Goal: Task Accomplishment & Management: Manage account settings

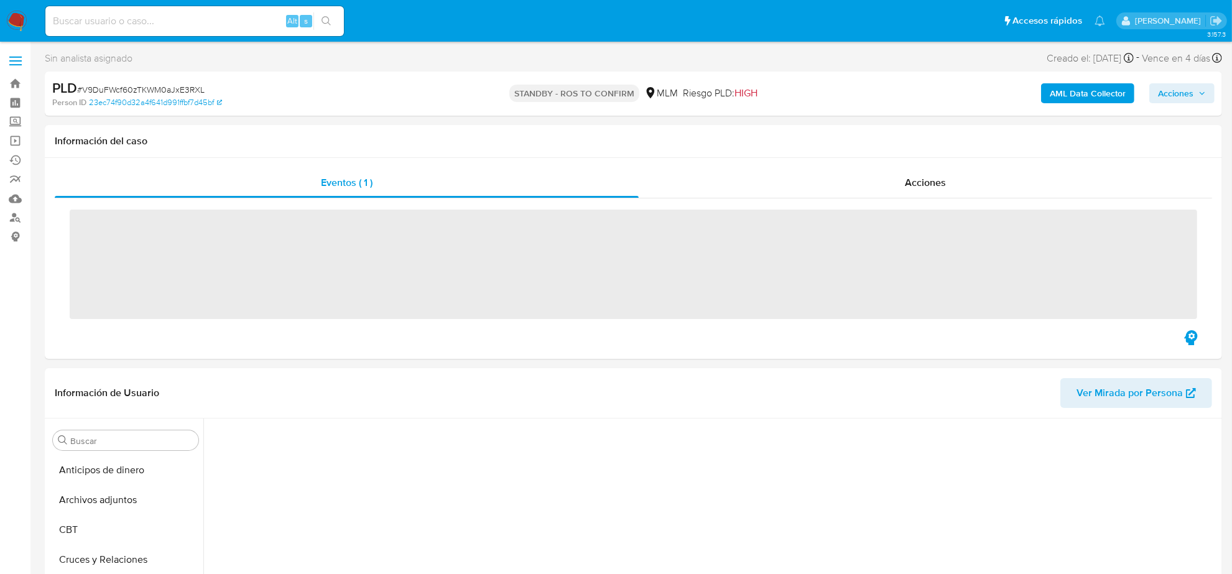
scroll to position [524, 0]
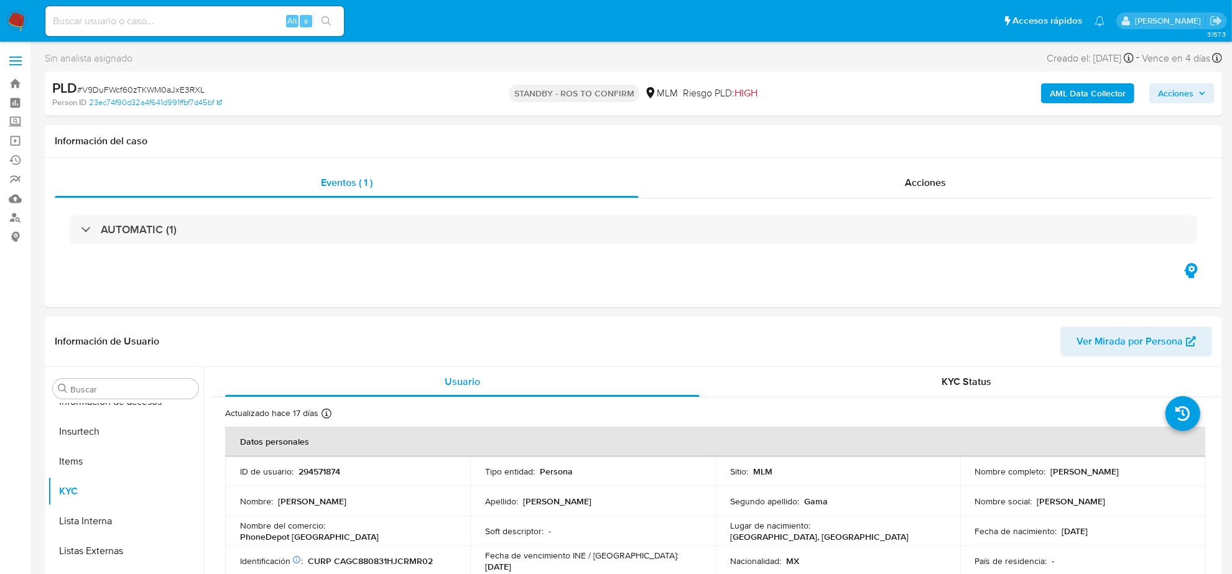
select select "10"
click at [21, 19] on img at bounding box center [16, 21] width 21 height 21
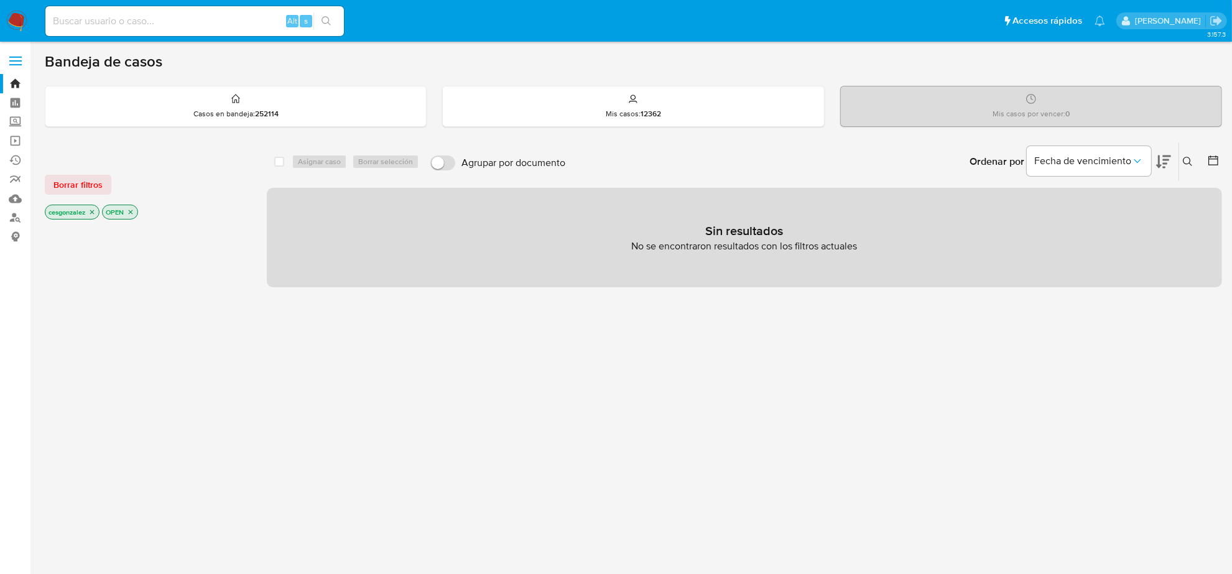
click at [79, 184] on span "Borrar filtros" at bounding box center [78, 184] width 49 height 17
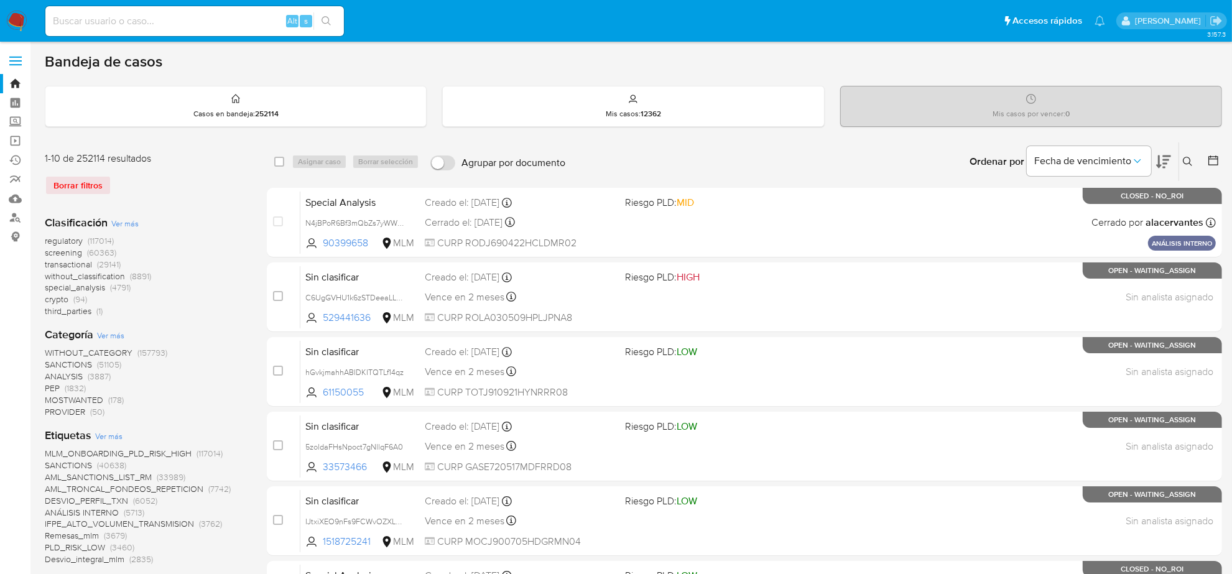
scroll to position [78, 0]
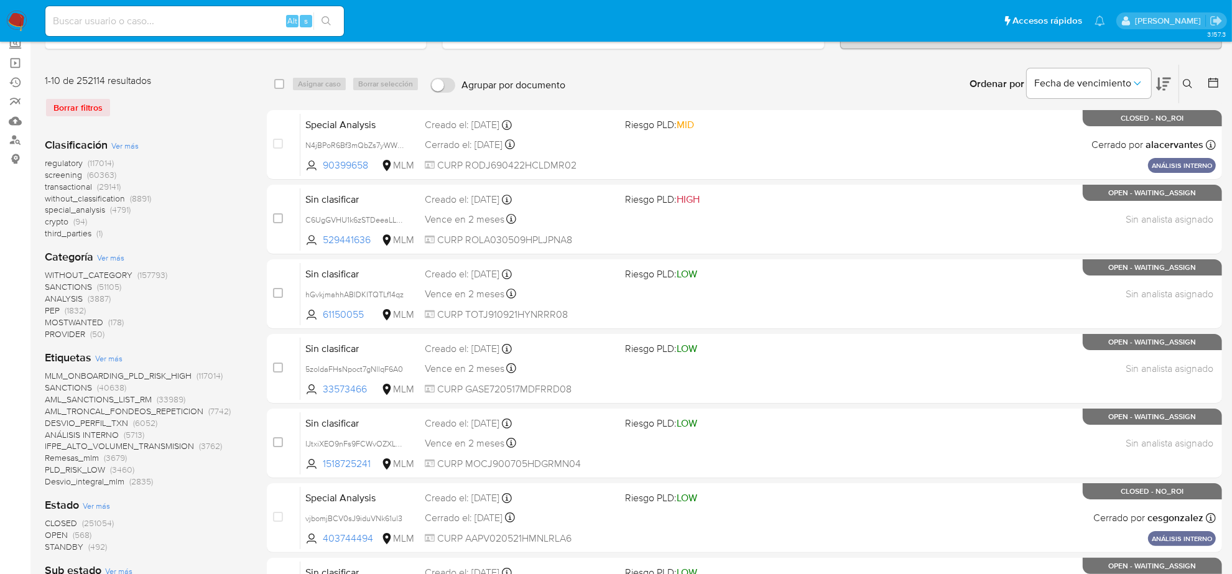
click at [78, 105] on div "Borrar filtros" at bounding box center [144, 108] width 199 height 20
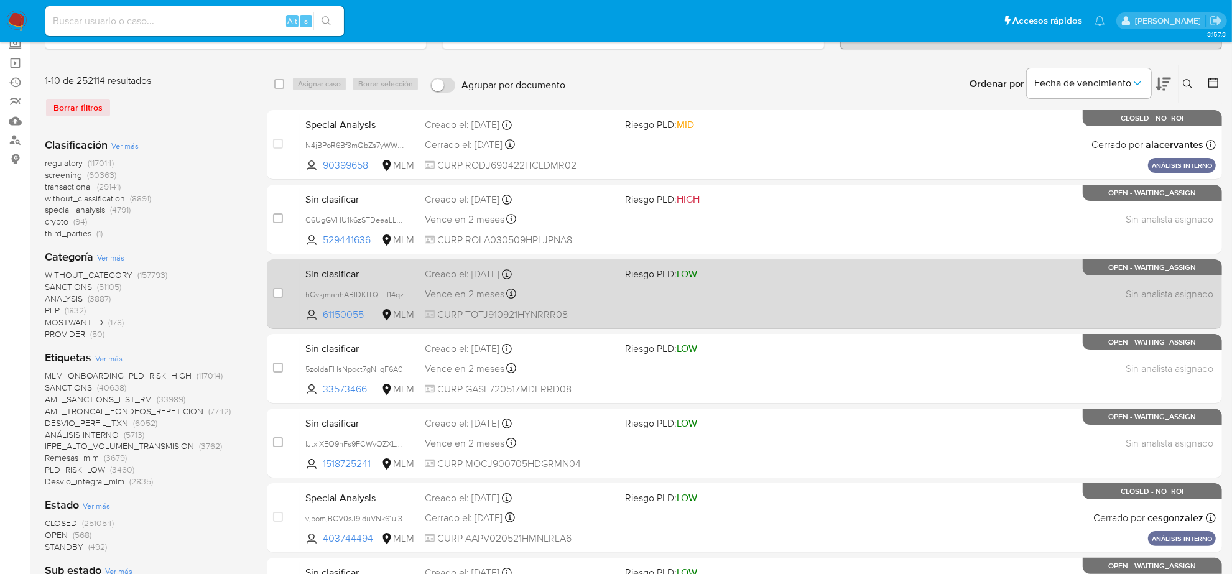
click at [575, 302] on div "Sin clasificar hGvkjmahhABIDKITQTLf14qz 61150055 MLM Riesgo PLD: LOW Creado el:…" at bounding box center [759, 294] width 916 height 63
click at [276, 289] on input "checkbox" at bounding box center [278, 293] width 10 height 10
checkbox input "true"
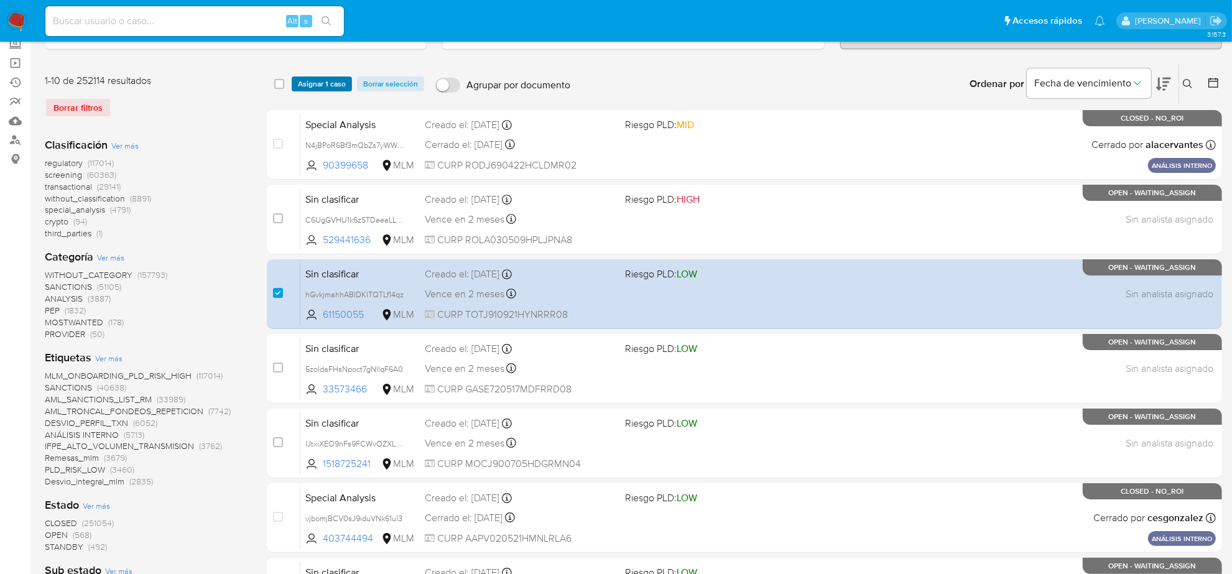
click at [313, 85] on span "Asignar 1 caso" at bounding box center [322, 84] width 48 height 12
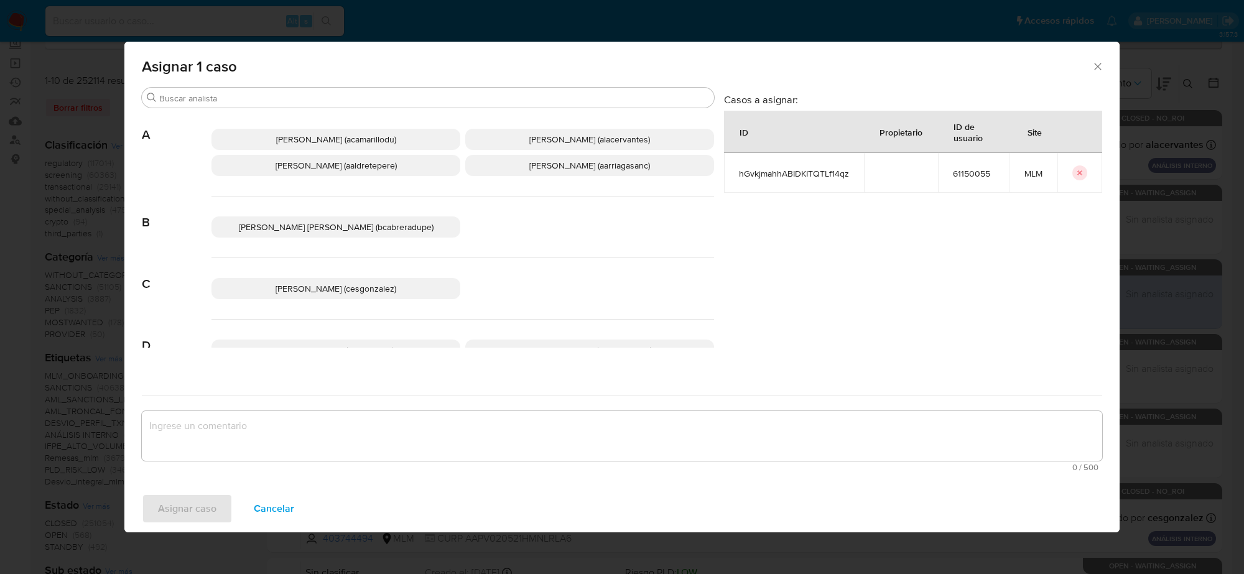
click at [402, 296] on p "Cesar Gonzalez (cesgonzalez)" at bounding box center [336, 288] width 249 height 21
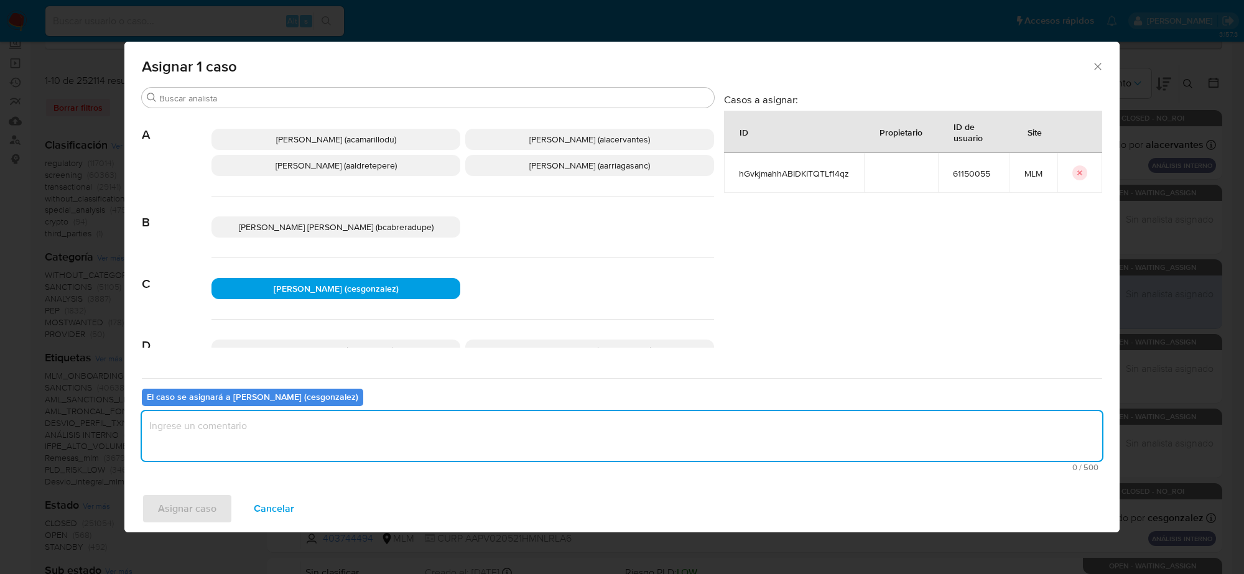
click at [307, 434] on textarea "assign-modal" at bounding box center [622, 436] width 961 height 50
click at [191, 504] on span "Asignar caso" at bounding box center [187, 508] width 58 height 27
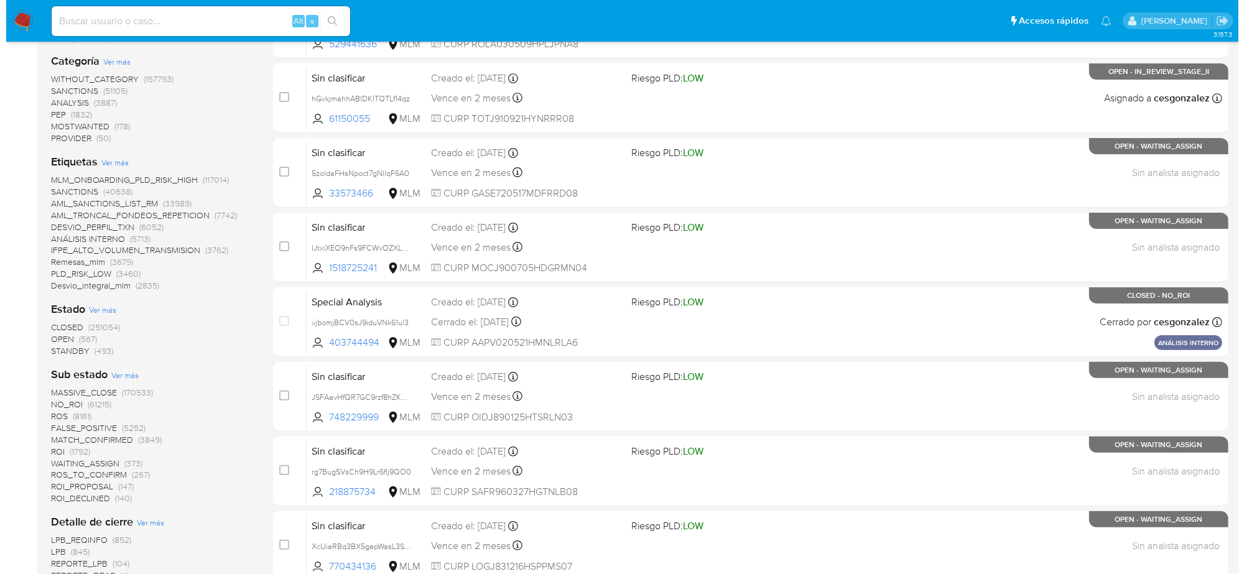
scroll to position [0, 0]
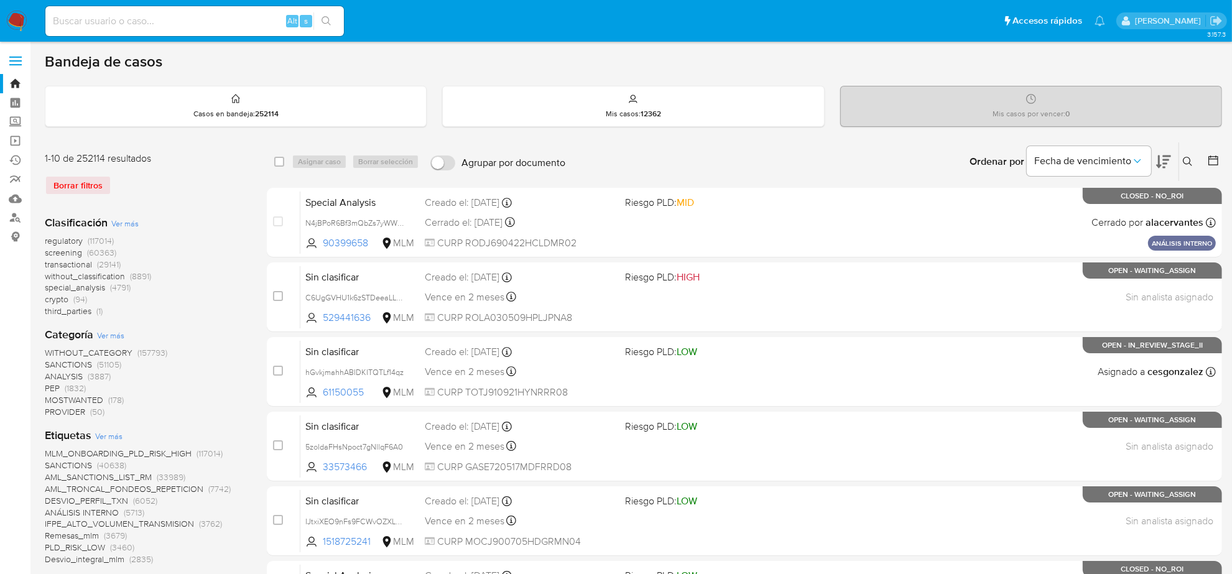
click at [1191, 159] on icon at bounding box center [1188, 162] width 10 height 10
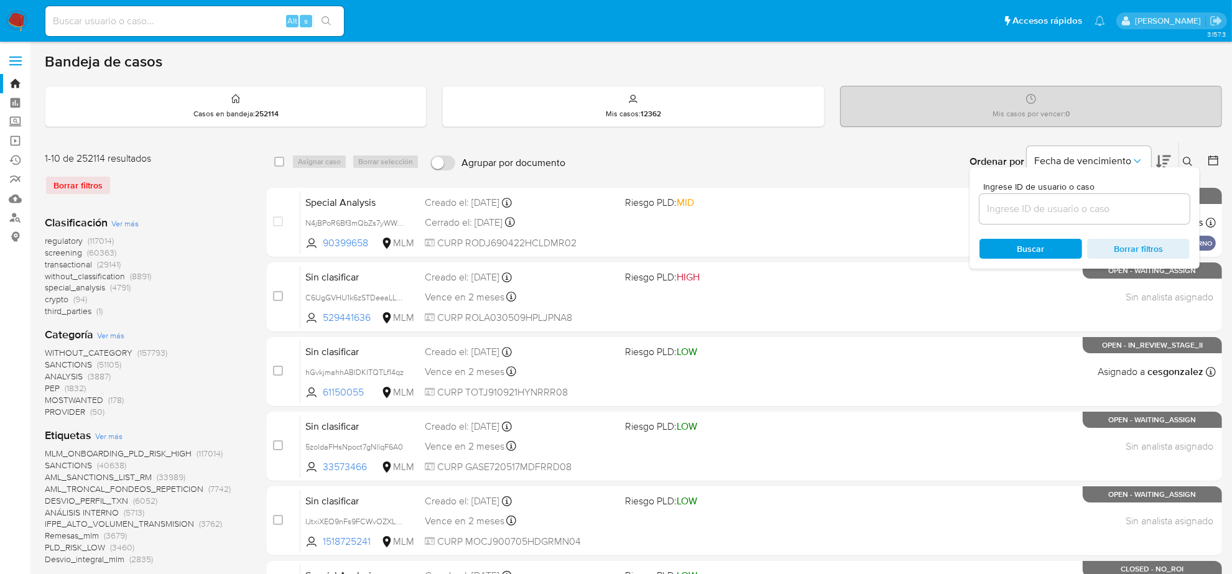
click at [1033, 215] on input at bounding box center [1085, 209] width 210 height 16
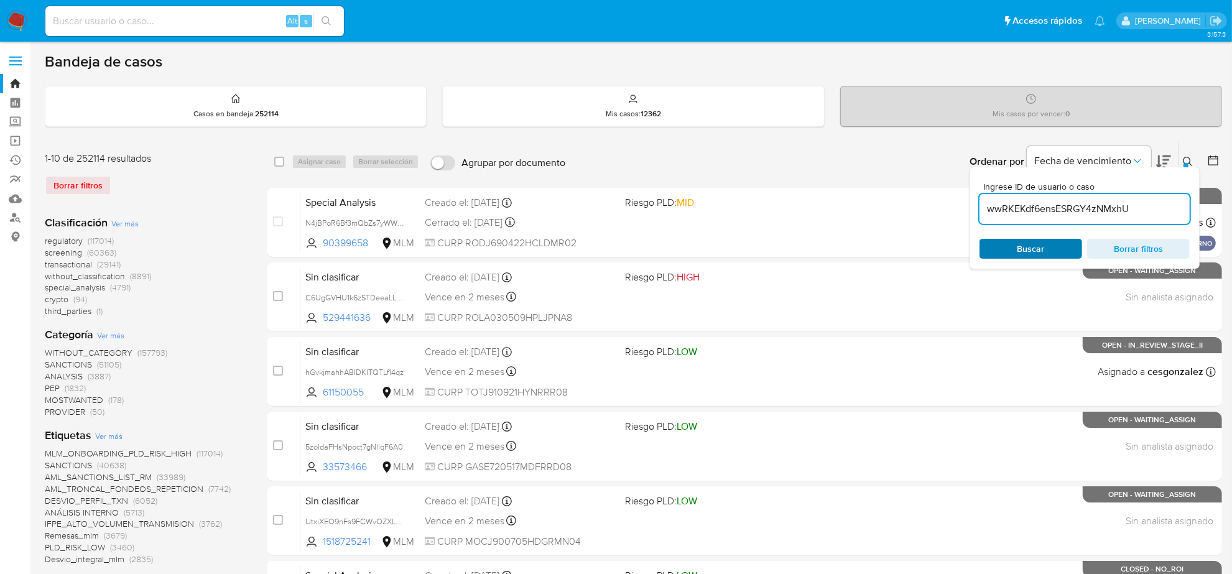
type input "wwRKEKdf6ensESRGY4zNMxhU"
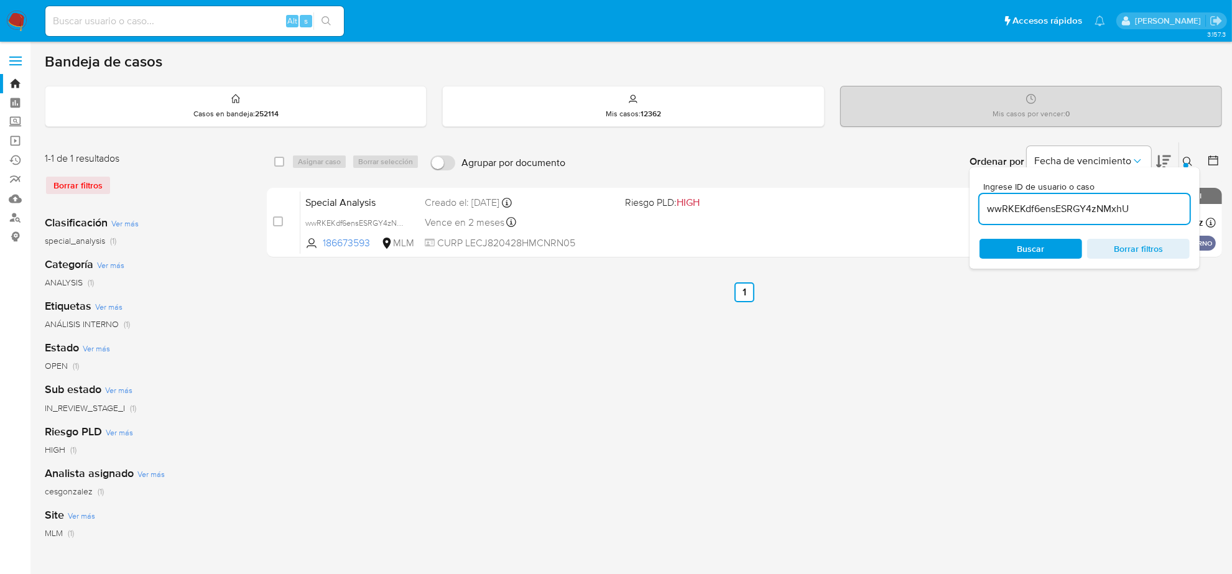
click at [1051, 244] on span "Buscar" at bounding box center [1031, 248] width 85 height 17
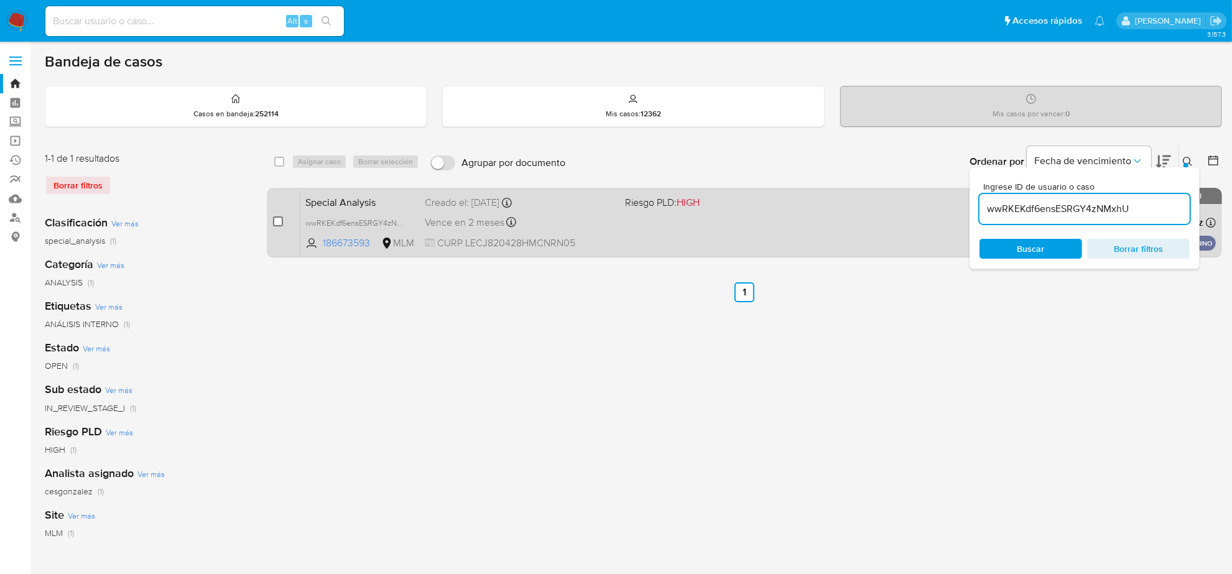
click at [279, 223] on input "checkbox" at bounding box center [278, 222] width 10 height 10
checkbox input "true"
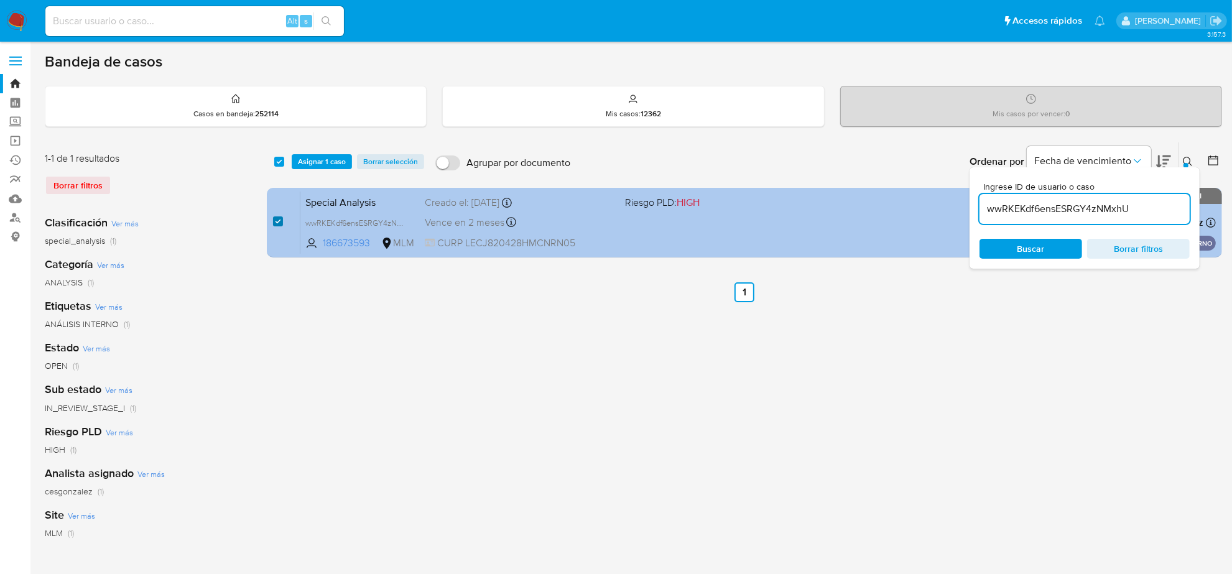
click at [277, 223] on input "checkbox" at bounding box center [278, 222] width 10 height 10
checkbox input "false"
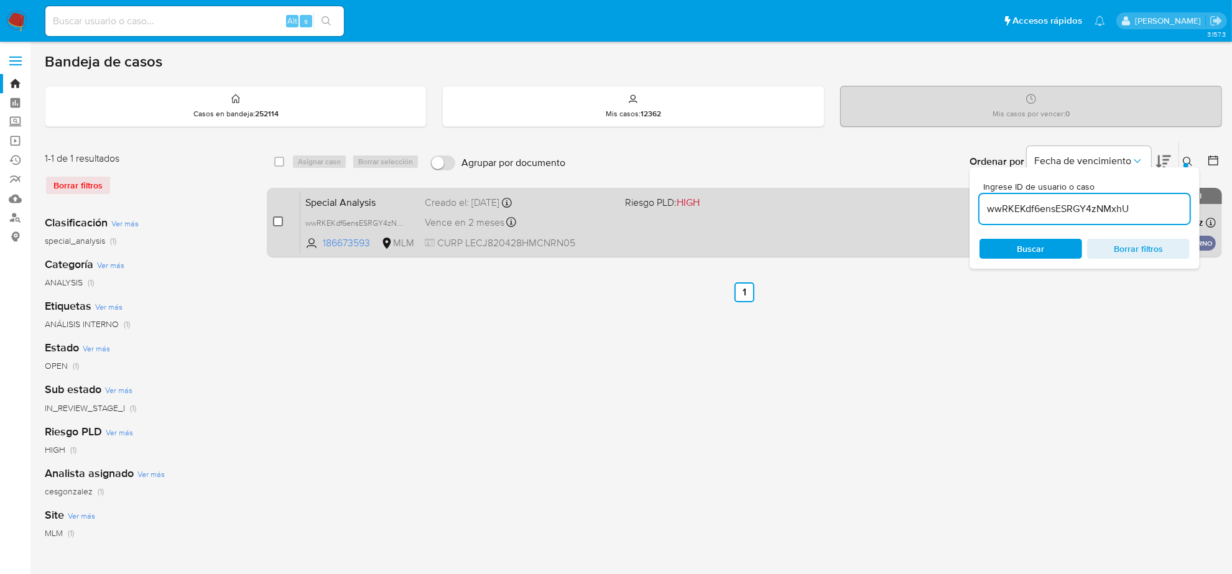
click at [277, 223] on input "checkbox" at bounding box center [278, 222] width 10 height 10
checkbox input "true"
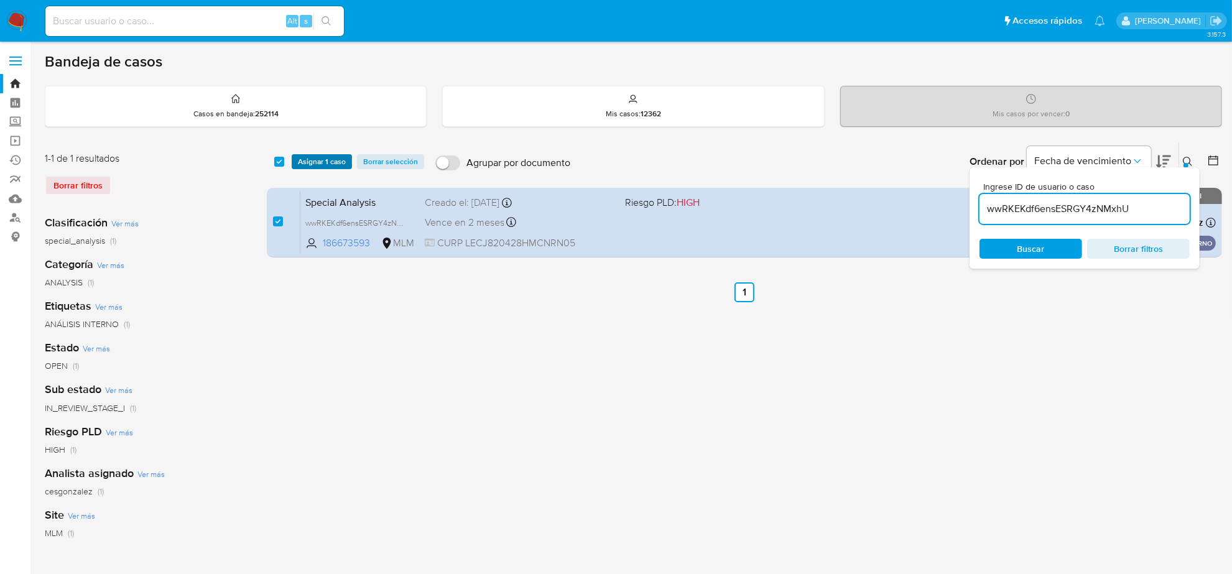
click at [315, 162] on span "Asignar 1 caso" at bounding box center [322, 162] width 48 height 12
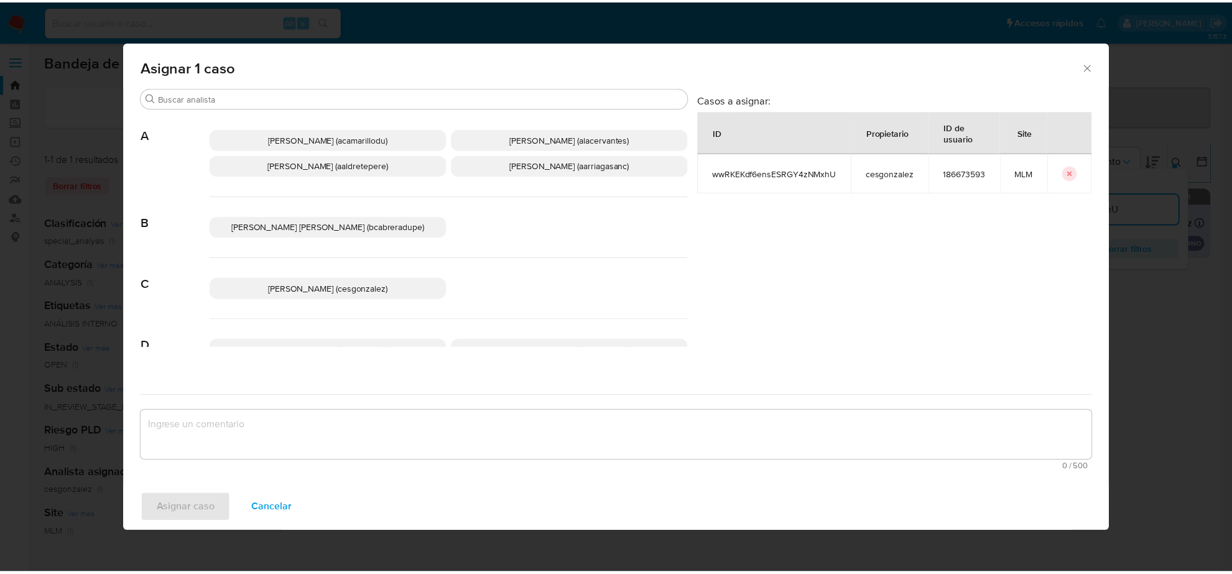
scroll to position [78, 0]
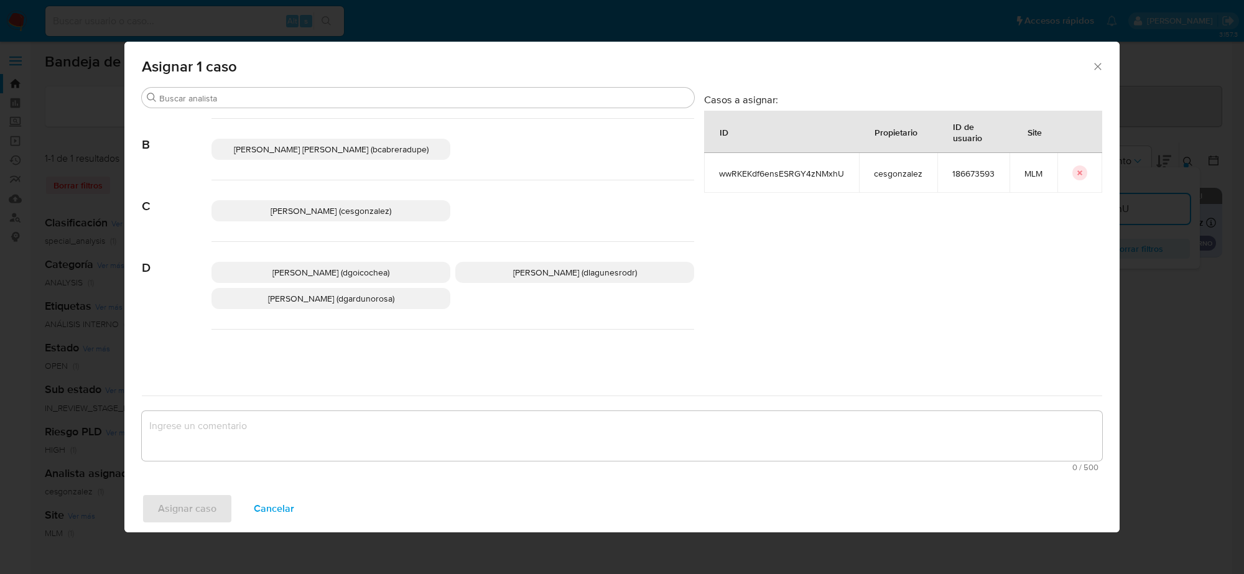
click at [524, 272] on span "Daniela Rosa Lagunes (dlagunesrodr)" at bounding box center [575, 272] width 124 height 12
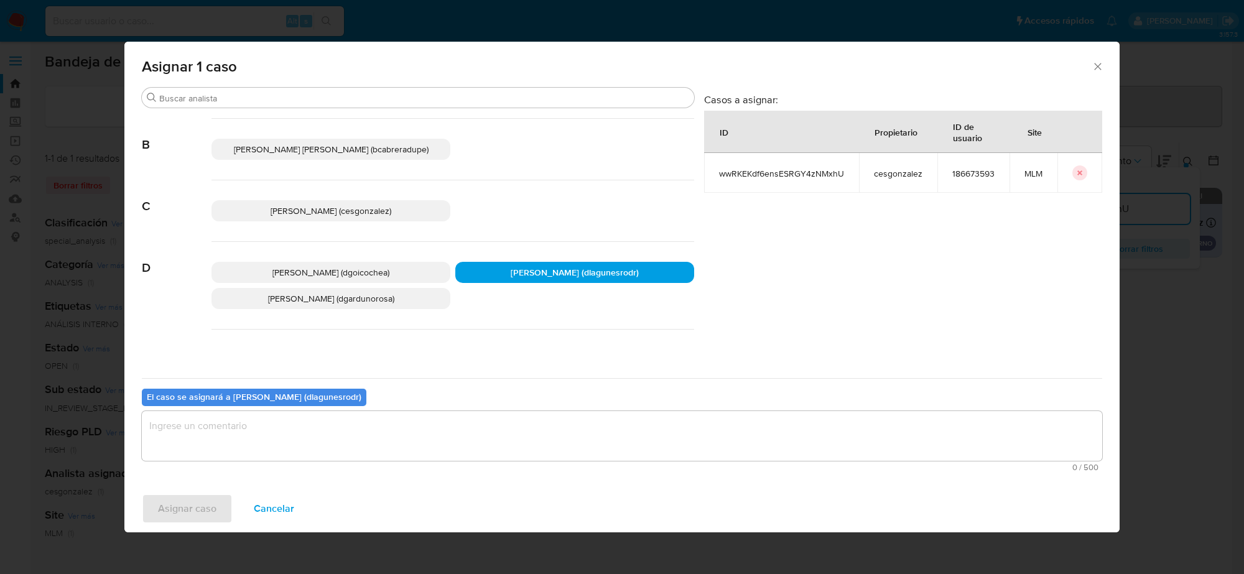
click at [344, 436] on textarea "assign-modal" at bounding box center [622, 436] width 961 height 50
click at [189, 505] on span "Asignar caso" at bounding box center [187, 508] width 58 height 27
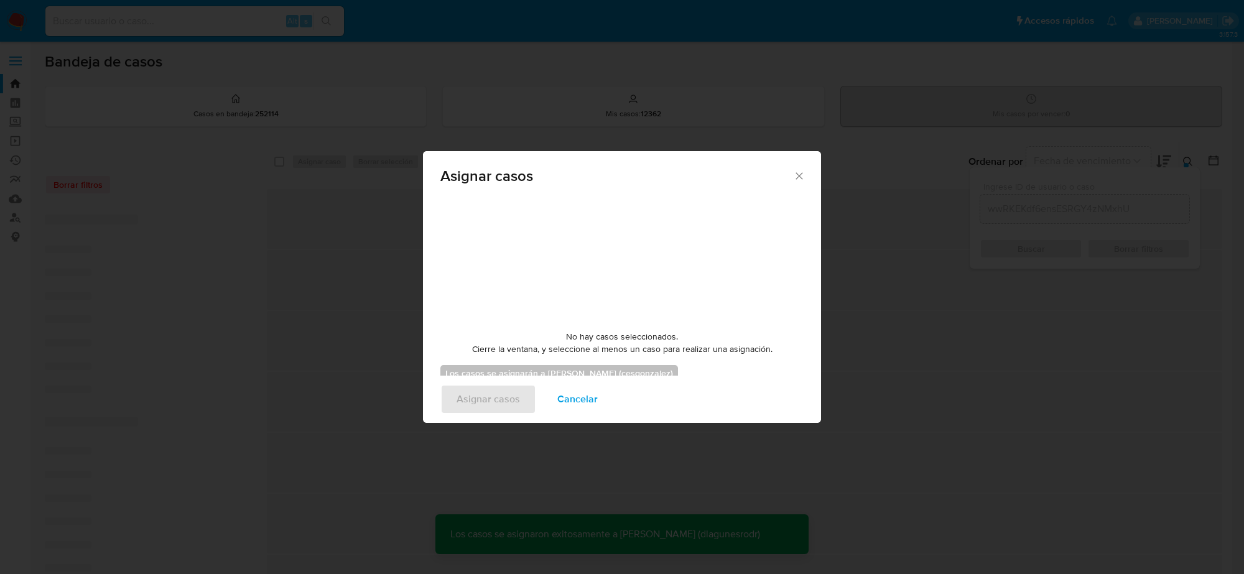
checkbox input "false"
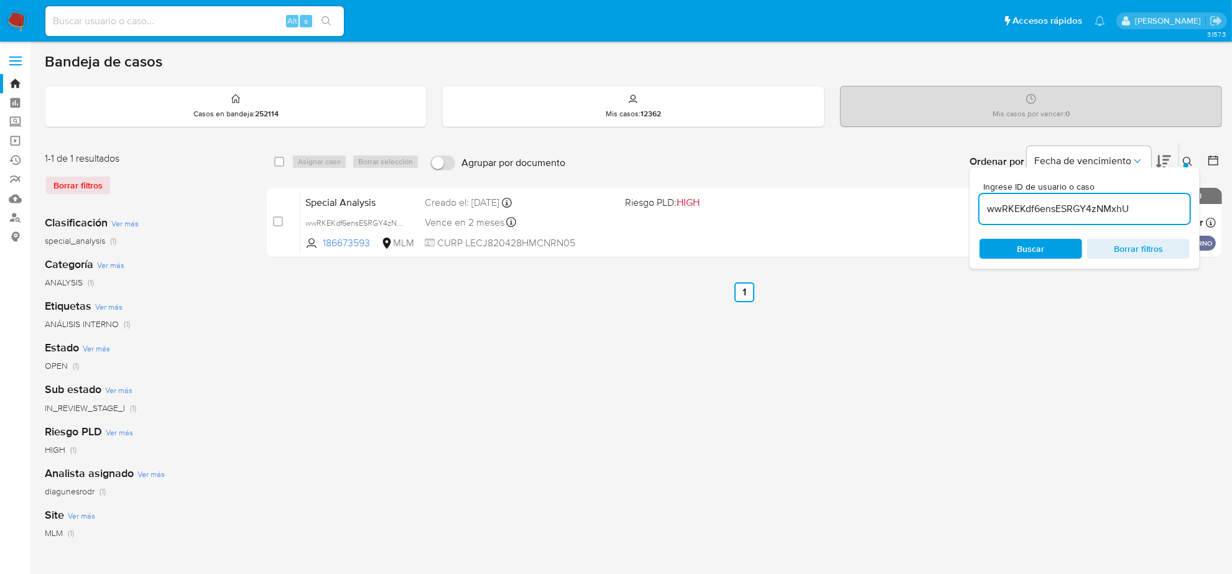
click at [1008, 442] on div "select-all-cases-checkbox Asignar caso Borrar selección Agrupar por documento O…" at bounding box center [745, 415] width 956 height 546
click at [1184, 159] on icon at bounding box center [1187, 161] width 9 height 9
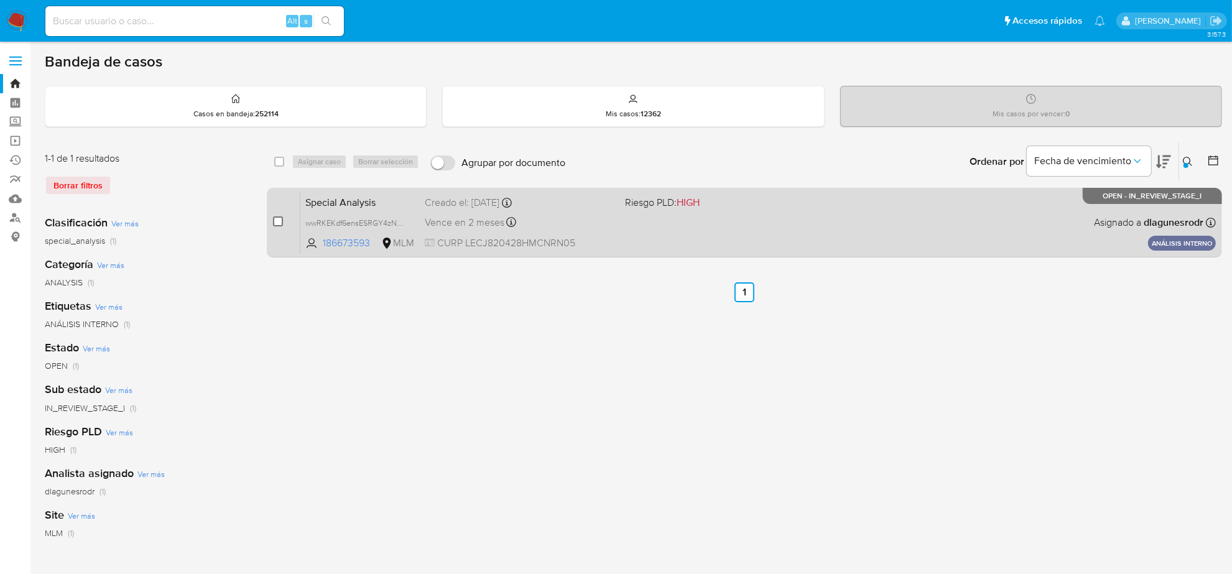
click at [281, 221] on input "checkbox" at bounding box center [278, 222] width 10 height 10
checkbox input "true"
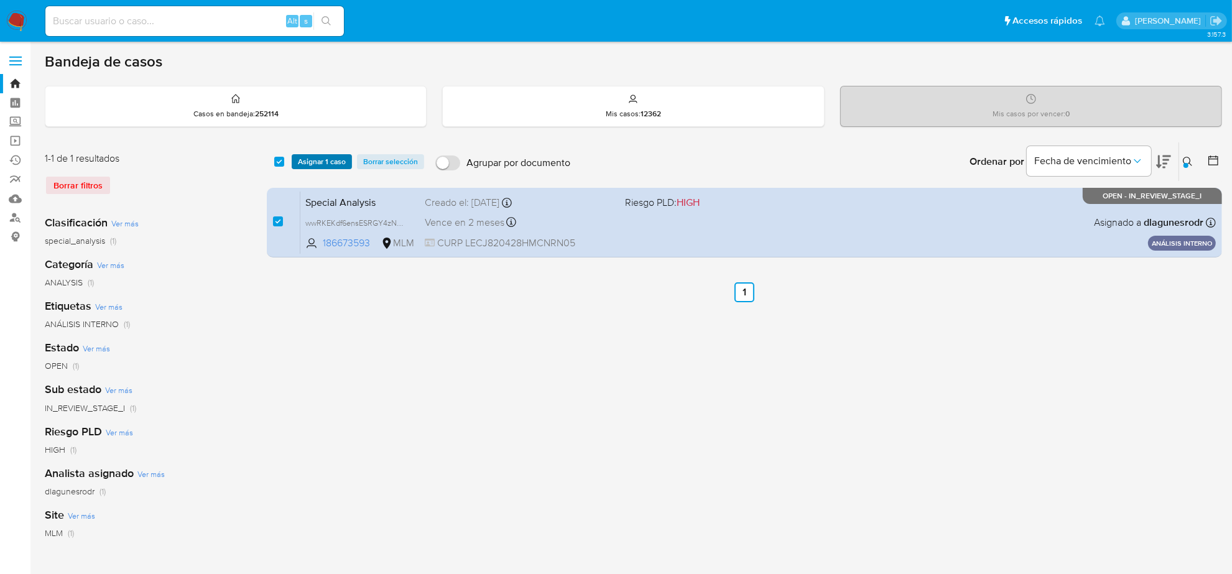
click at [309, 159] on span "Asignar 1 caso" at bounding box center [322, 162] width 48 height 12
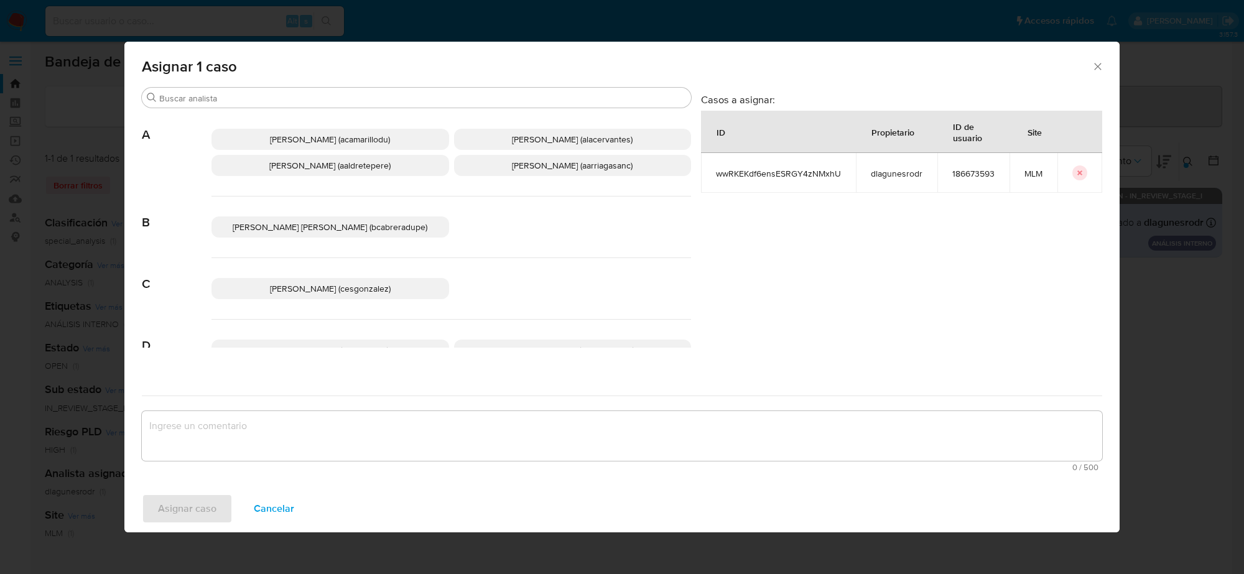
click at [392, 278] on p "Cesar Gonzalez (cesgonzalez)" at bounding box center [331, 288] width 238 height 21
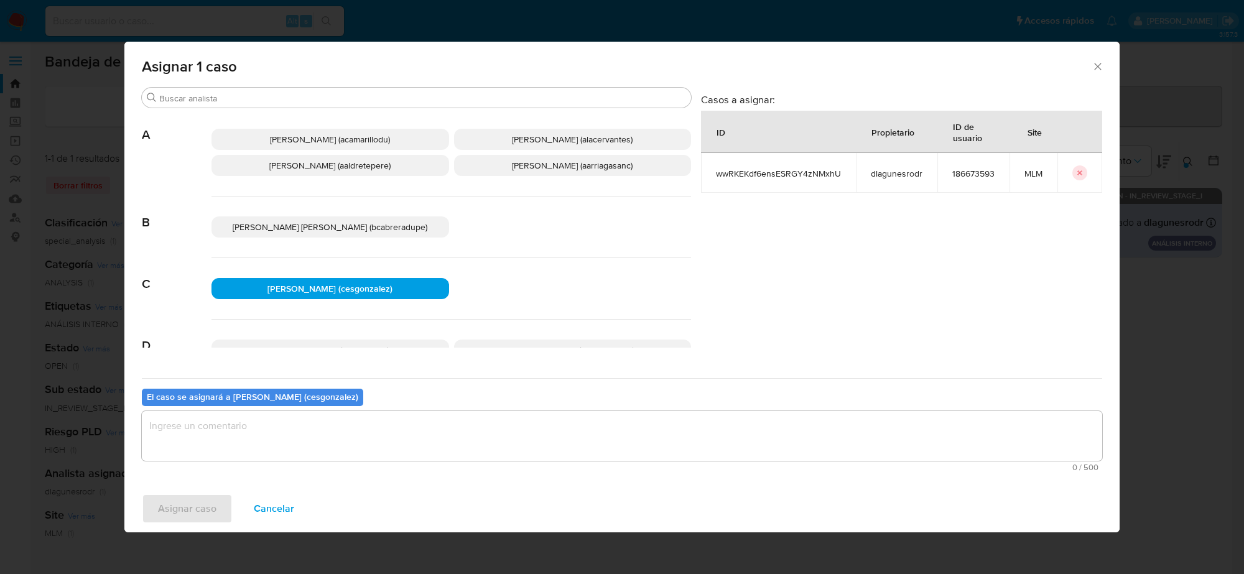
click at [182, 436] on textarea "assign-modal" at bounding box center [622, 436] width 961 height 50
click at [176, 518] on span "Asignar caso" at bounding box center [187, 508] width 58 height 27
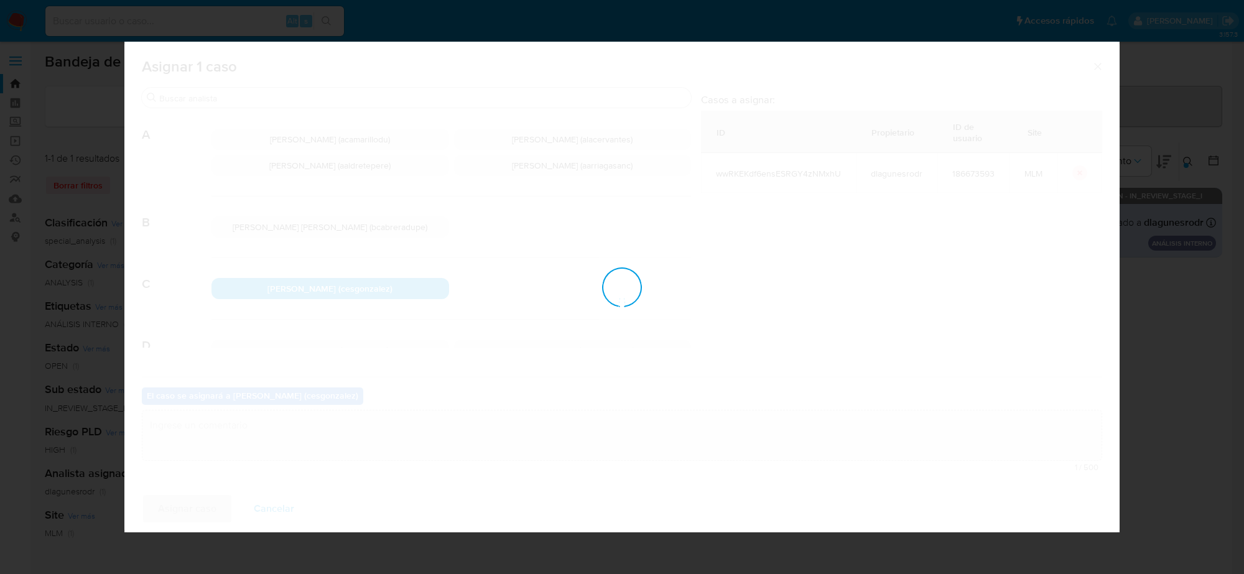
checkbox input "false"
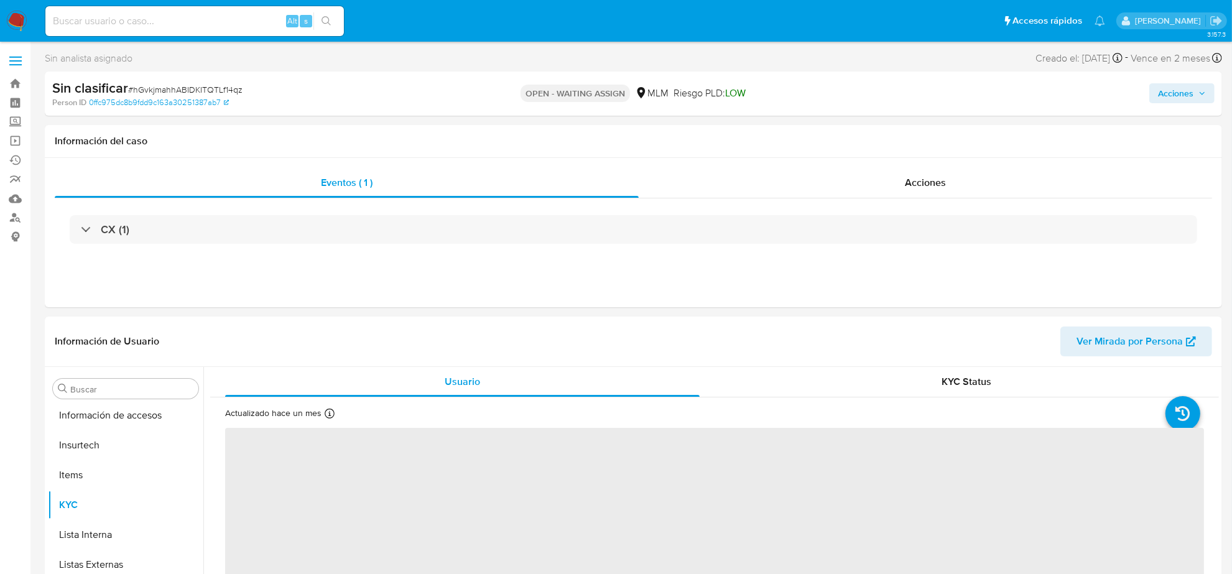
scroll to position [524, 0]
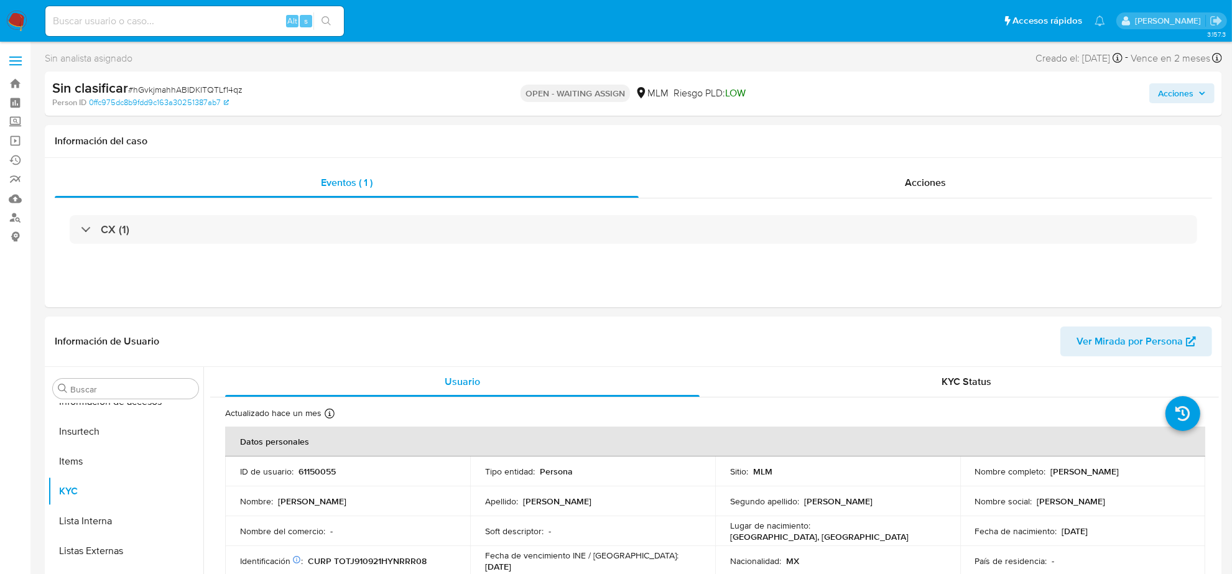
select select "10"
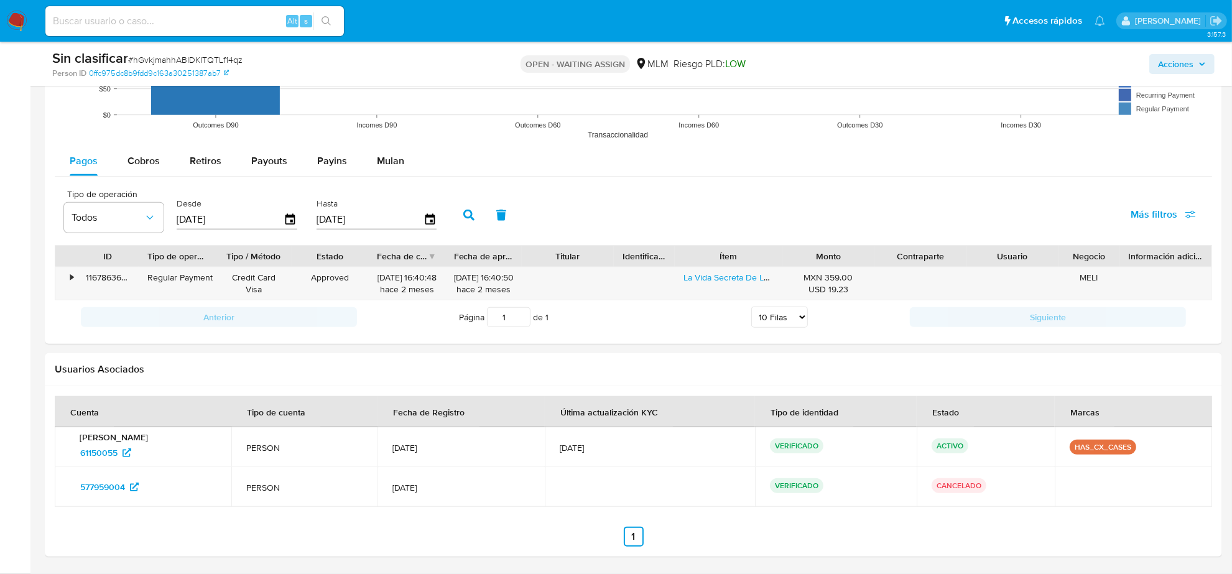
scroll to position [709, 0]
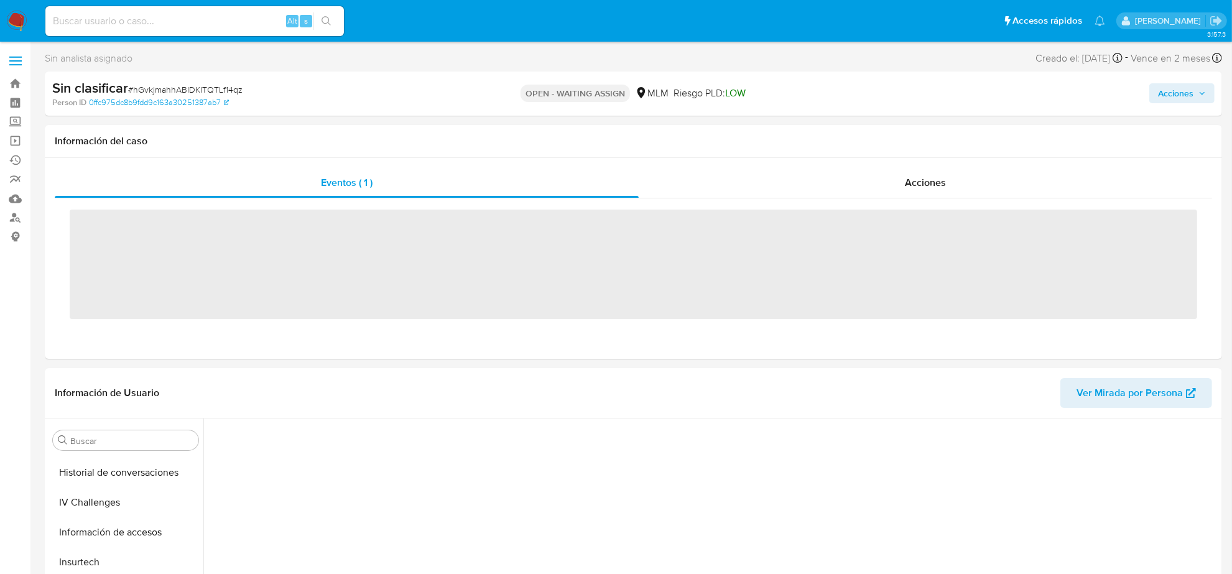
click at [124, 19] on input at bounding box center [194, 21] width 299 height 16
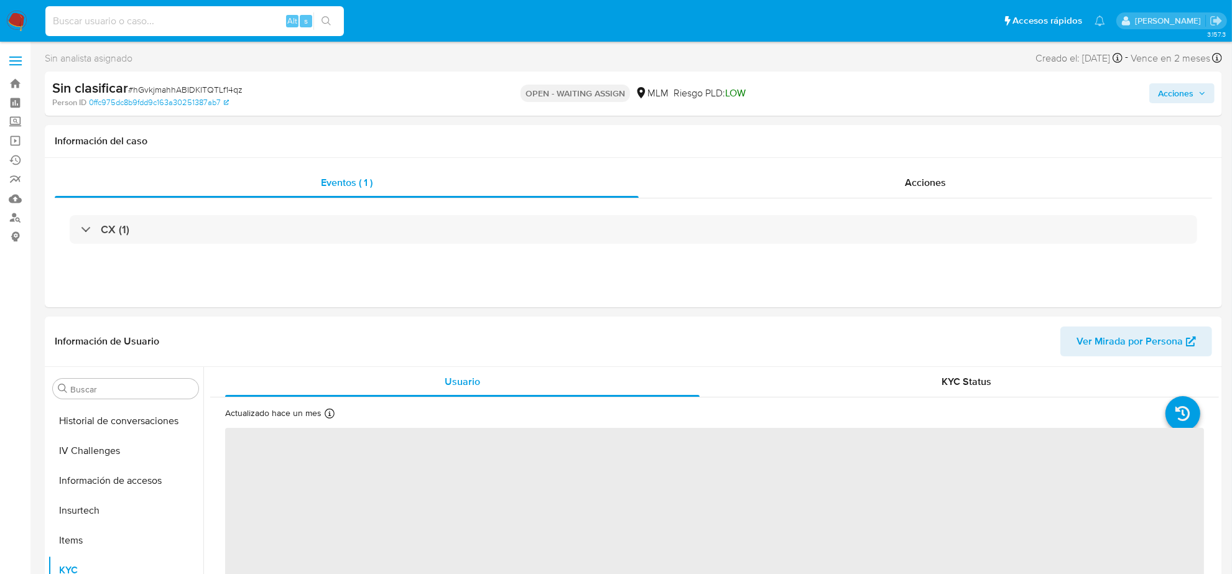
scroll to position [524, 0]
paste input "186673593"
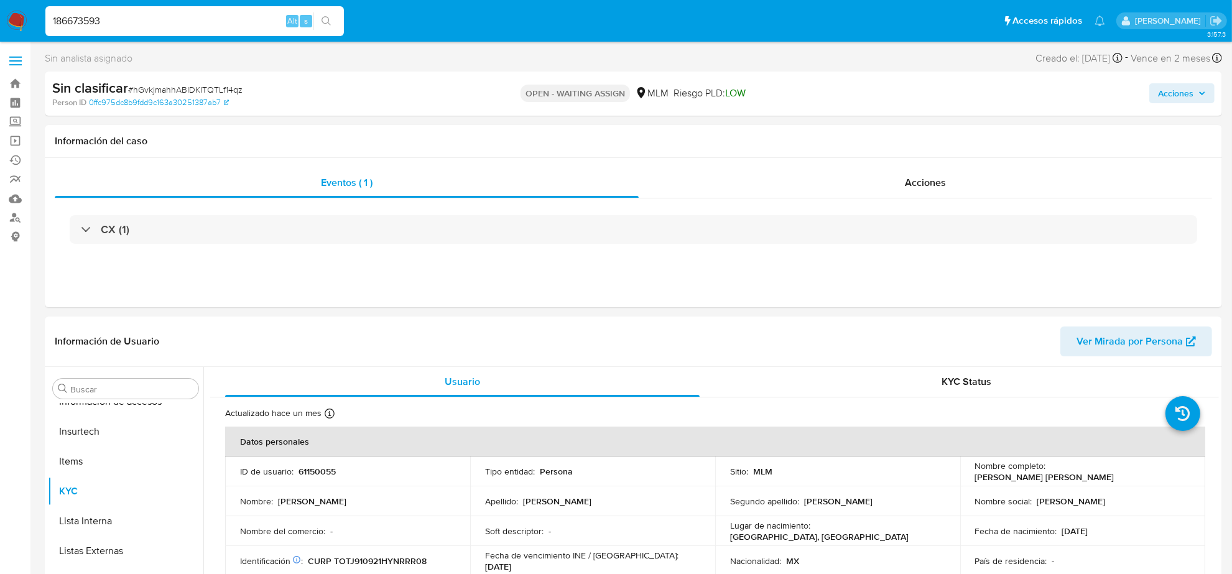
type input "186673593"
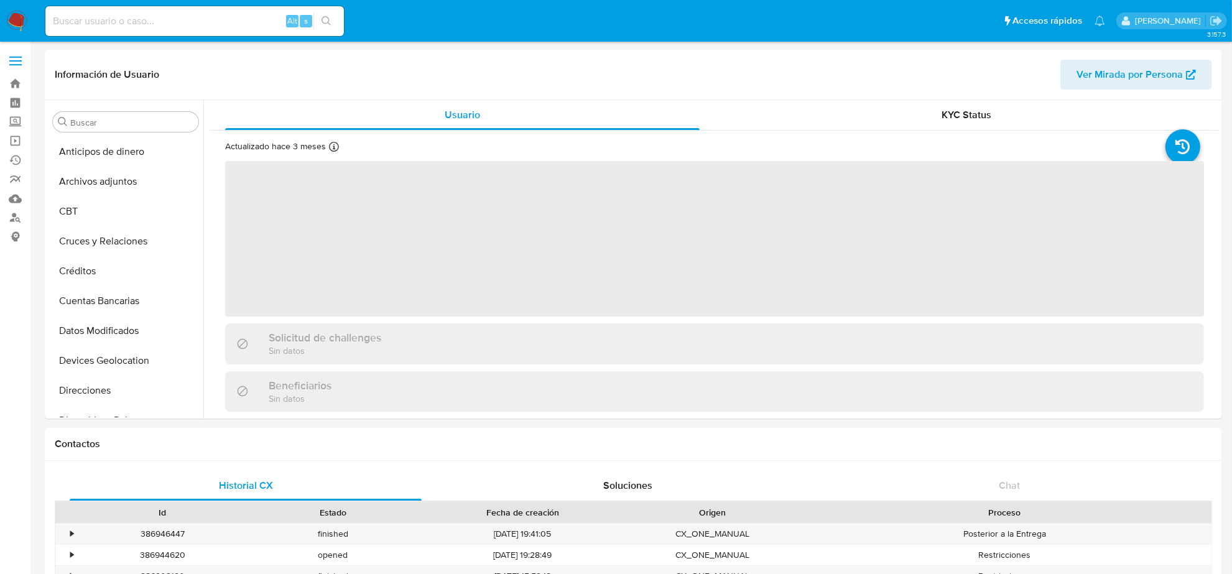
select select "10"
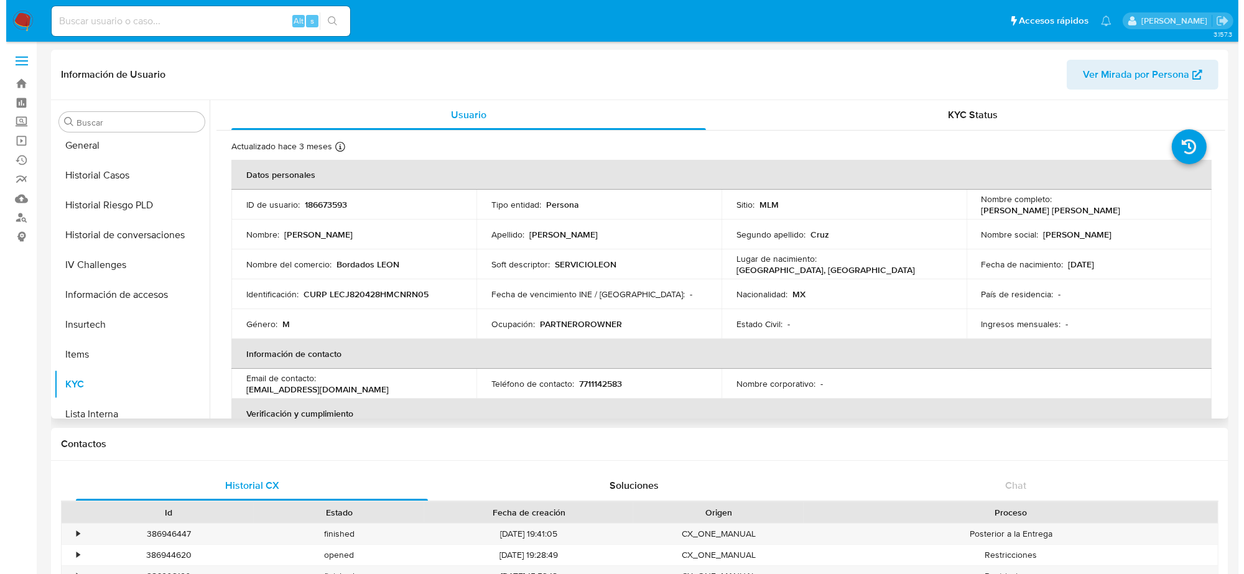
scroll to position [291, 0]
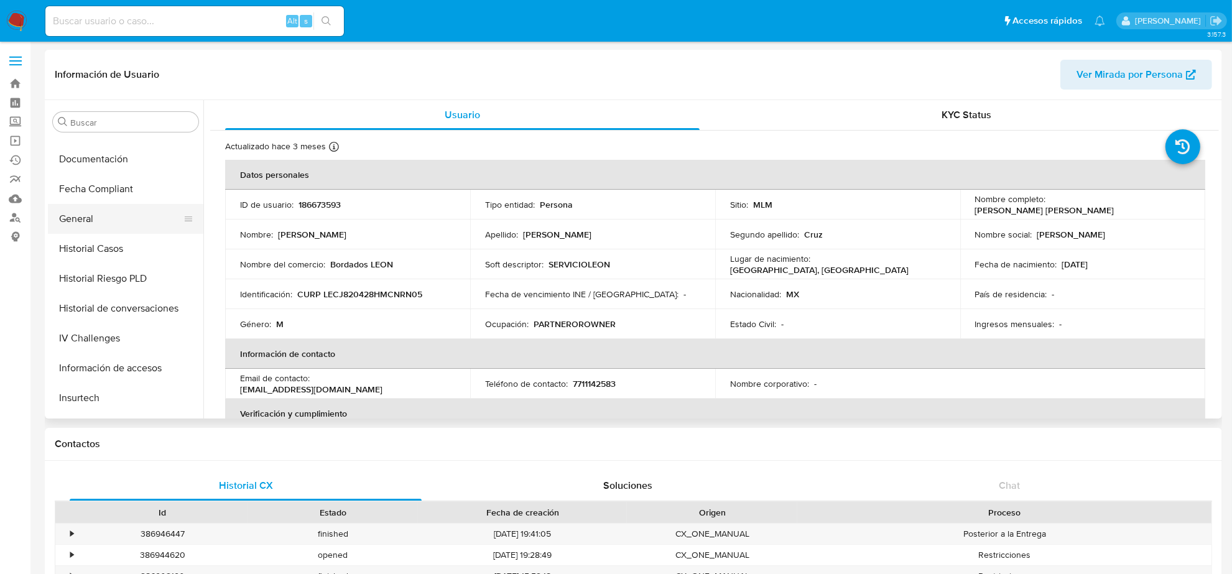
click at [90, 210] on button "General" at bounding box center [121, 219] width 146 height 30
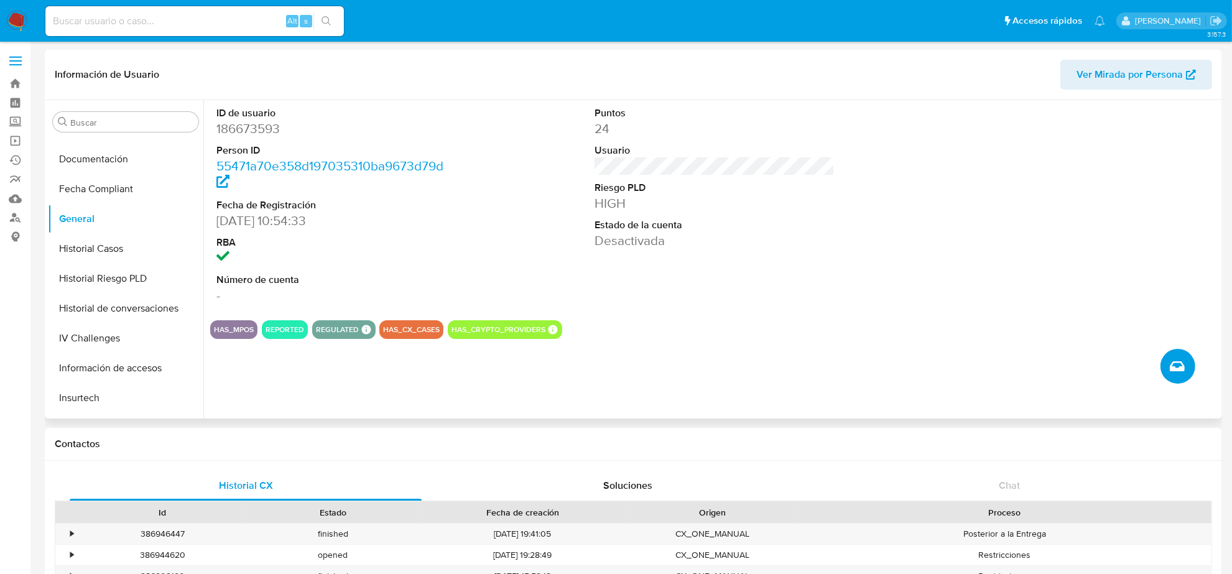
click at [1178, 361] on icon "Crear caso manual" at bounding box center [1177, 366] width 15 height 15
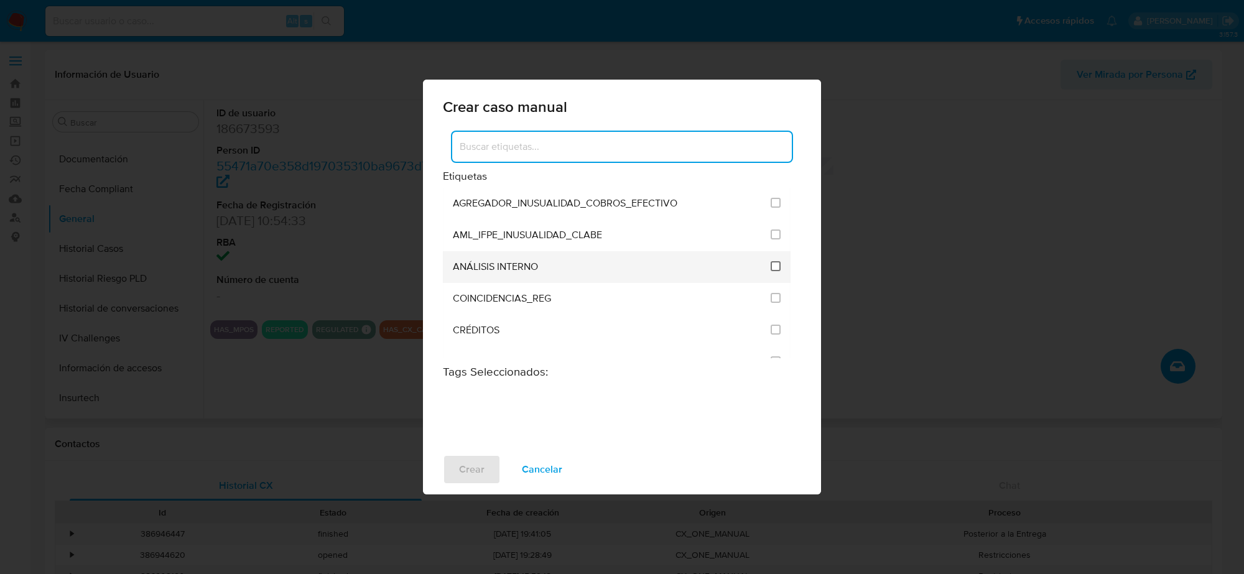
click at [771, 265] on input "1888" at bounding box center [776, 266] width 10 height 10
checkbox input "true"
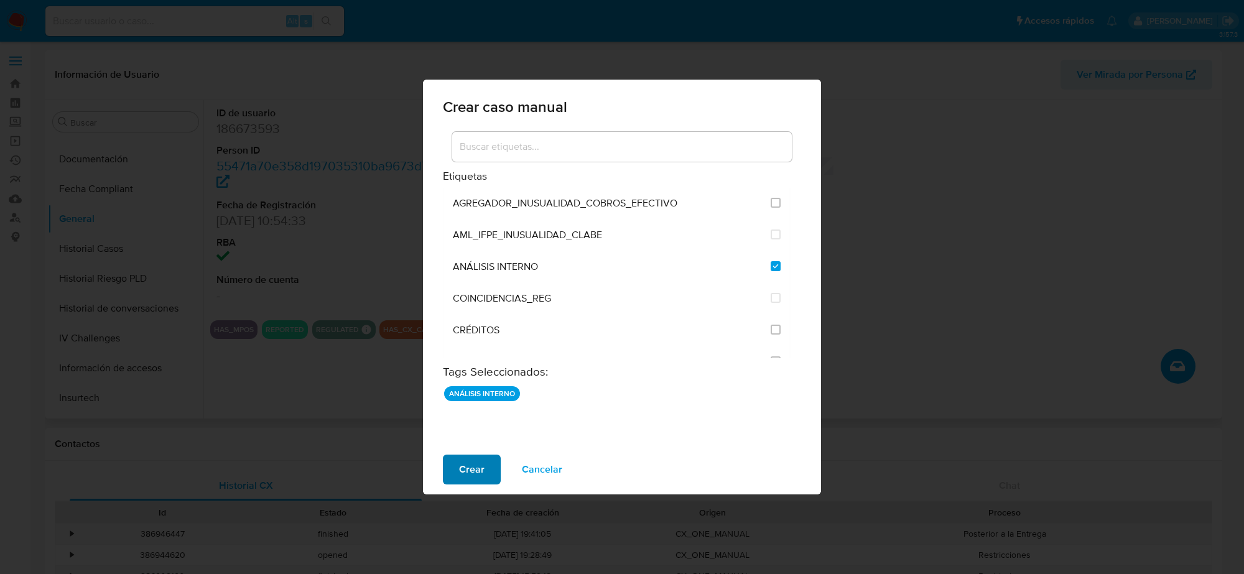
click at [470, 479] on span "Crear" at bounding box center [472, 469] width 26 height 27
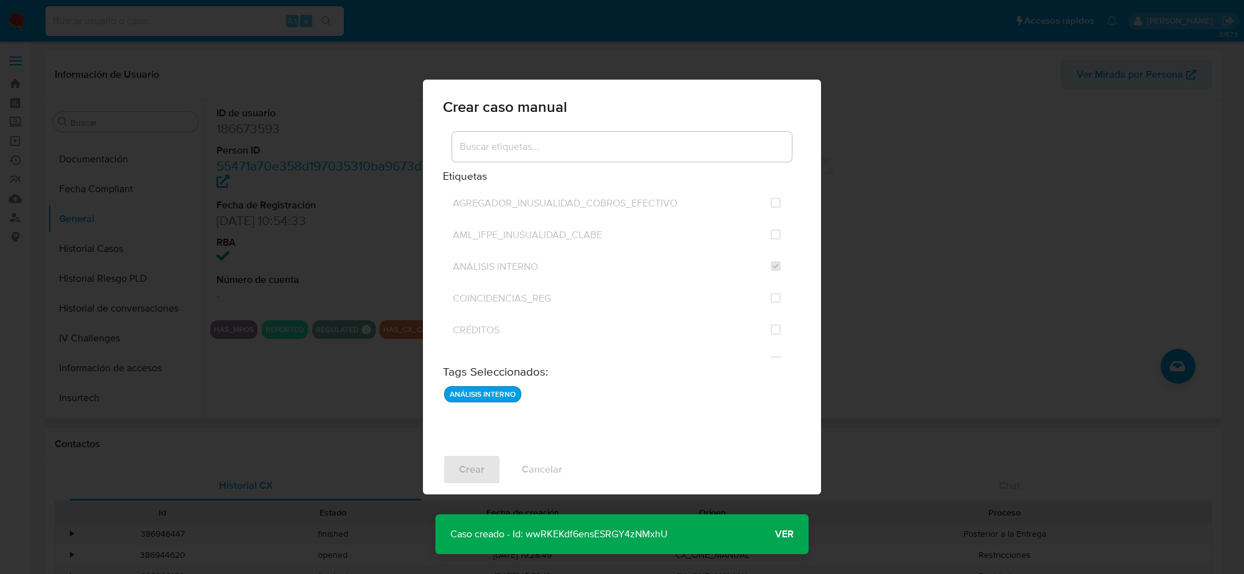
click at [787, 534] on span "Ver" at bounding box center [784, 534] width 19 height 0
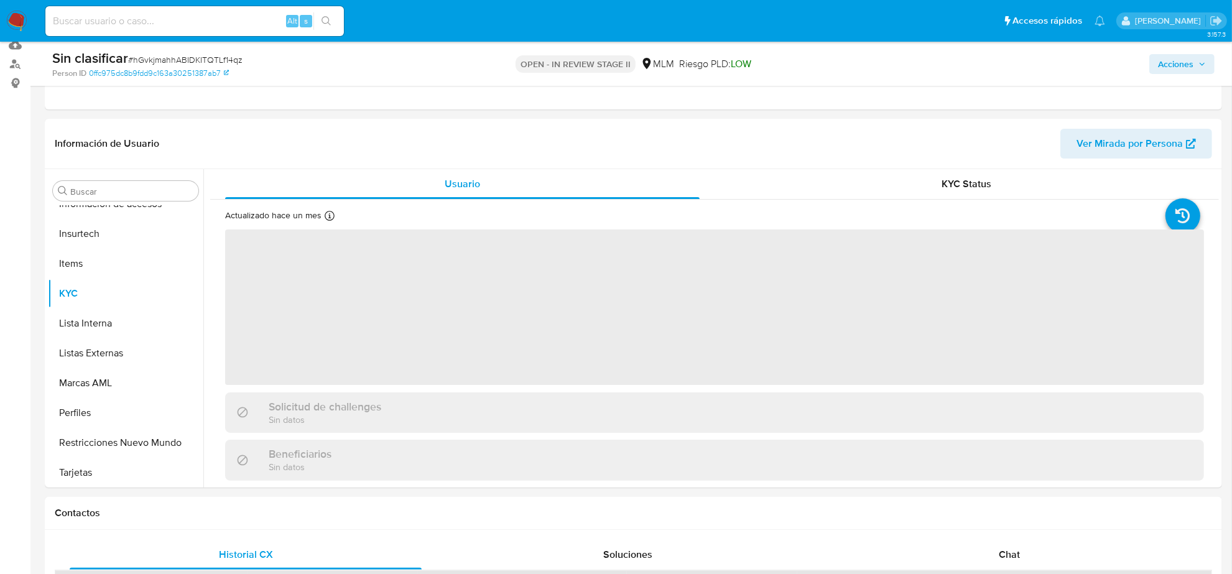
scroll to position [1047, 0]
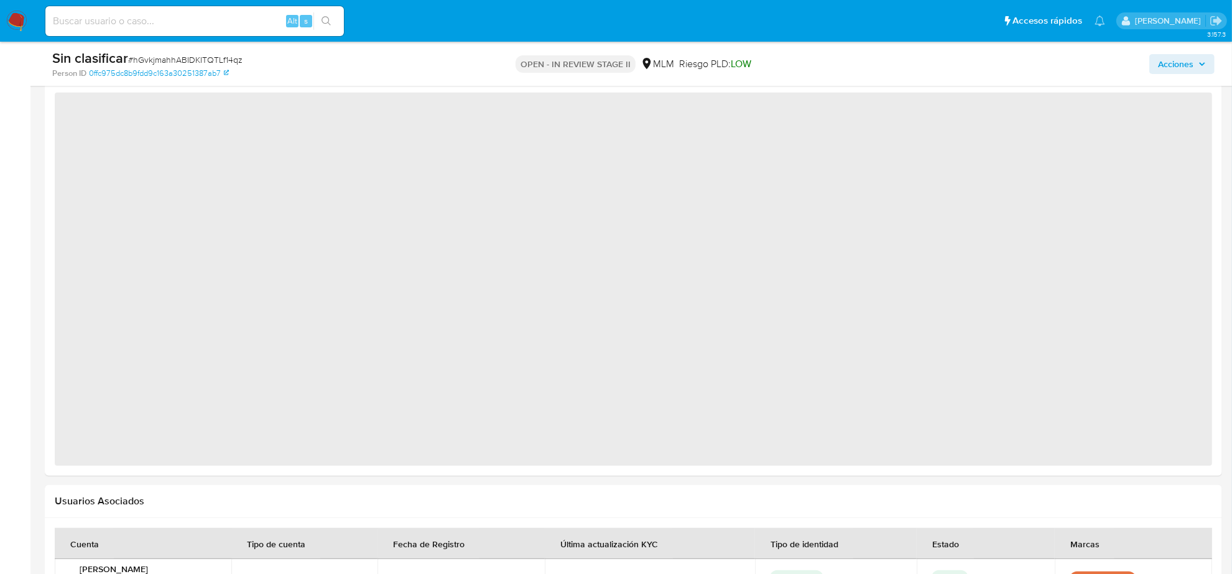
select select "10"
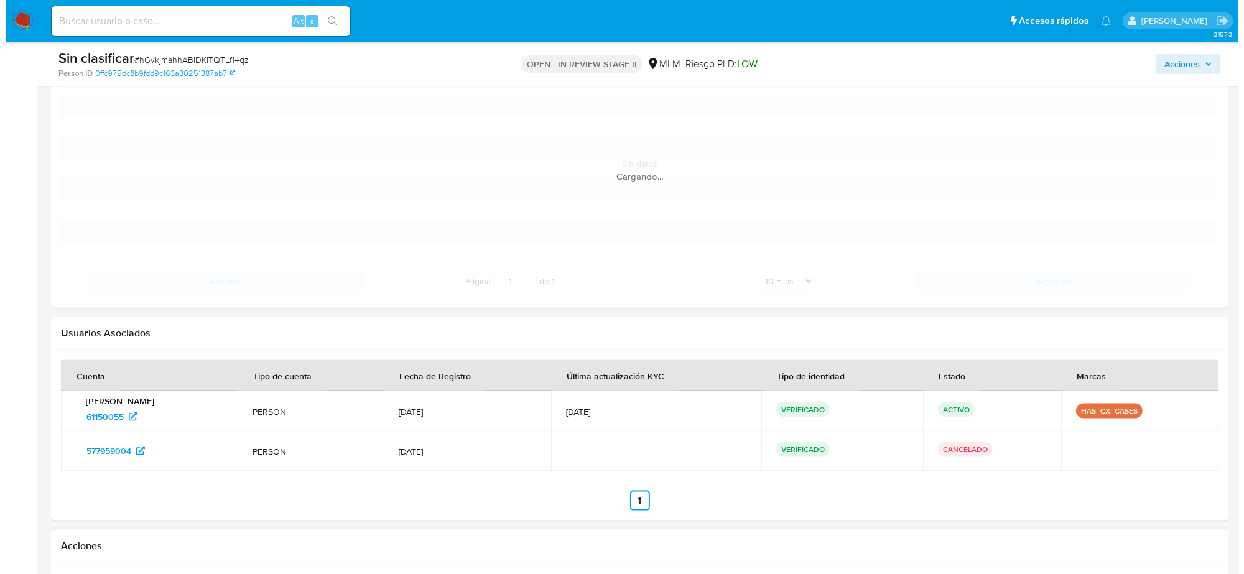
scroll to position [1600, 0]
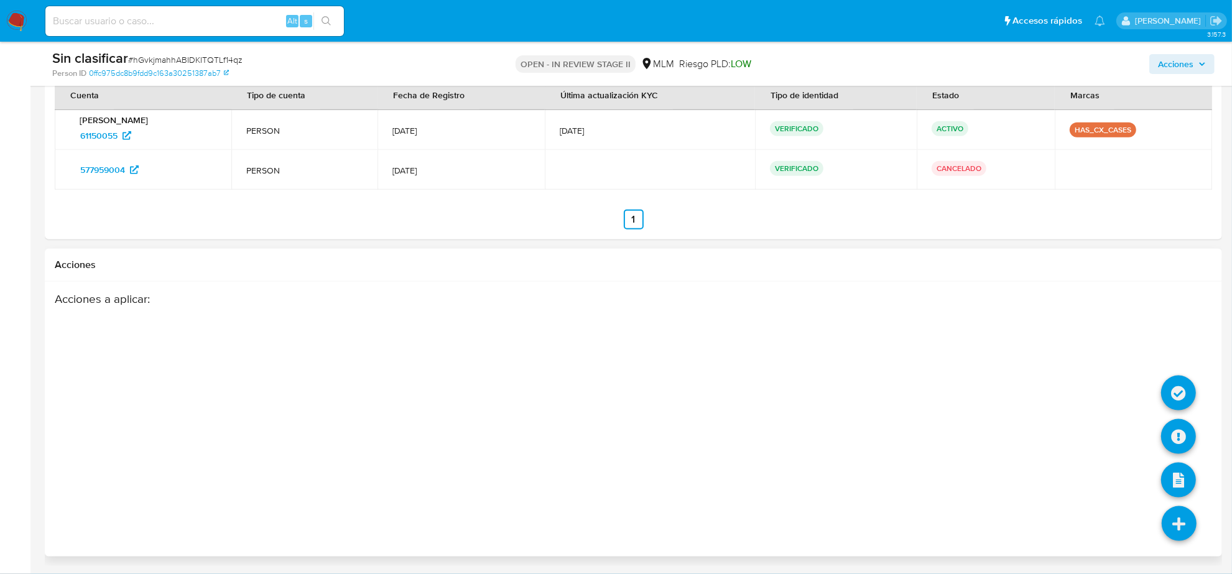
click at [1180, 518] on icon at bounding box center [1179, 523] width 35 height 35
click at [1181, 428] on icon at bounding box center [1179, 436] width 35 height 35
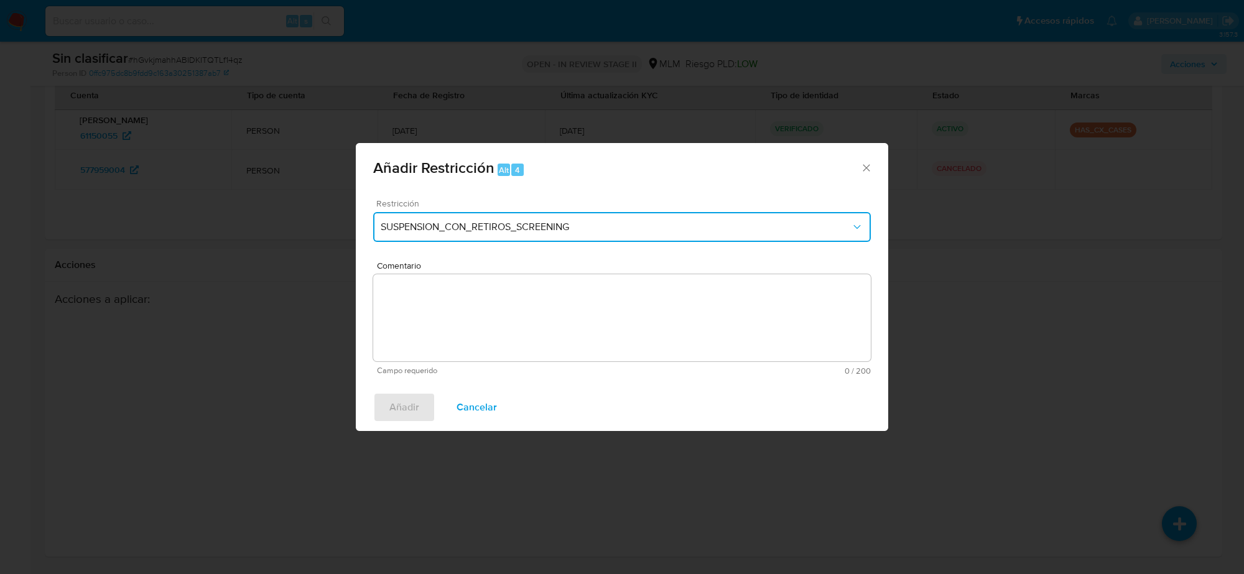
click at [742, 224] on span "SUSPENSION_CON_RETIROS_SCREENING" at bounding box center [616, 227] width 470 height 12
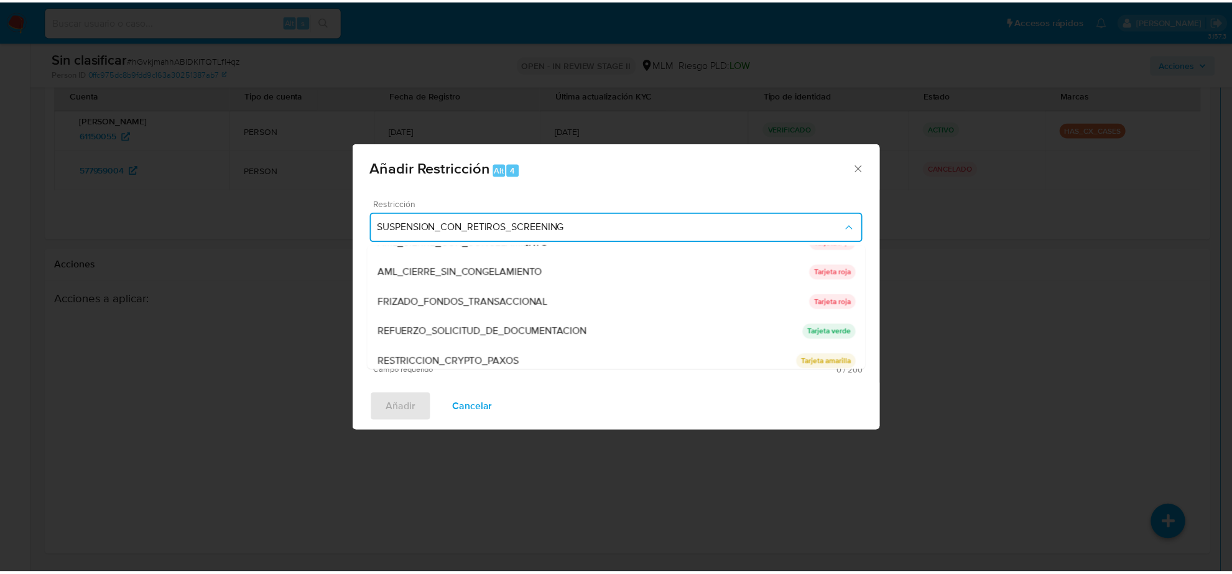
scroll to position [156, 0]
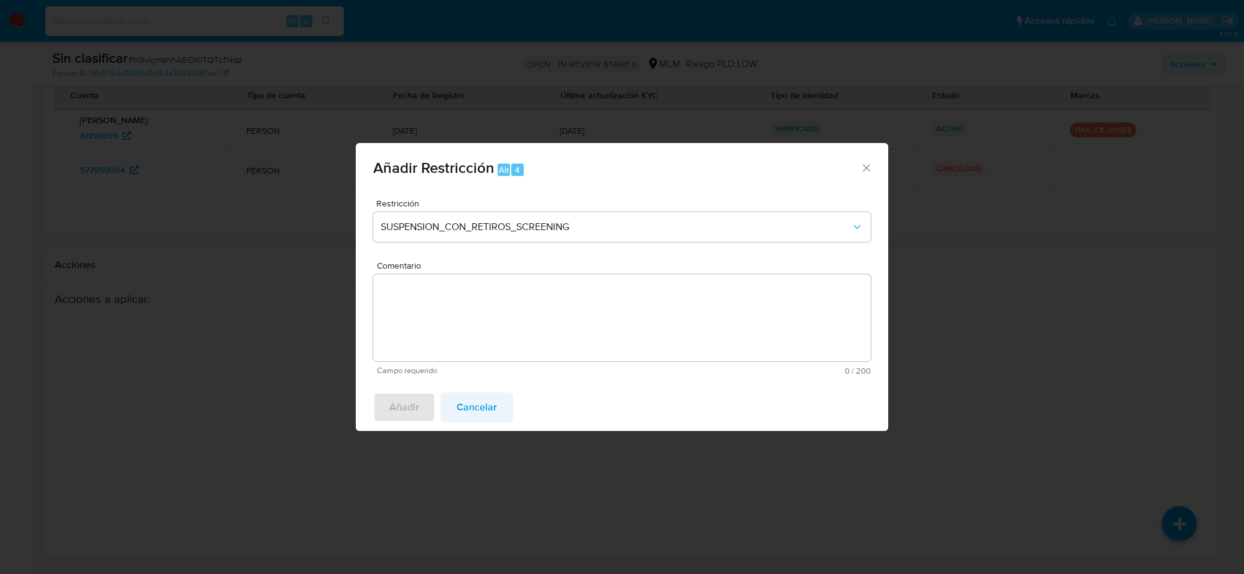
click at [492, 411] on span "Cancelar" at bounding box center [477, 407] width 40 height 27
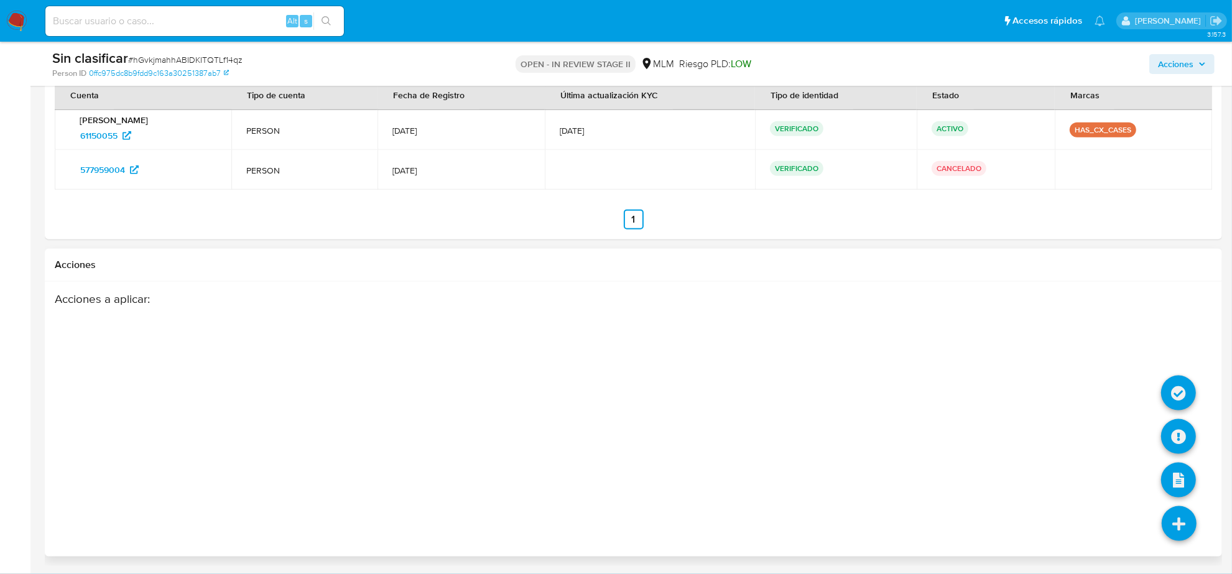
click at [1186, 527] on icon at bounding box center [1179, 523] width 35 height 35
click at [1185, 393] on icon at bounding box center [1179, 393] width 35 height 35
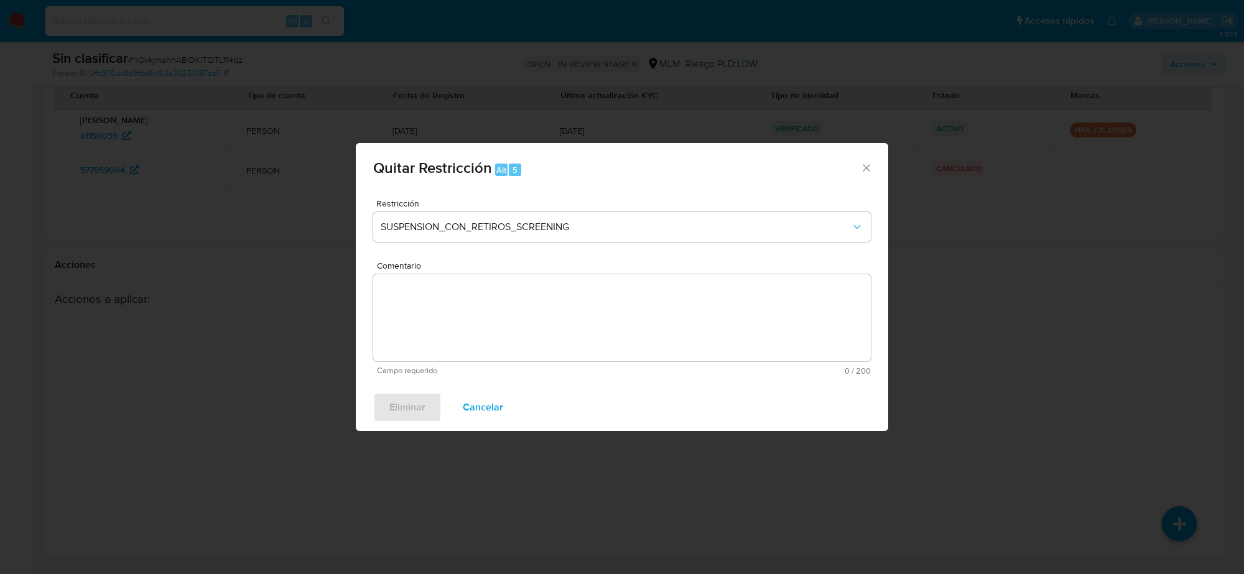
click at [866, 169] on icon "Cerrar ventana" at bounding box center [866, 168] width 12 height 12
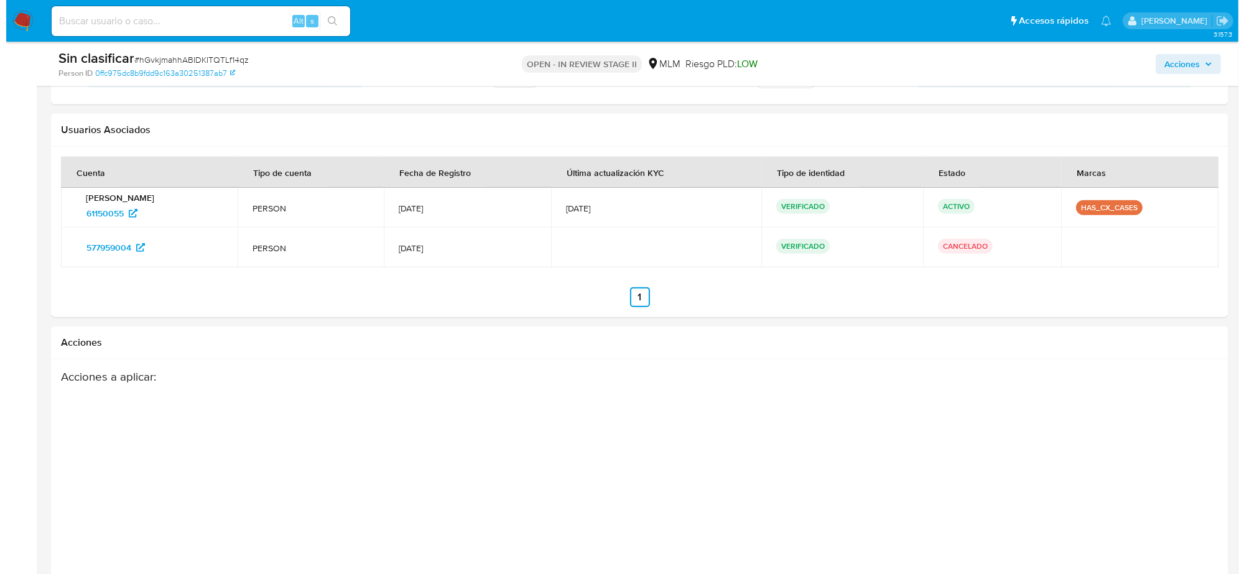
scroll to position [1600, 0]
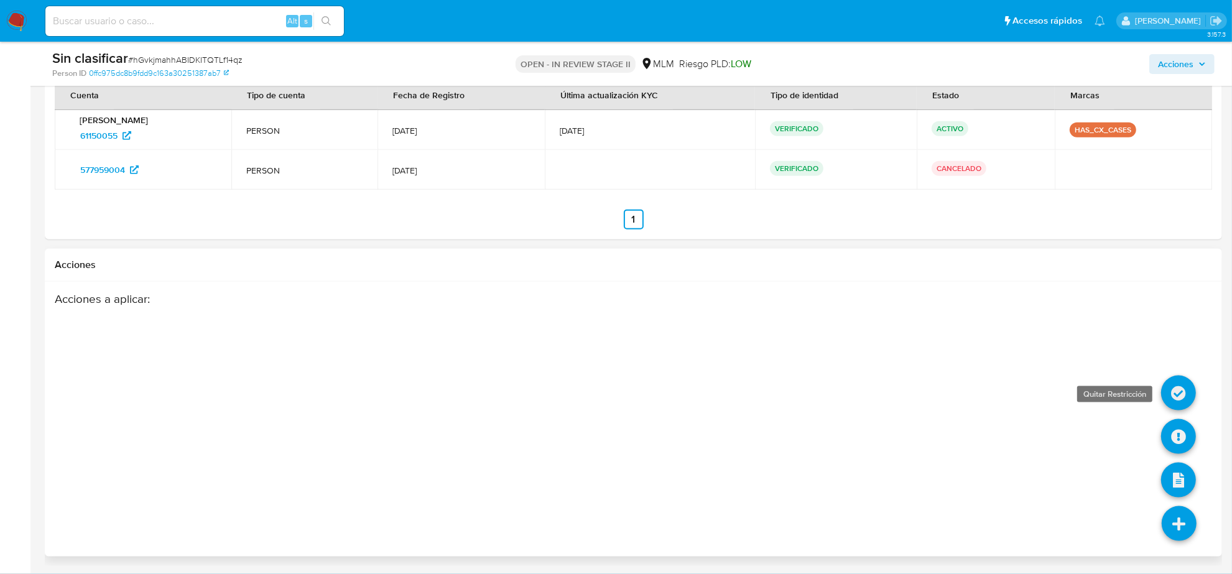
click at [1176, 392] on icon at bounding box center [1179, 393] width 35 height 35
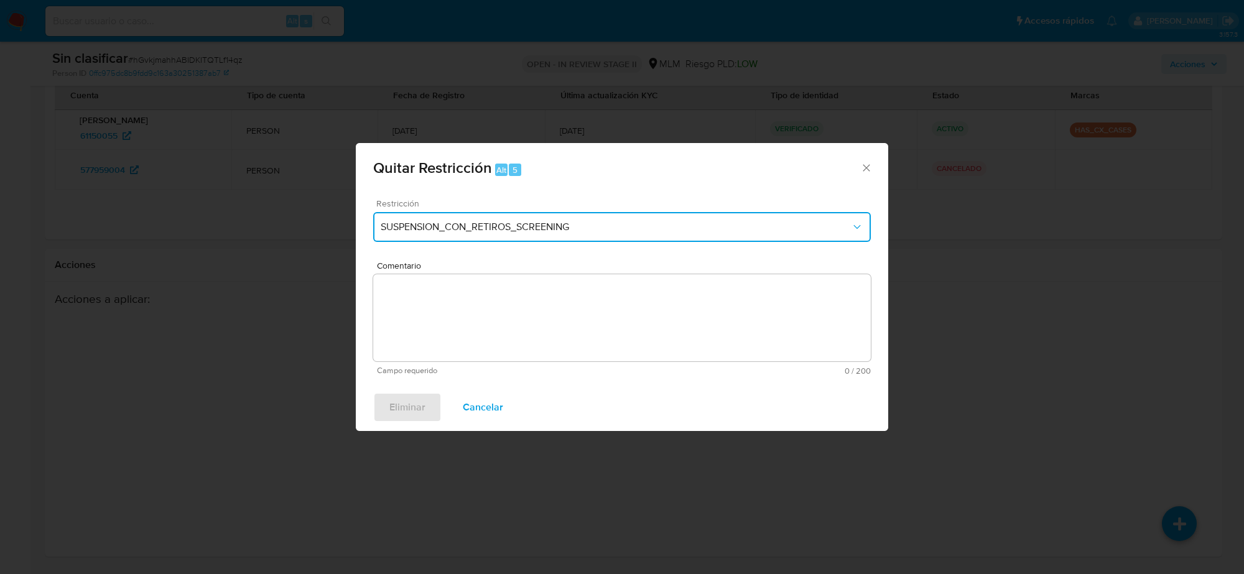
click at [750, 229] on span "SUSPENSION_CON_RETIROS_SCREENING" at bounding box center [616, 227] width 470 height 12
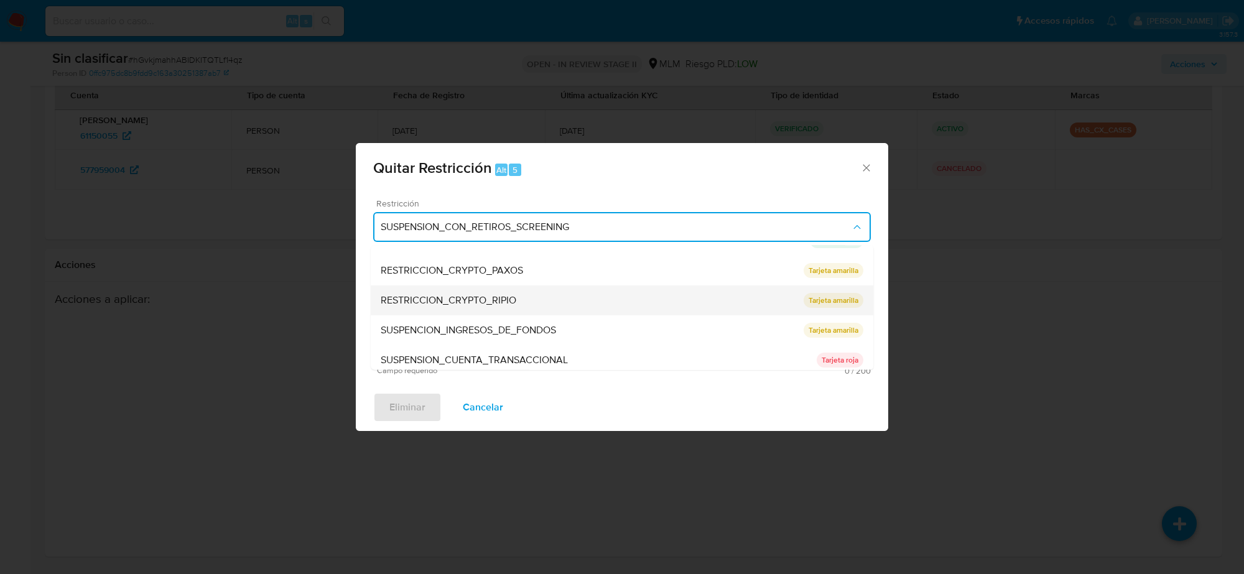
scroll to position [174, 0]
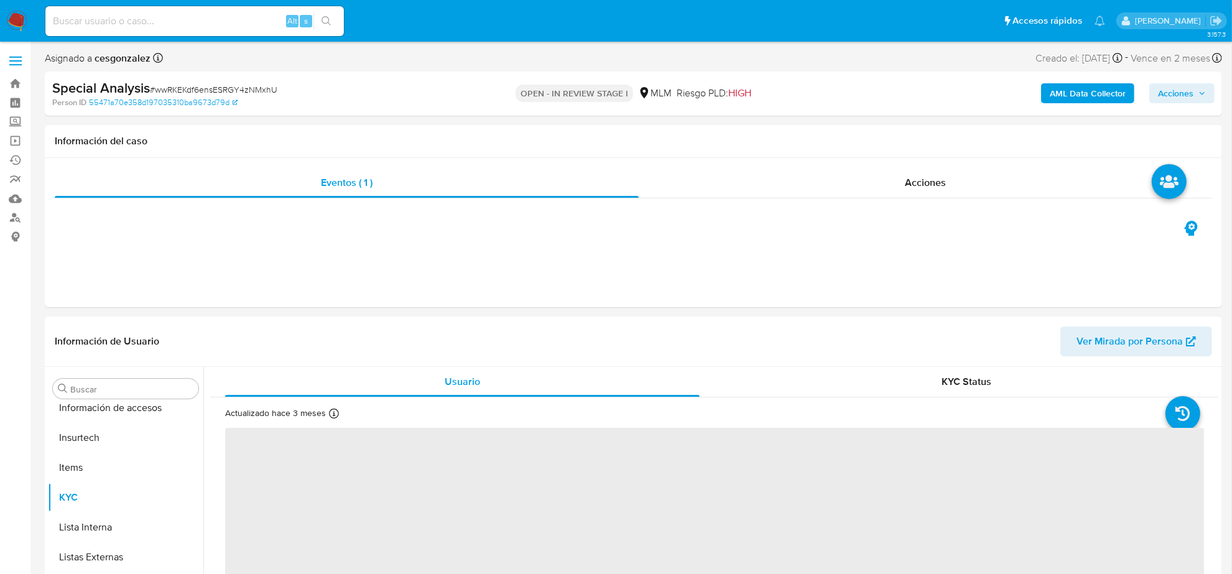
scroll to position [524, 0]
click at [200, 91] on span "# wwRKEKdf6ensESRGY4zNMxhU" at bounding box center [214, 89] width 128 height 12
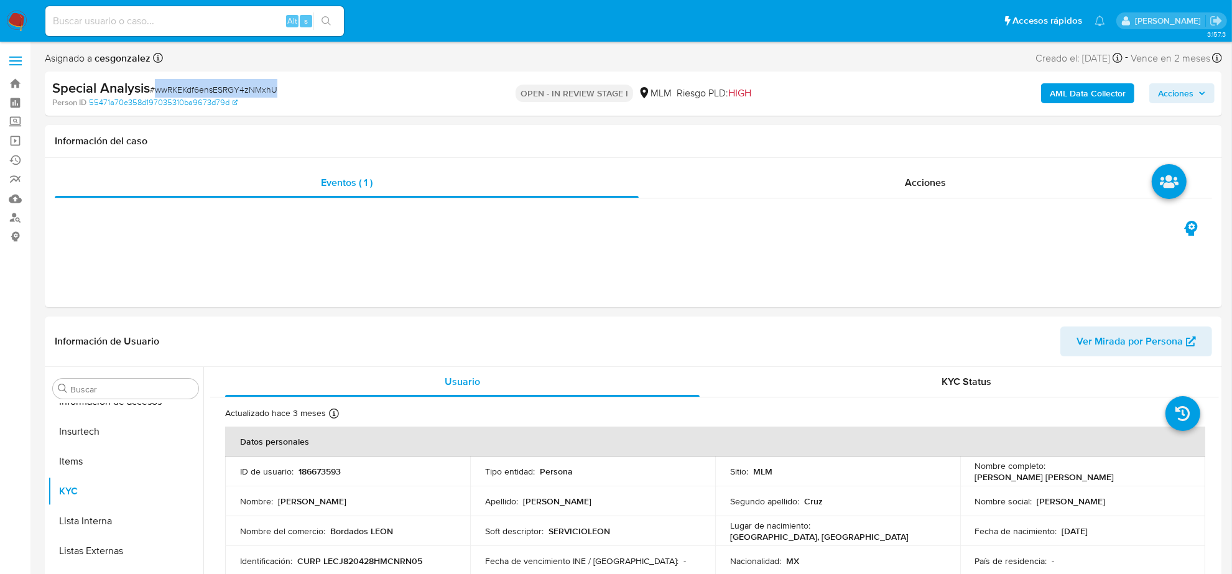
copy span "wwRKEKdf6ensESRGY4zNMxhU"
select select "10"
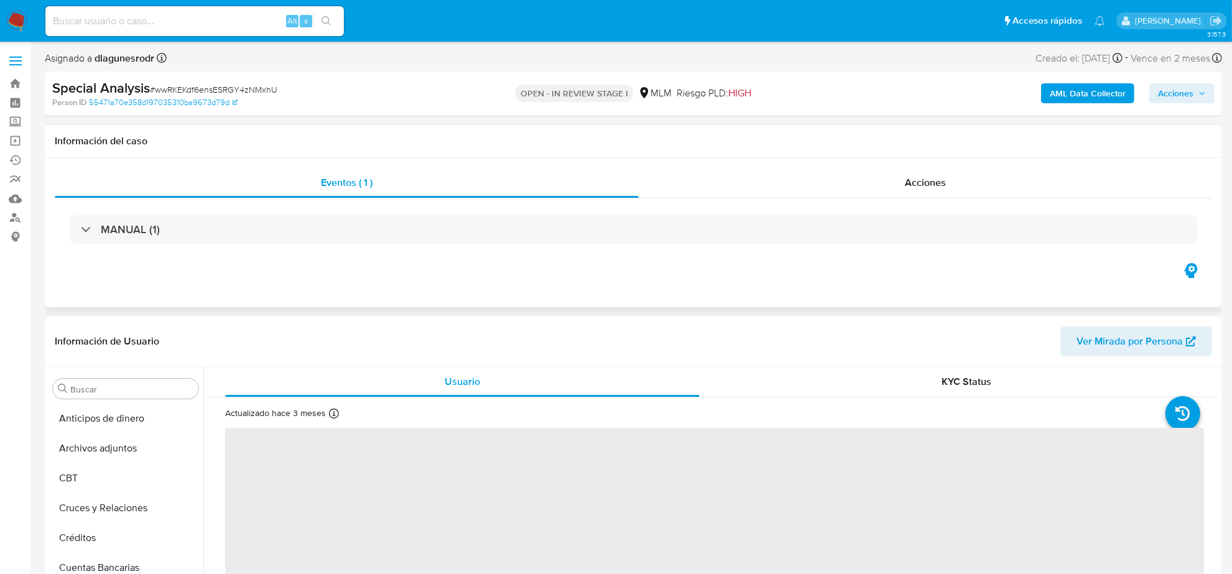
scroll to position [524, 0]
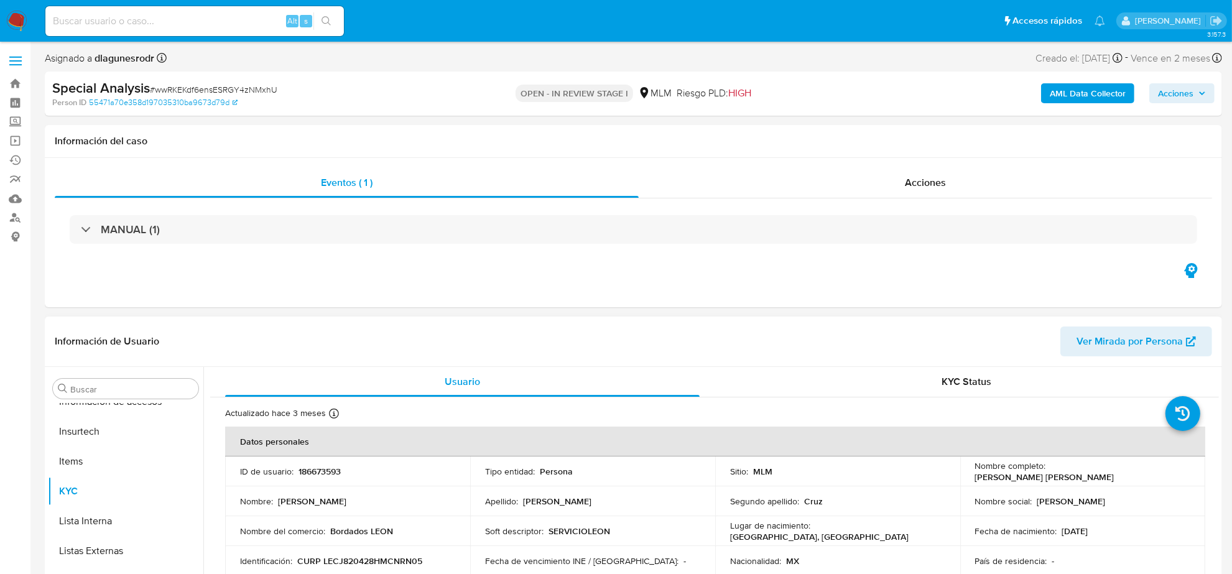
select select "10"
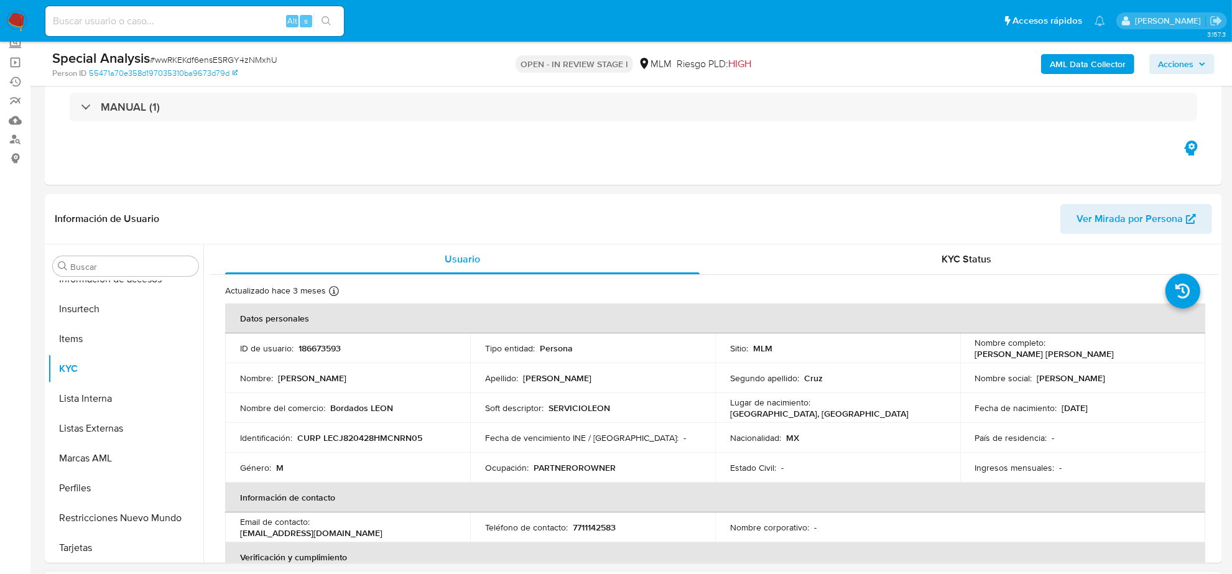
scroll to position [233, 0]
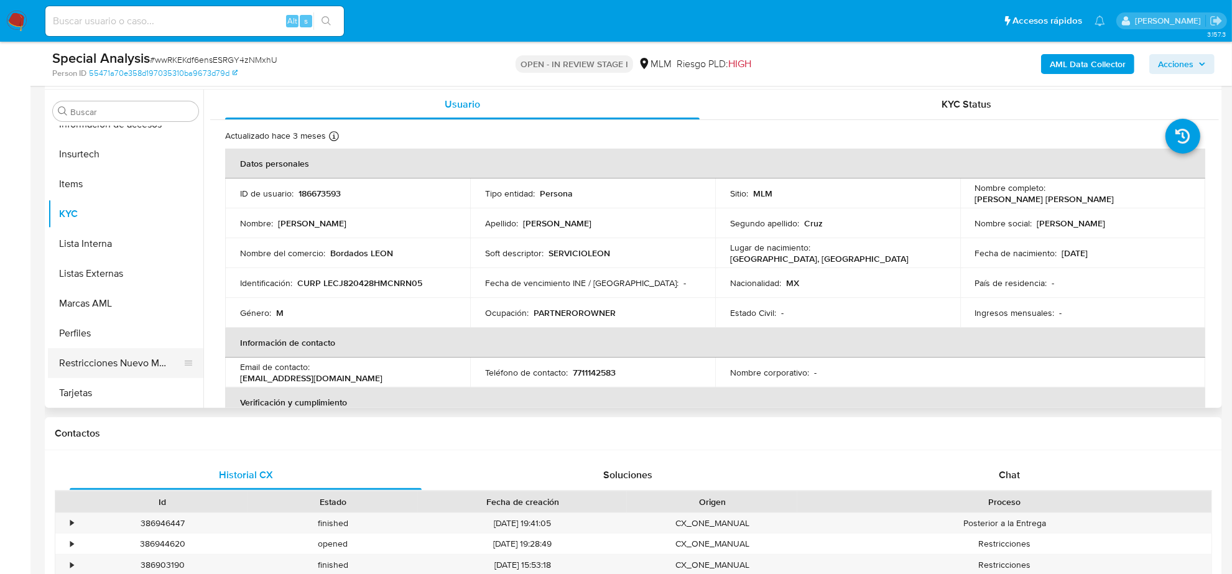
click at [101, 362] on button "Restricciones Nuevo Mundo" at bounding box center [121, 363] width 146 height 30
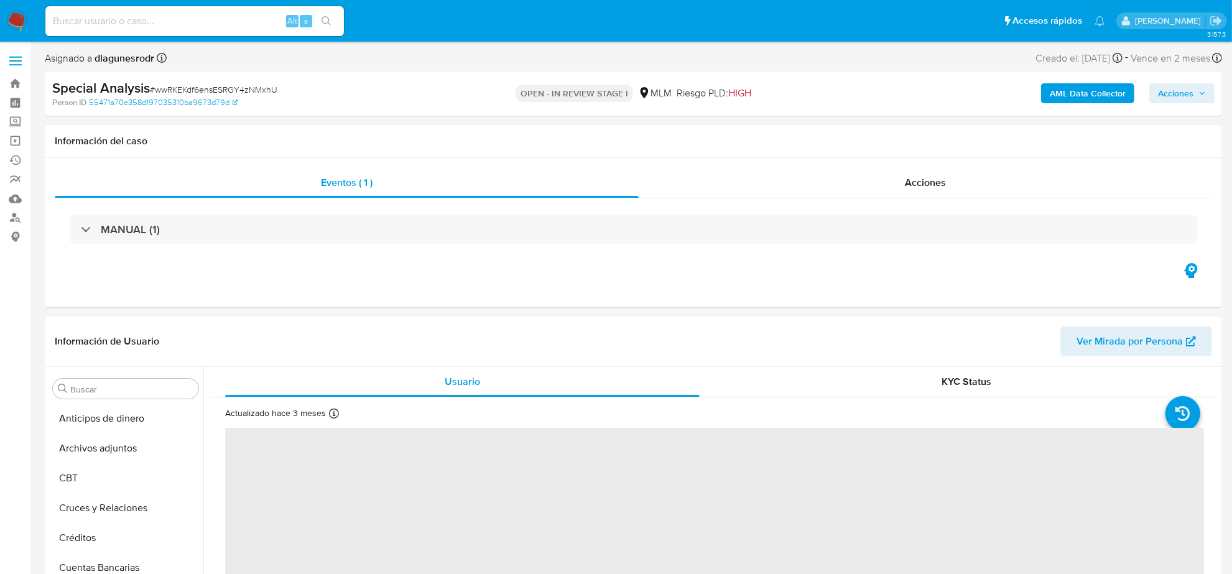
scroll to position [524, 0]
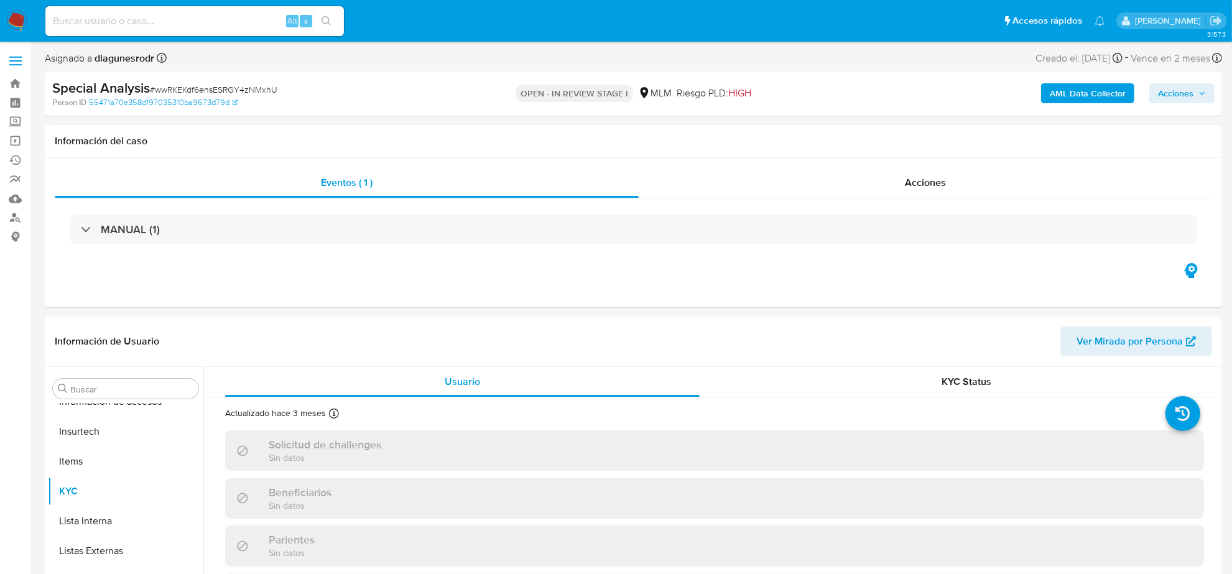
select select "10"
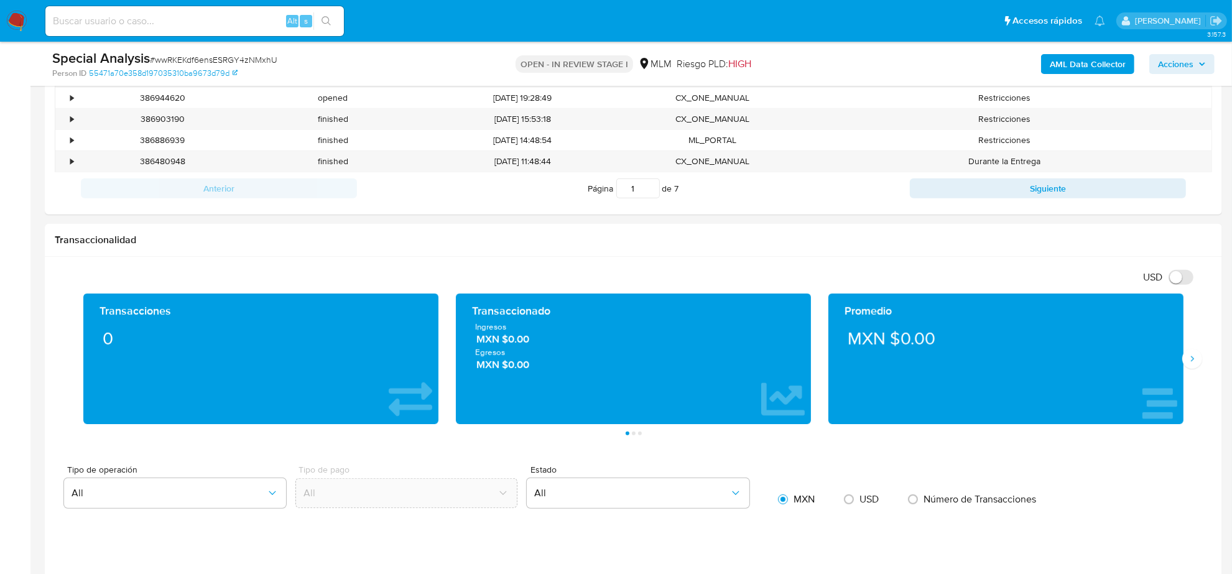
scroll to position [736, 0]
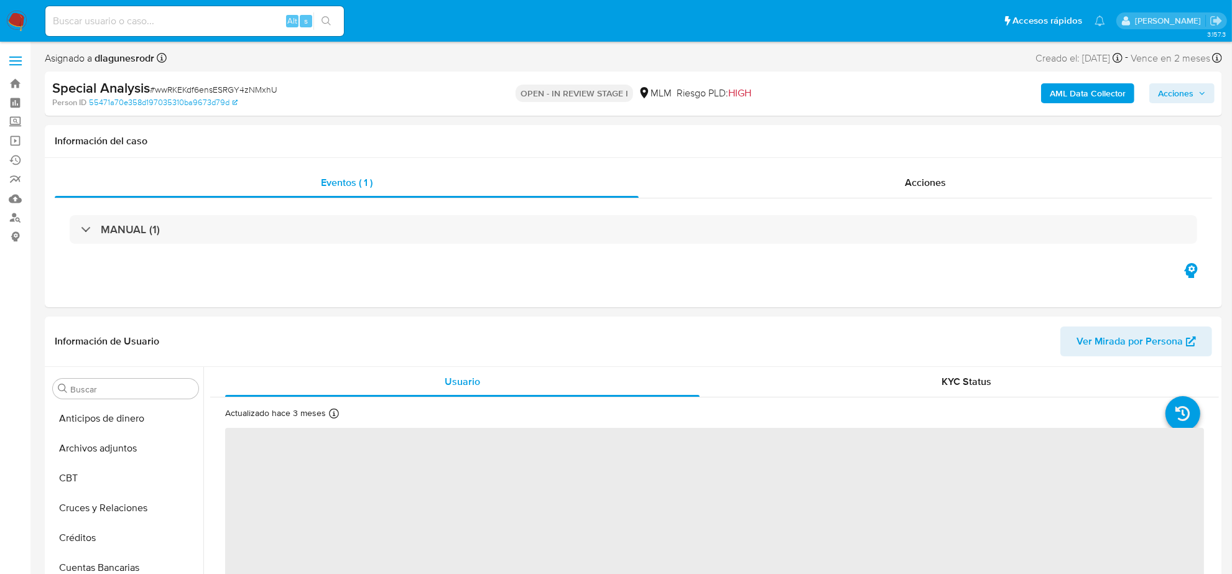
scroll to position [524, 0]
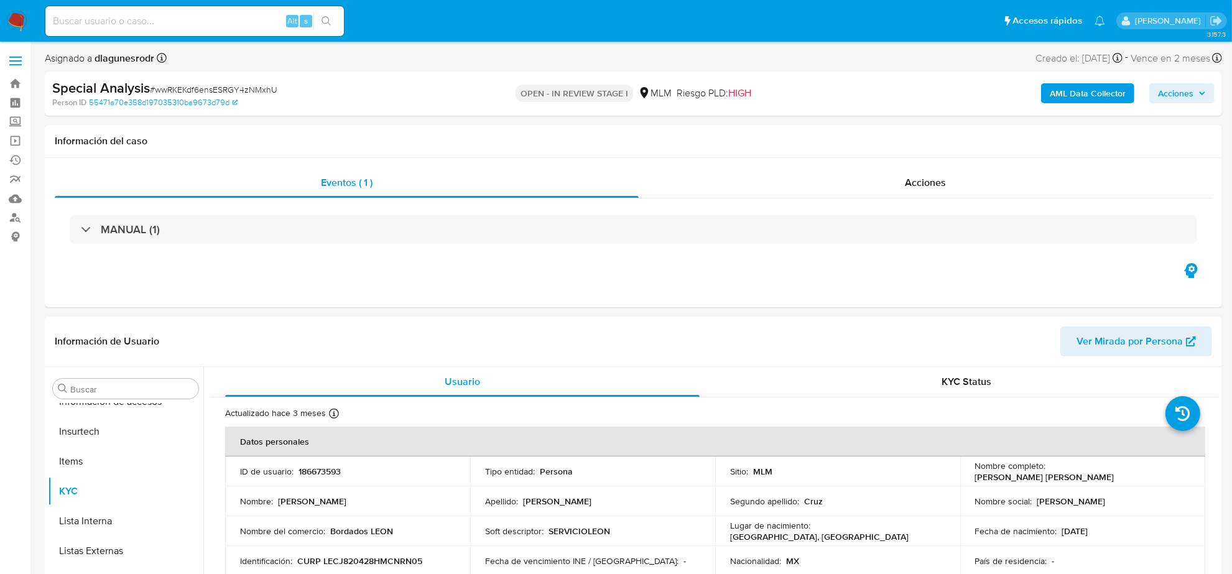
select select "10"
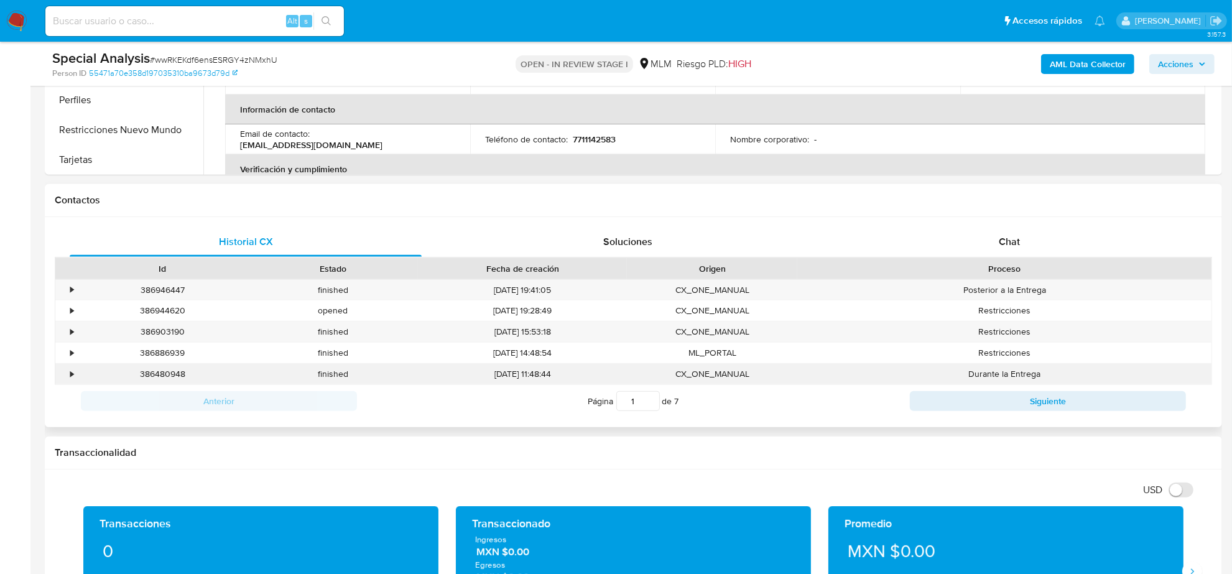
scroll to position [389, 0]
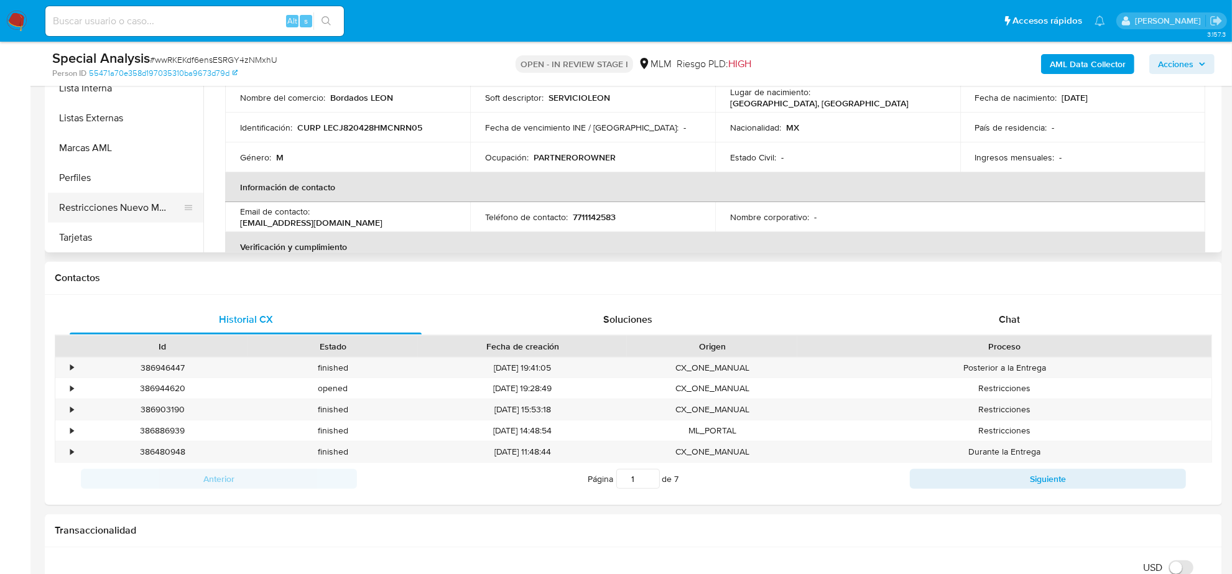
click at [140, 212] on button "Restricciones Nuevo Mundo" at bounding box center [121, 208] width 146 height 30
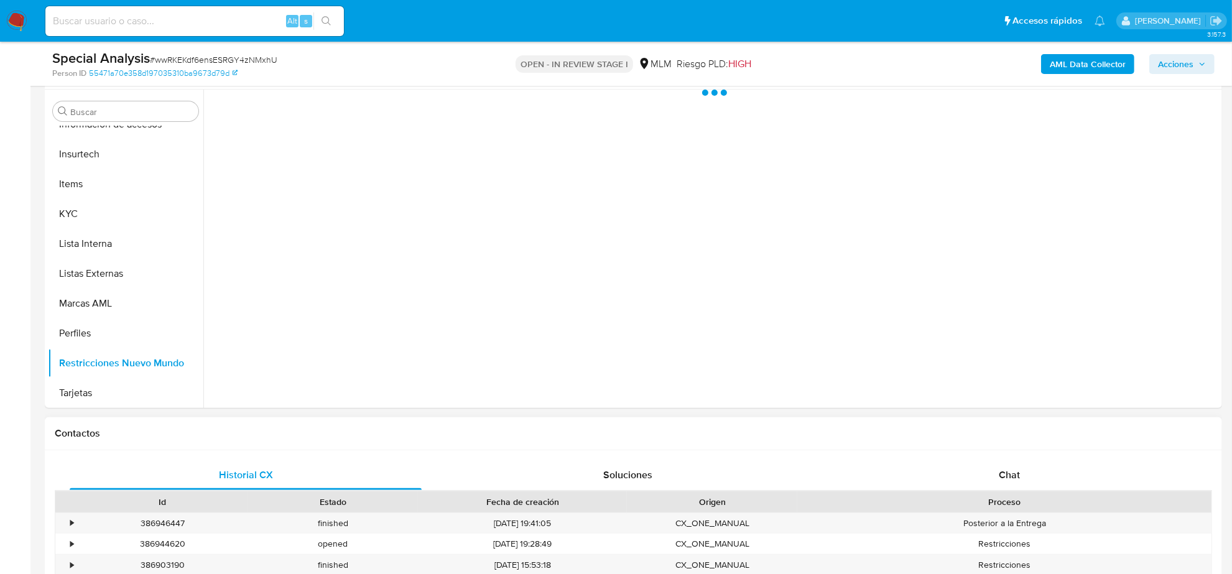
scroll to position [156, 0]
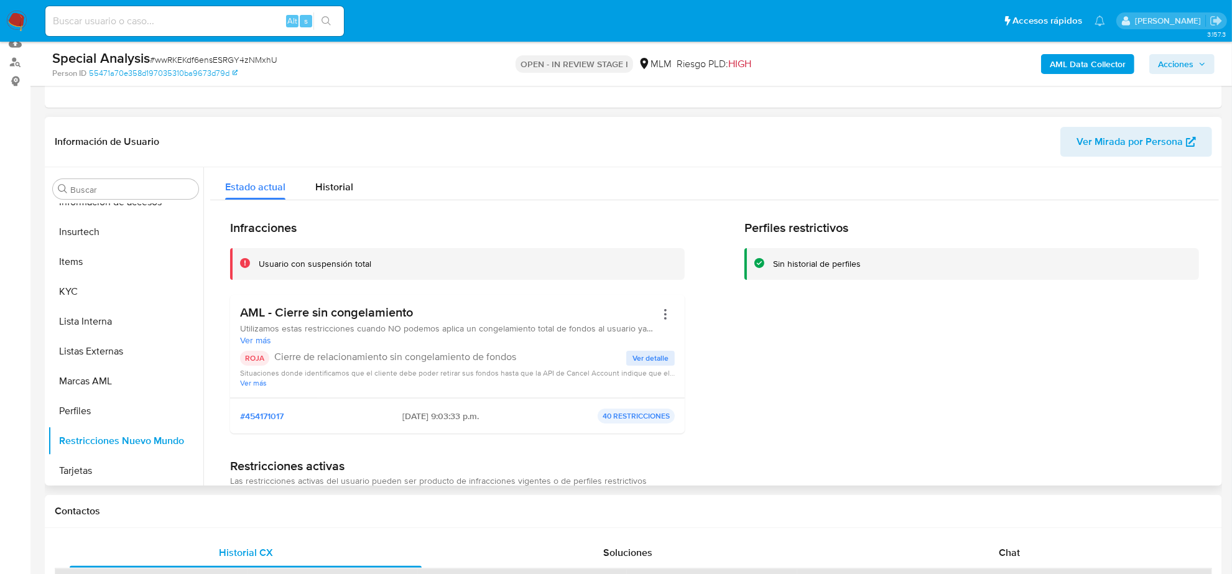
click at [650, 361] on span "Ver detalle" at bounding box center [651, 358] width 36 height 12
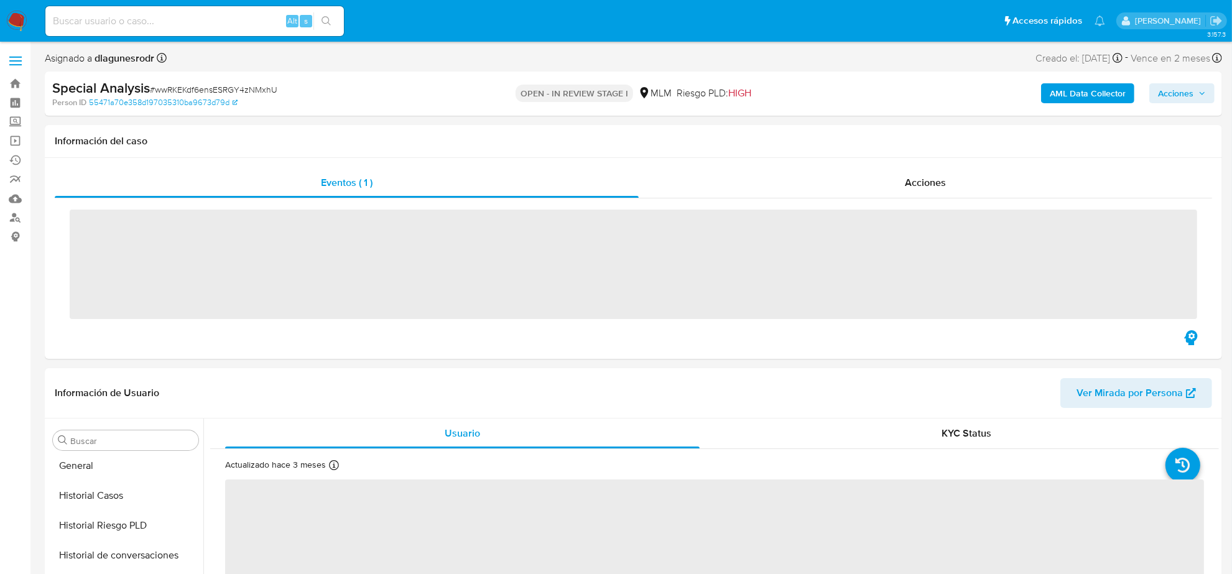
scroll to position [524, 0]
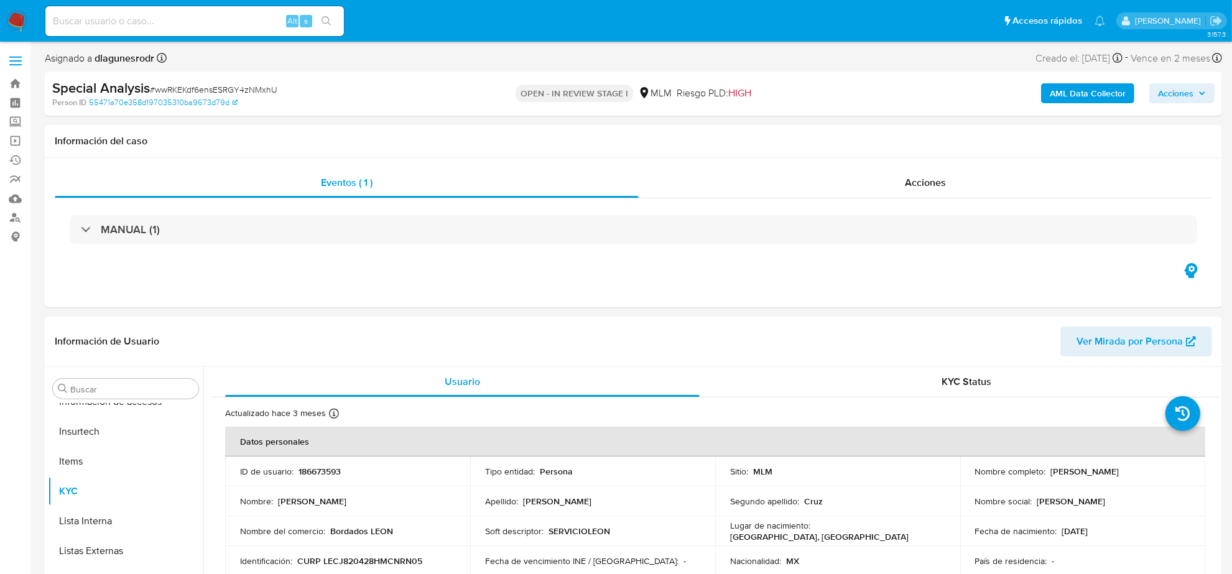
select select "10"
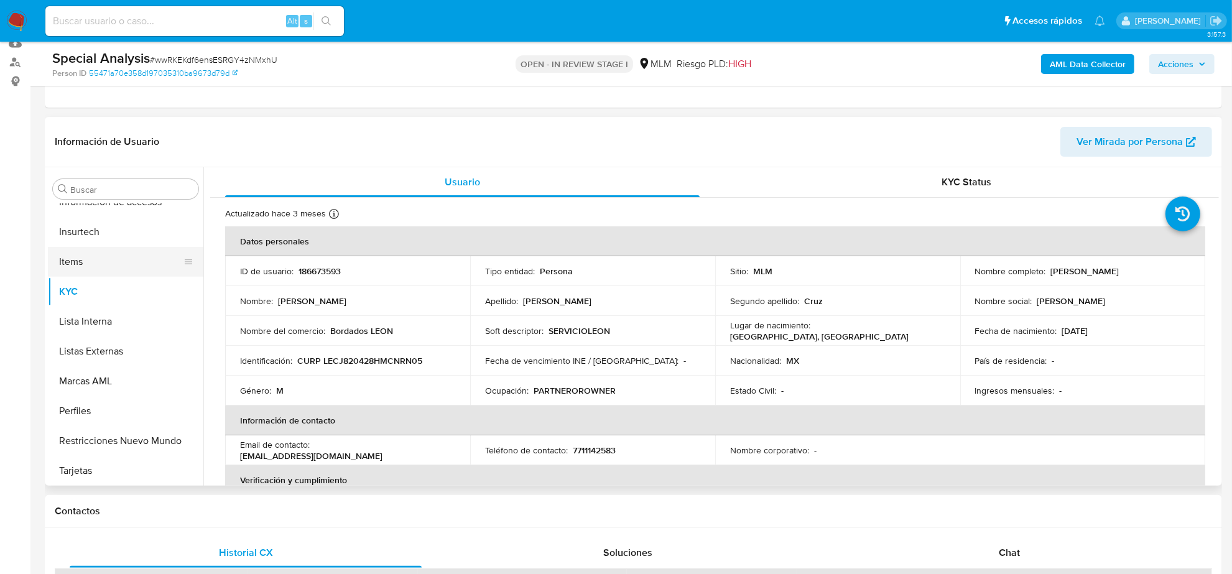
scroll to position [233, 0]
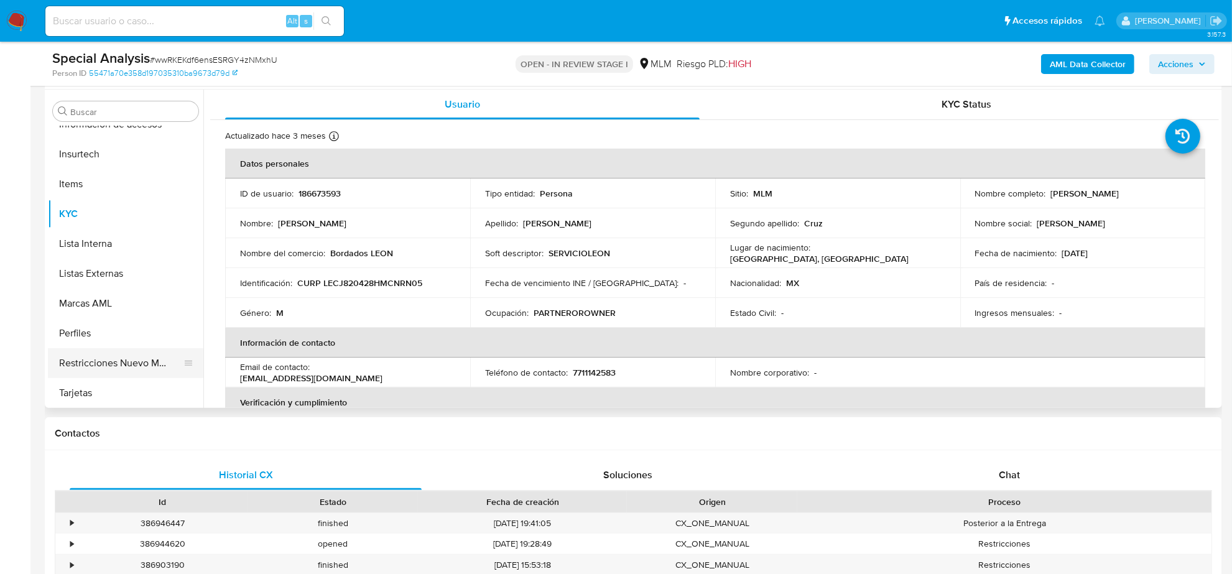
click at [131, 361] on button "Restricciones Nuevo Mundo" at bounding box center [121, 363] width 146 height 30
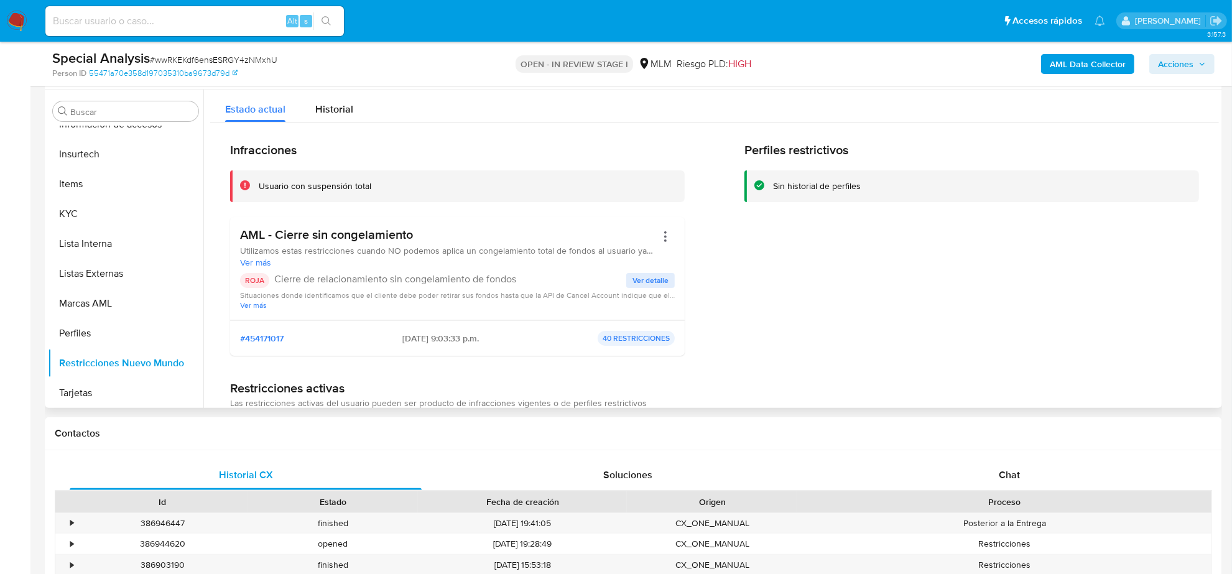
click at [657, 277] on span "Ver detalle" at bounding box center [651, 280] width 36 height 12
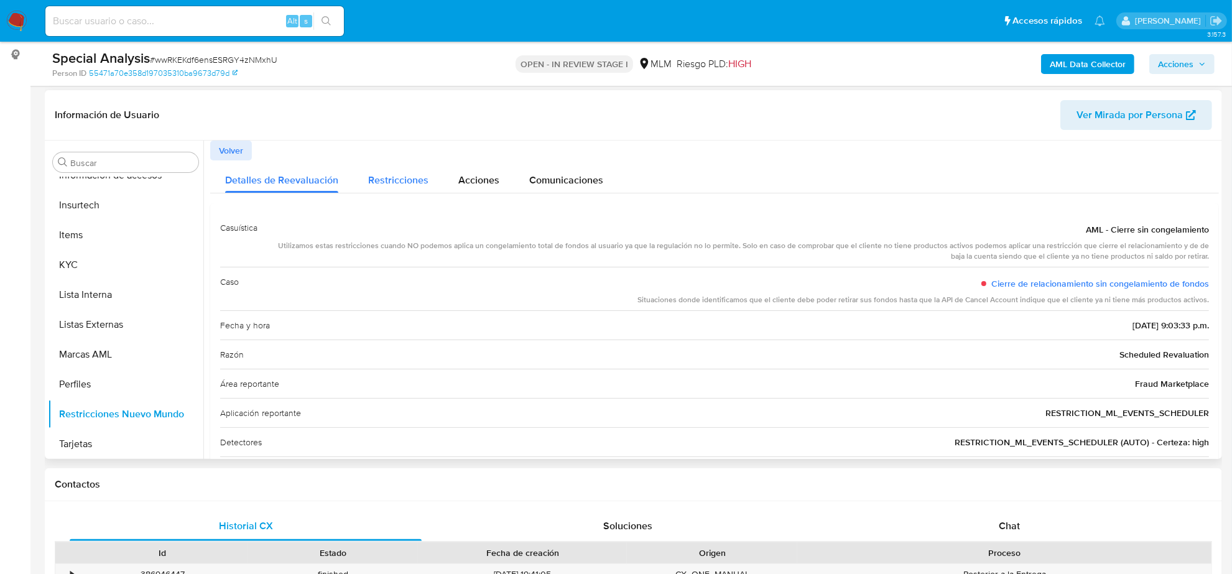
scroll to position [156, 0]
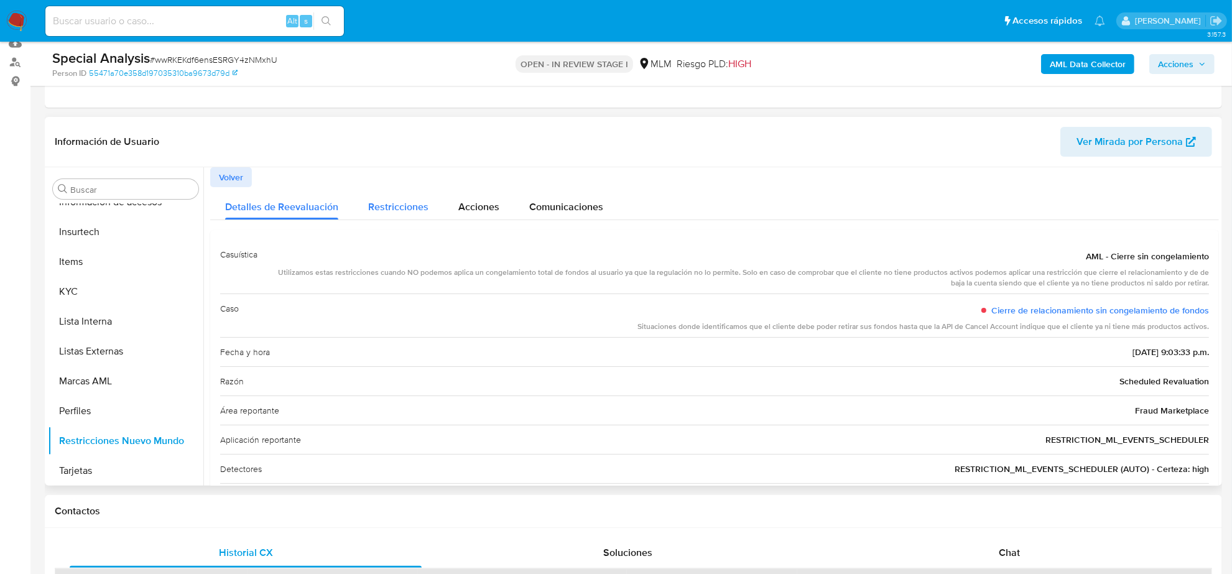
click at [396, 208] on span "Restricciones" at bounding box center [398, 207] width 60 height 14
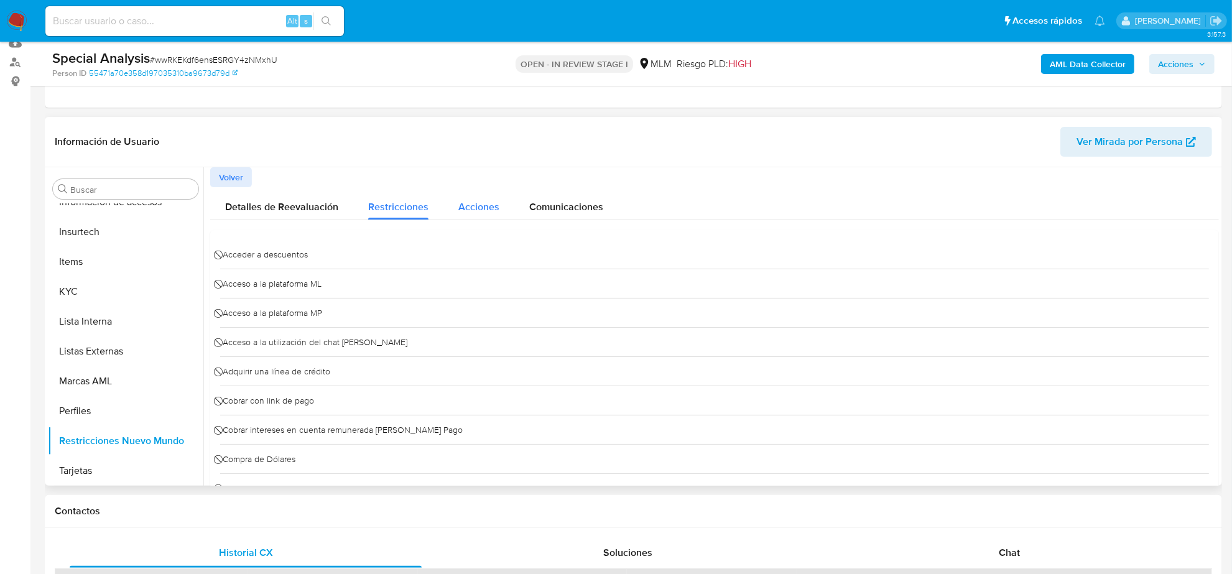
click at [464, 207] on span "Acciones" at bounding box center [479, 207] width 41 height 14
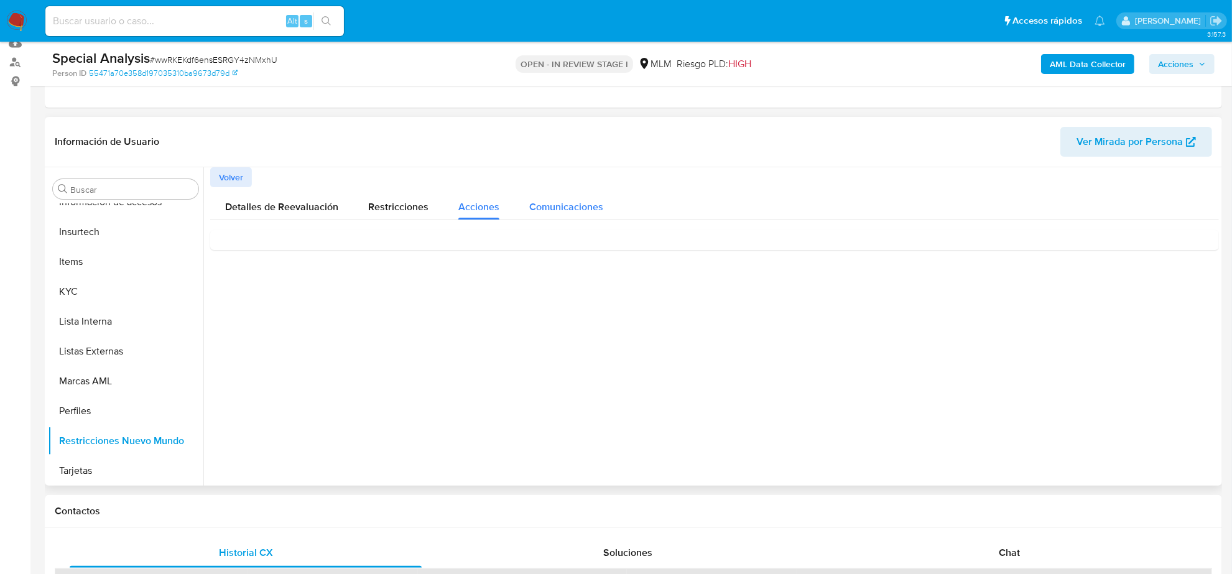
click at [585, 205] on span "Comunicaciones" at bounding box center [566, 207] width 74 height 14
click at [281, 210] on span "Detalles de Reevaluación" at bounding box center [281, 207] width 113 height 14
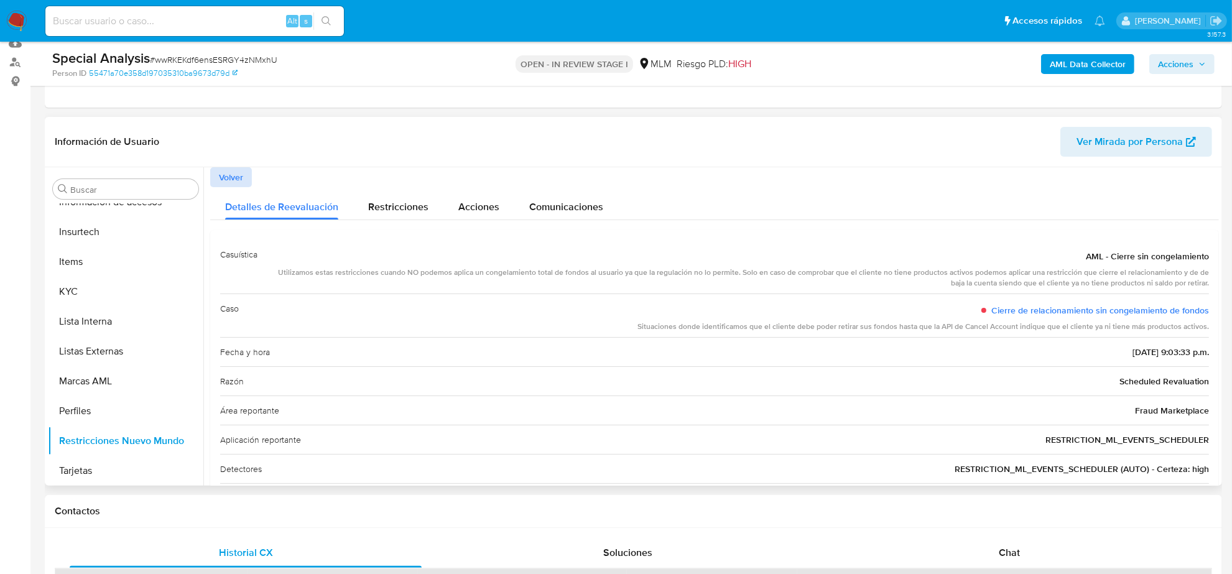
click at [236, 185] on span "Volver" at bounding box center [231, 177] width 24 height 17
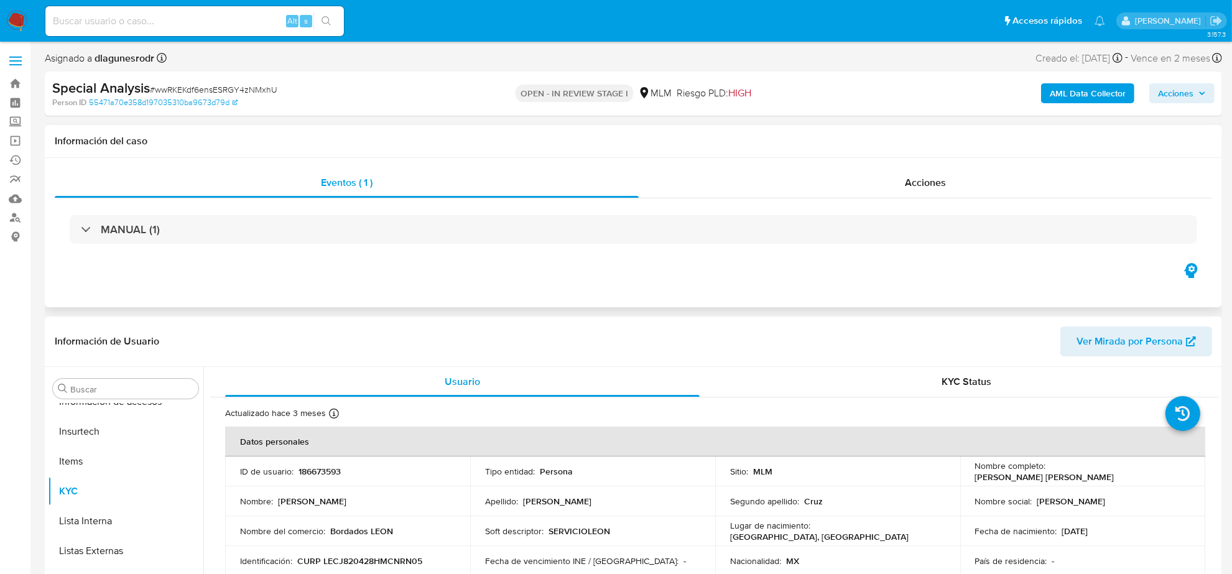
scroll to position [1, 0]
select select "10"
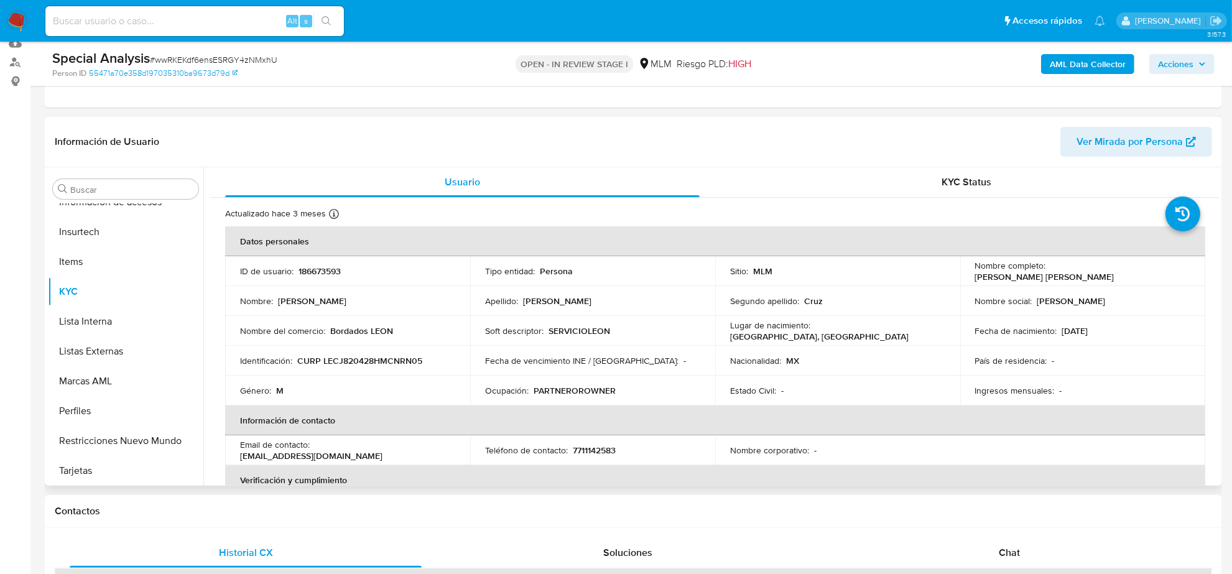
scroll to position [78, 0]
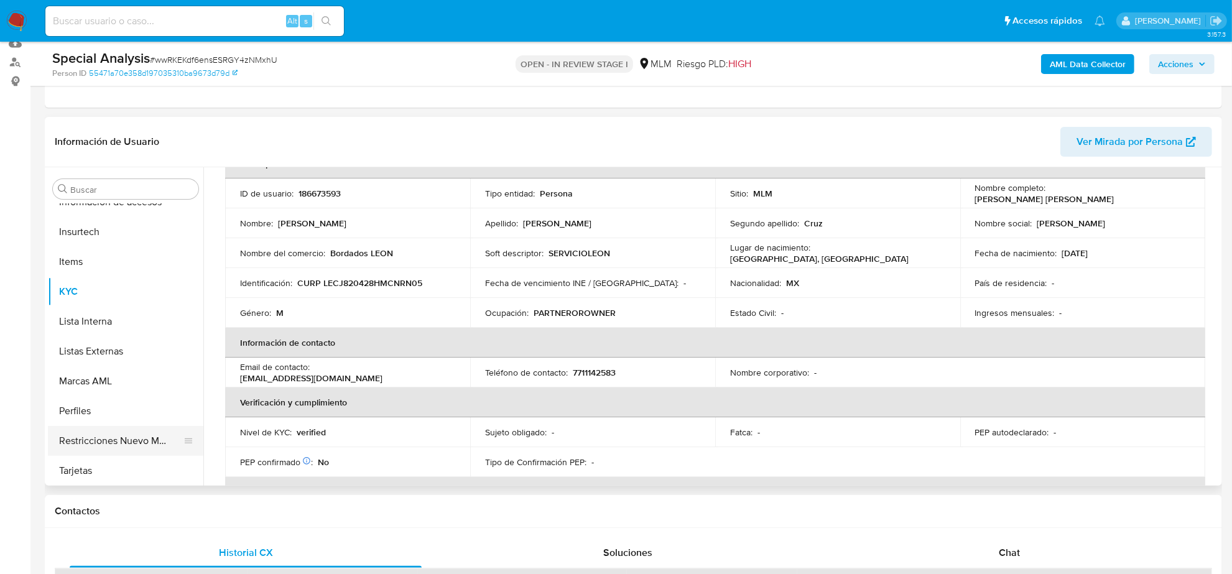
click at [154, 436] on button "Restricciones Nuevo Mundo" at bounding box center [121, 441] width 146 height 30
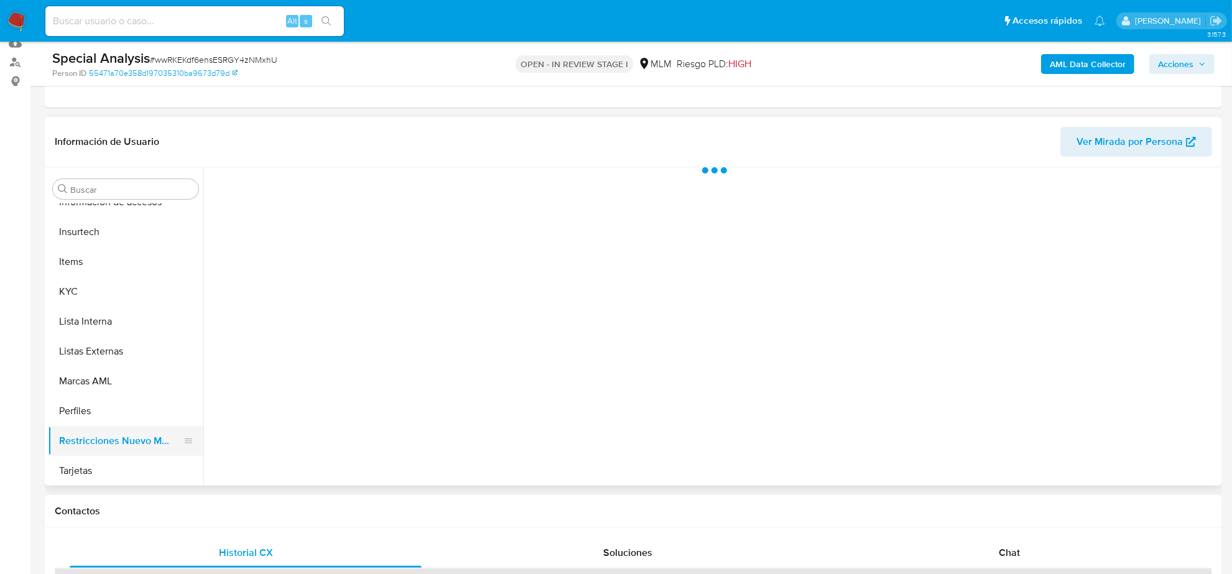
scroll to position [0, 0]
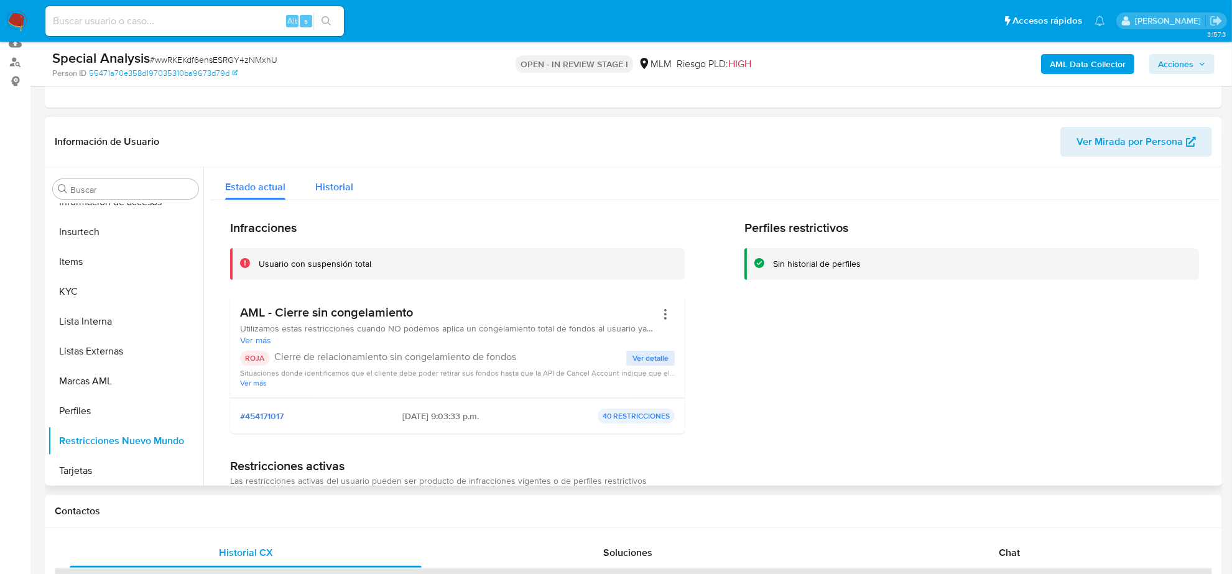
click at [331, 182] on span "Historial" at bounding box center [334, 187] width 38 height 14
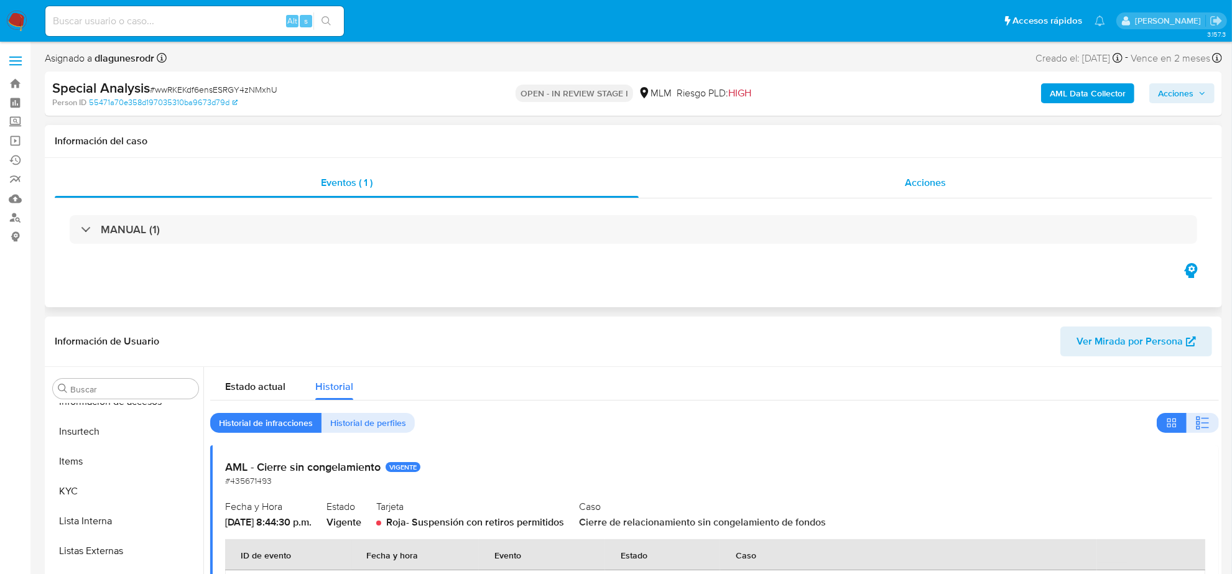
click at [934, 182] on span "Acciones" at bounding box center [925, 182] width 41 height 14
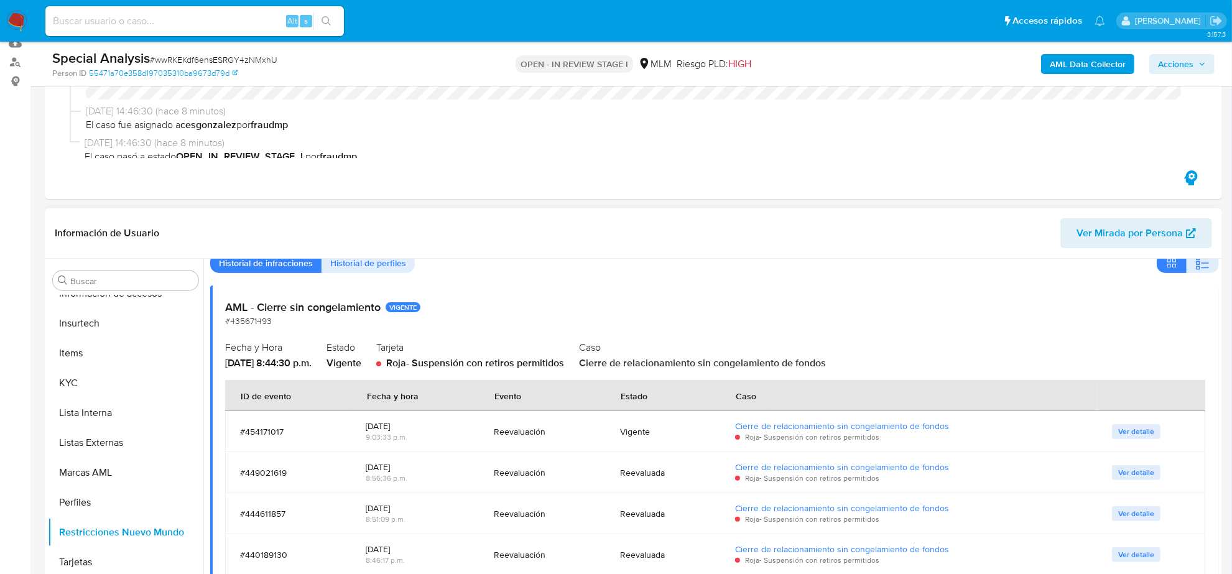
scroll to position [78, 0]
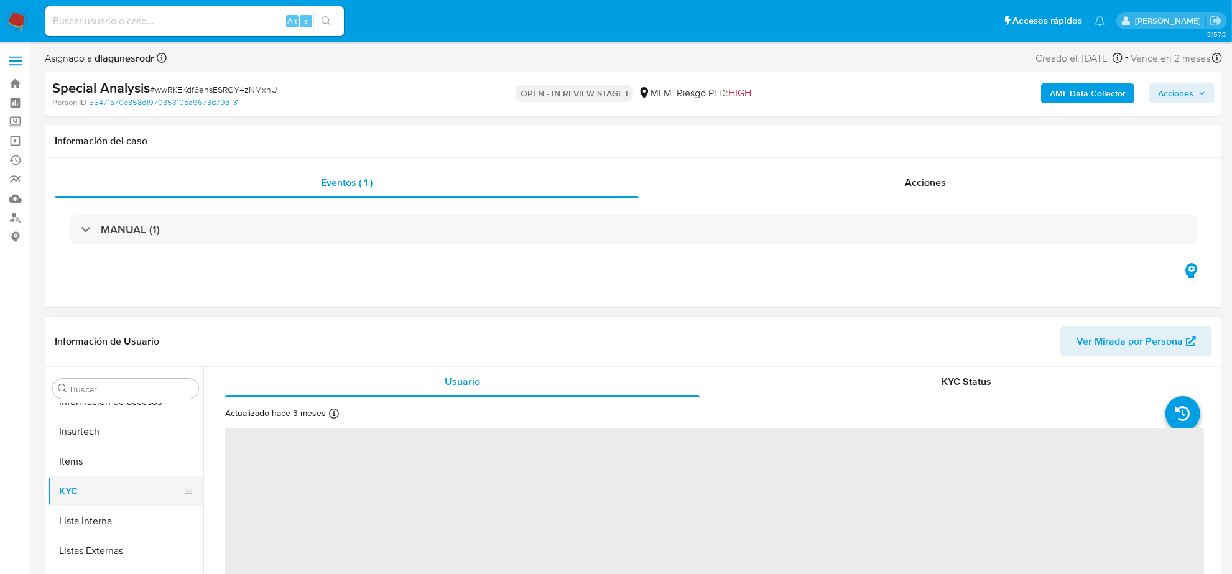
scroll to position [156, 0]
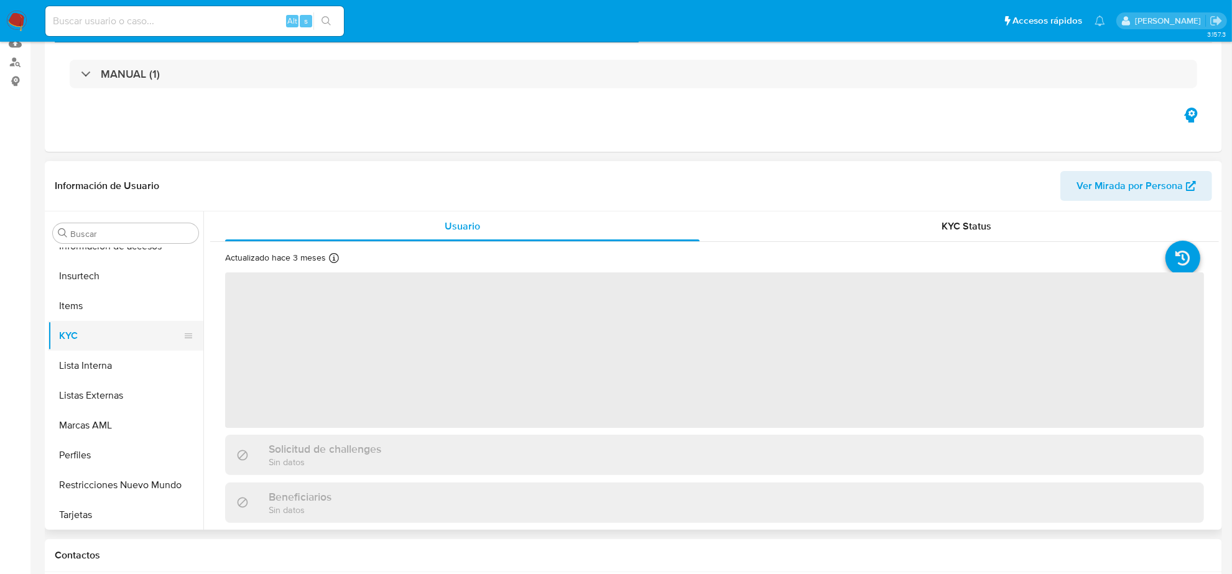
select select "10"
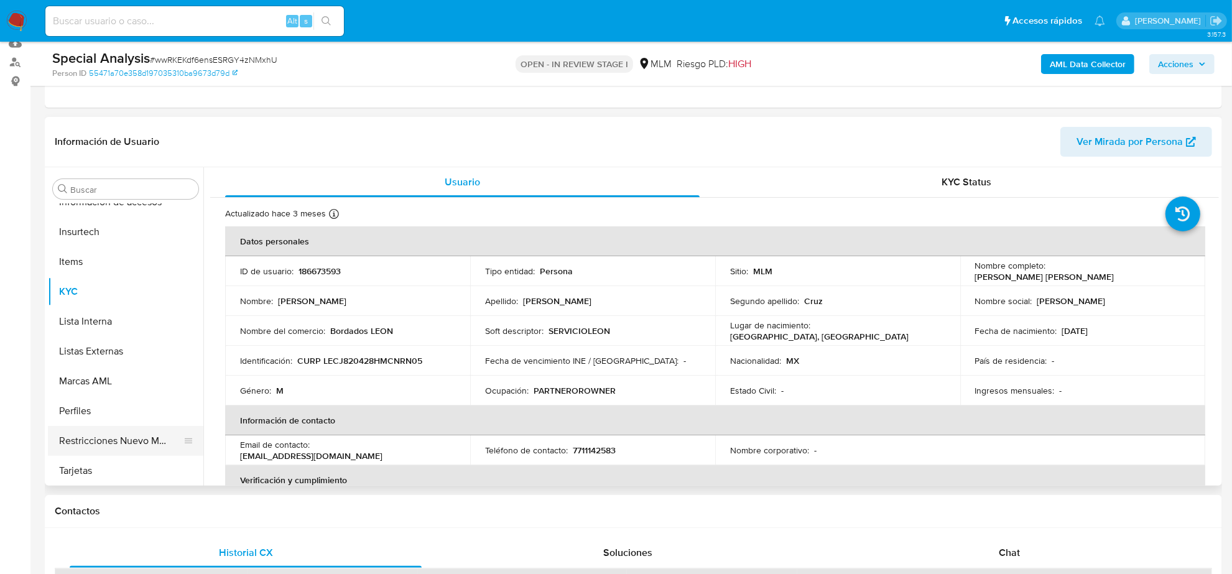
click at [136, 440] on button "Restricciones Nuevo Mundo" at bounding box center [121, 441] width 146 height 30
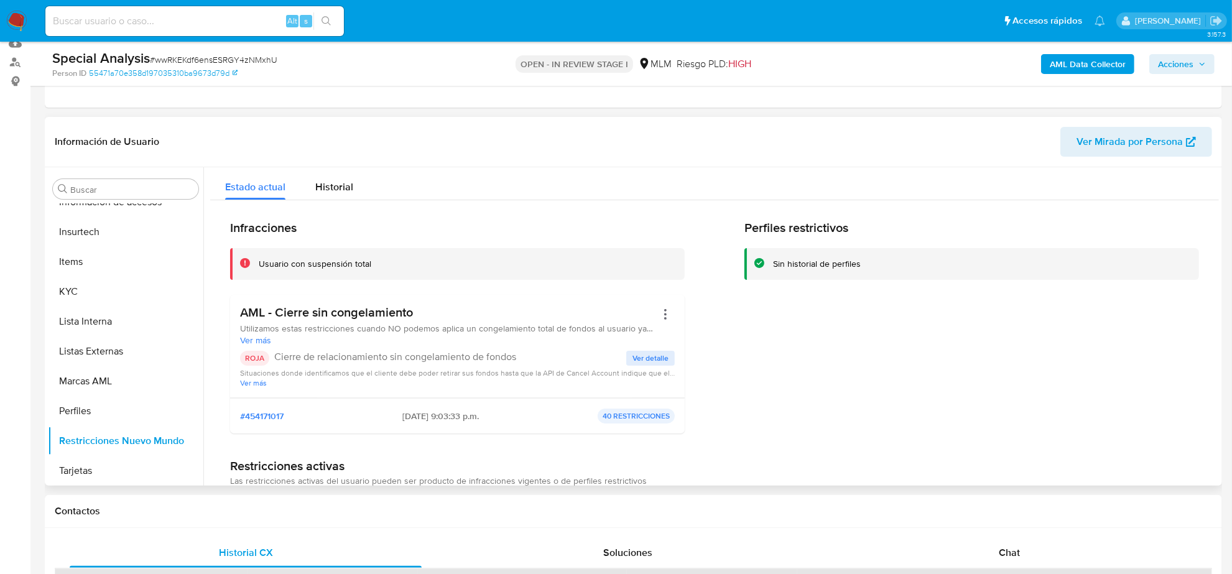
click at [647, 356] on span "Ver detalle" at bounding box center [651, 358] width 36 height 12
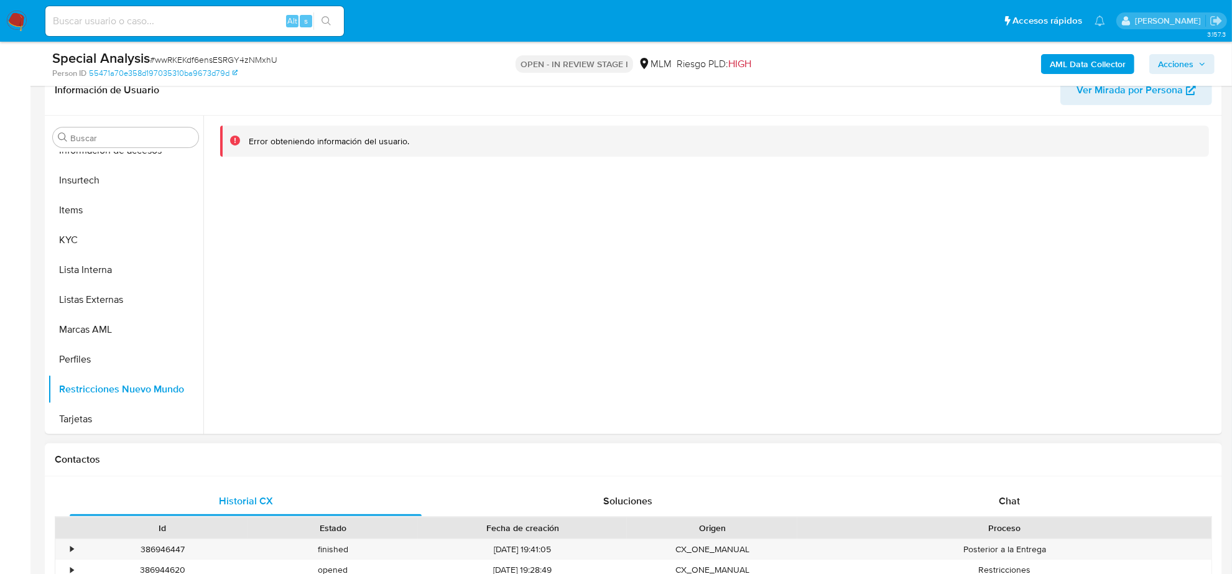
scroll to position [233, 0]
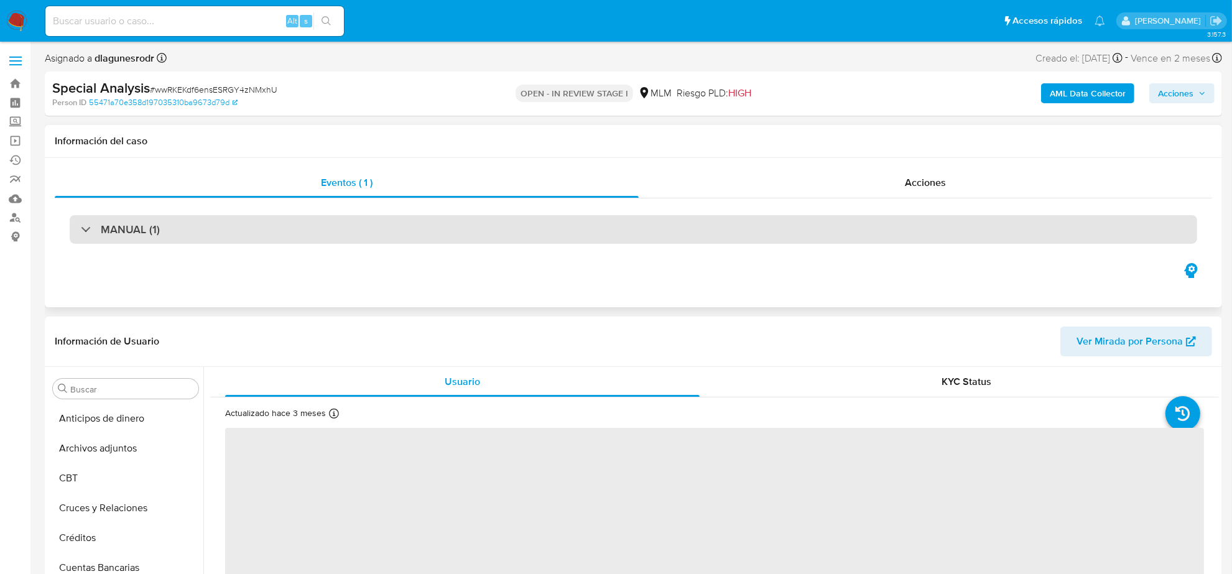
scroll to position [524, 0]
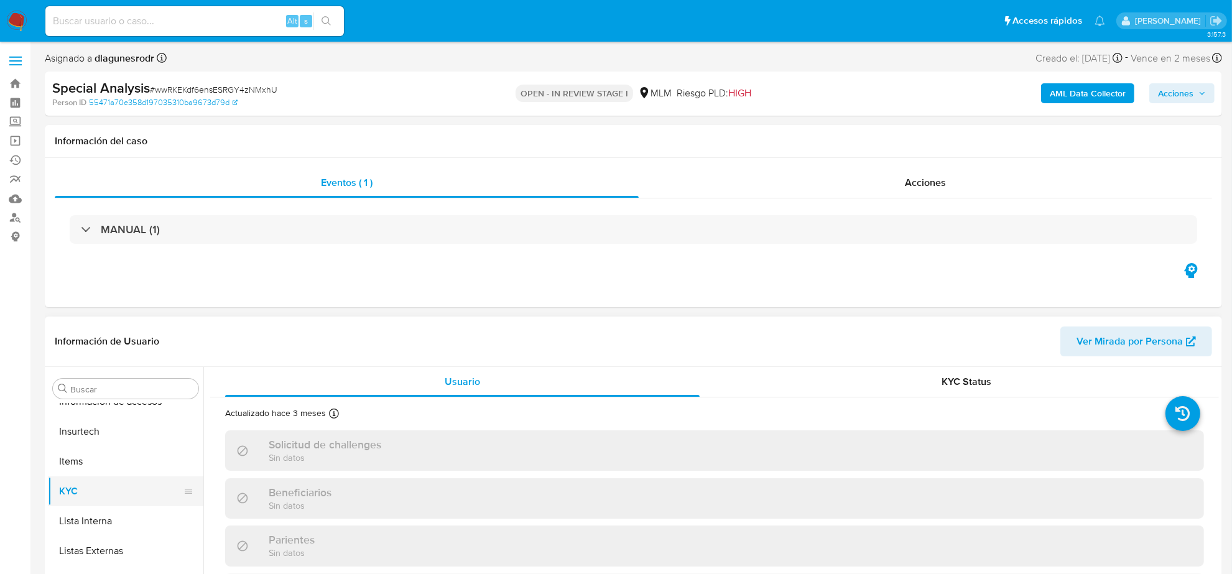
select select "10"
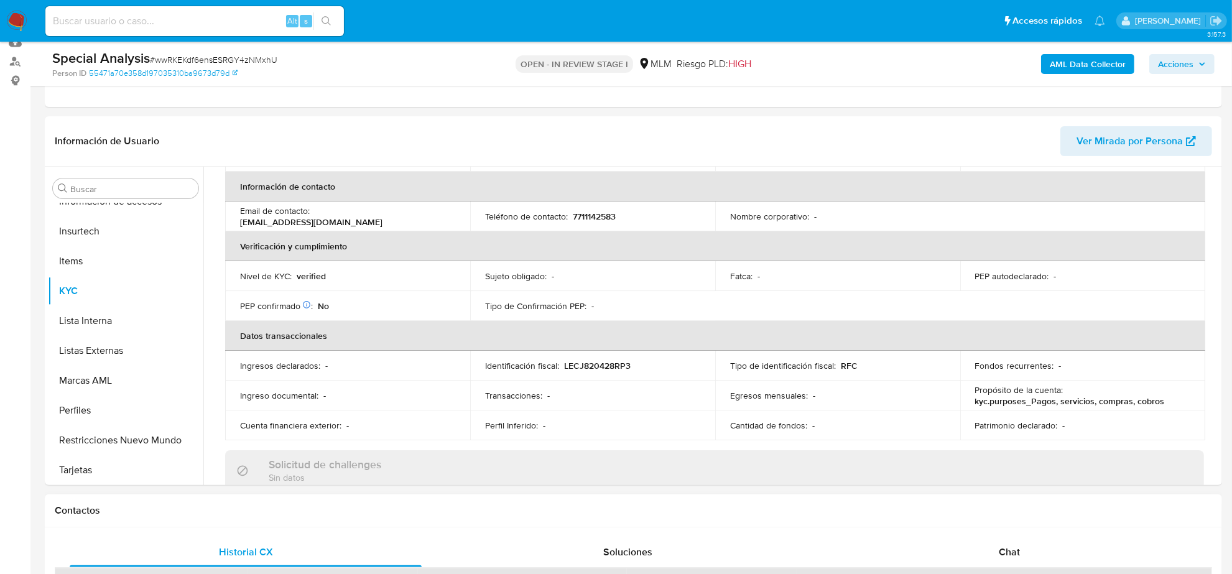
scroll to position [311, 0]
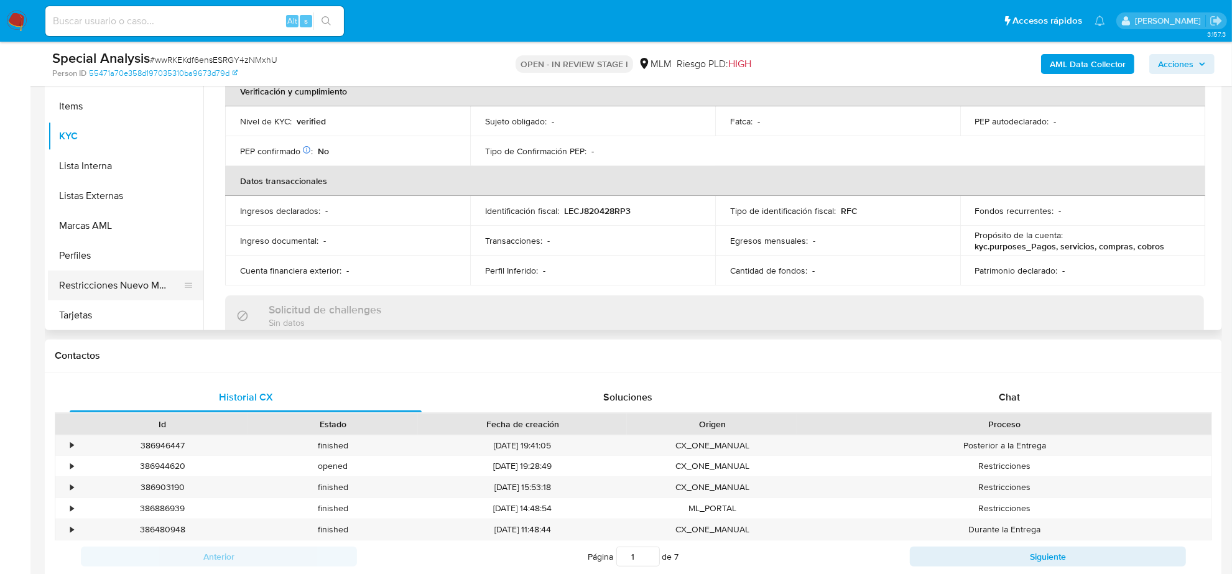
click at [129, 289] on button "Restricciones Nuevo Mundo" at bounding box center [121, 286] width 146 height 30
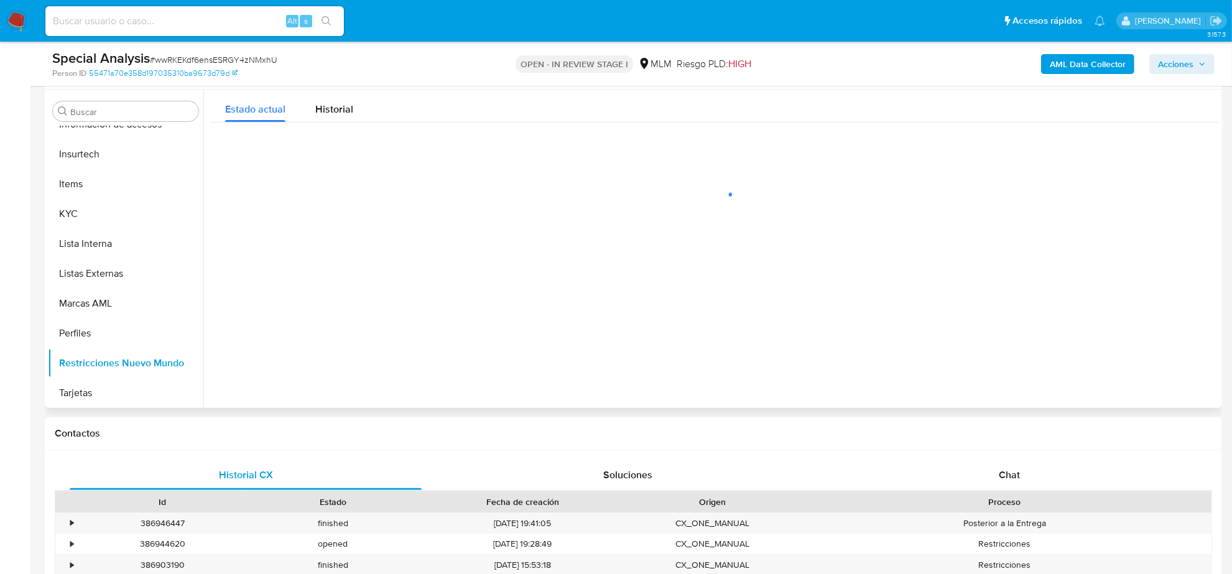
scroll to position [156, 0]
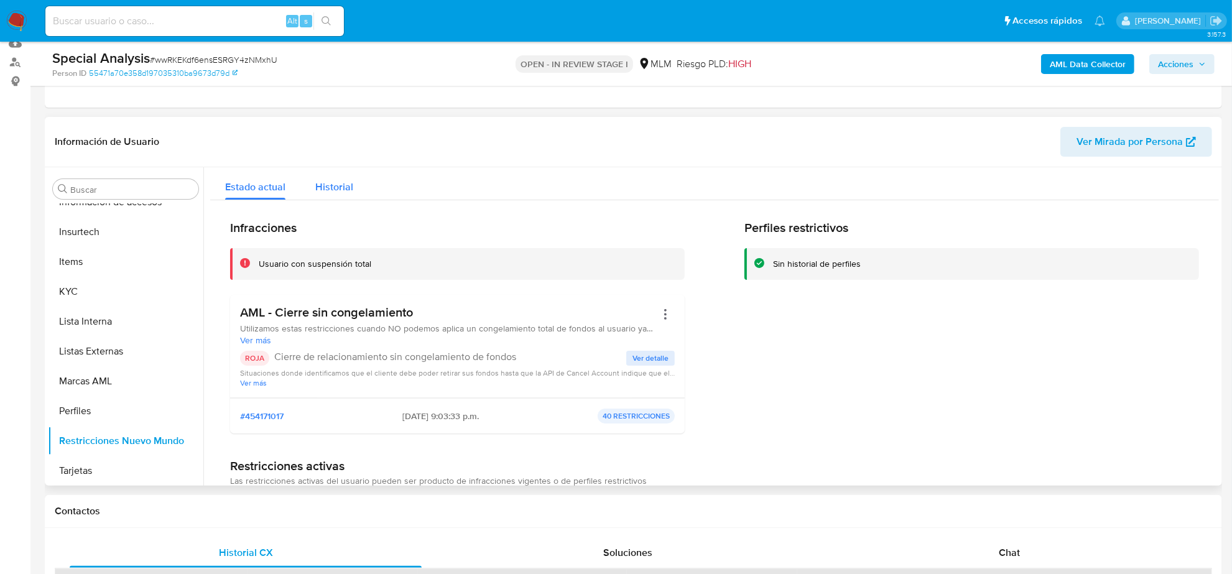
click at [325, 187] on span "Historial" at bounding box center [334, 187] width 38 height 14
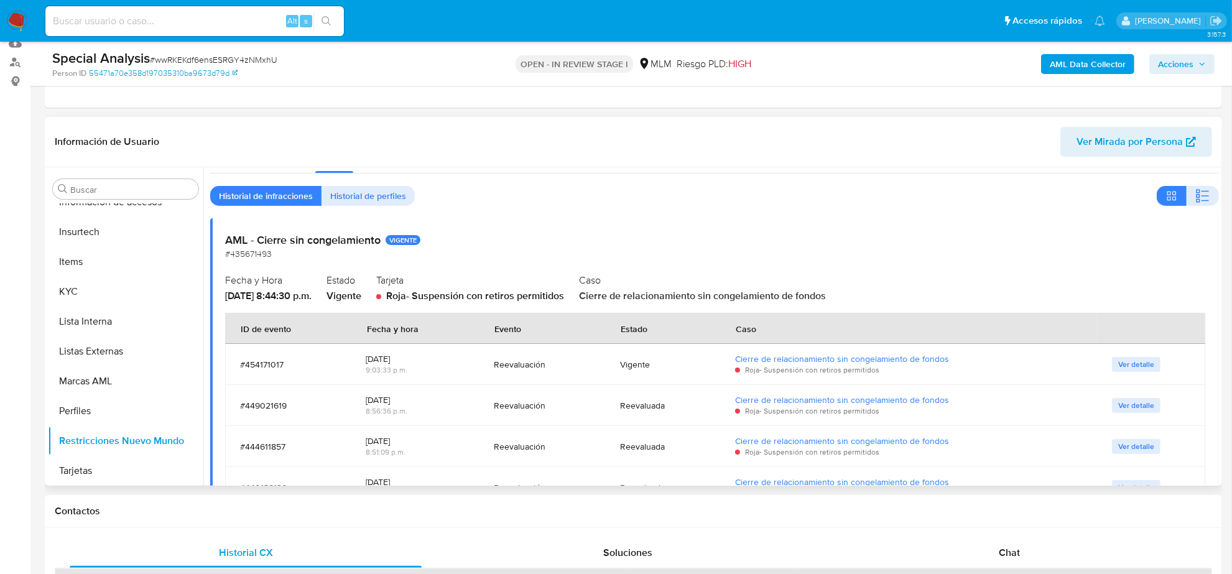
scroll to position [0, 0]
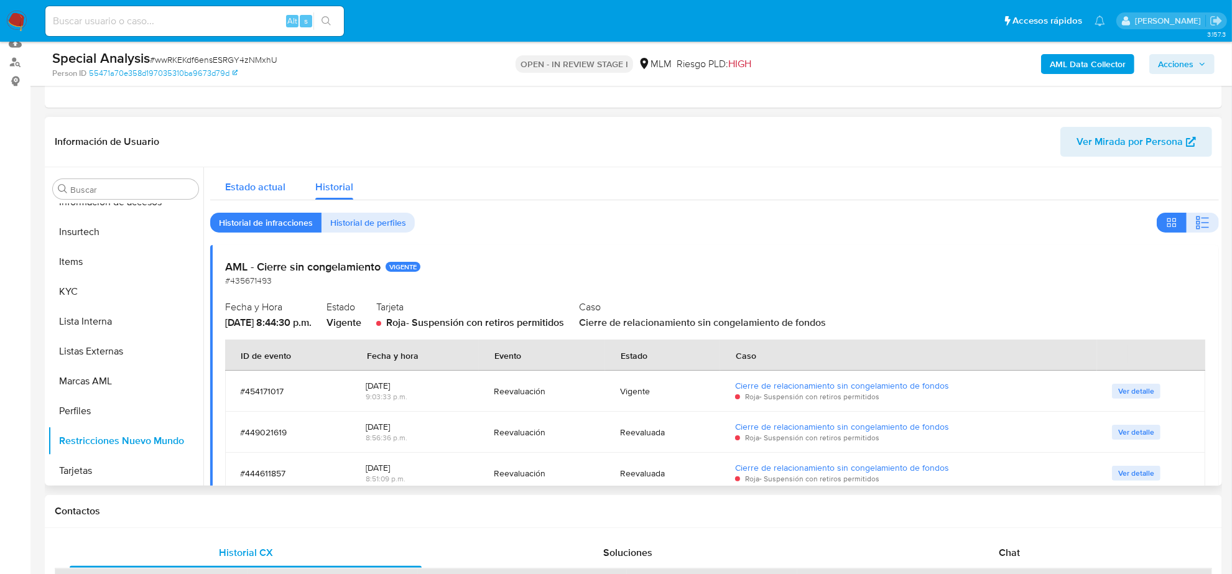
click at [259, 187] on span "Estado actual" at bounding box center [255, 187] width 60 height 14
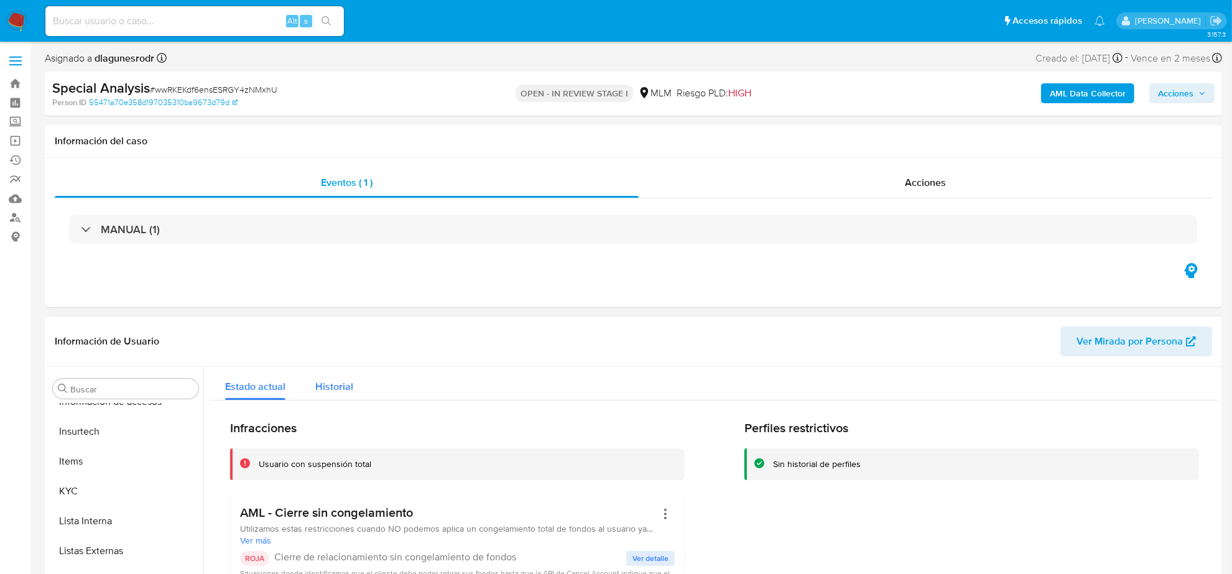
click at [342, 389] on span "Historial" at bounding box center [334, 387] width 38 height 14
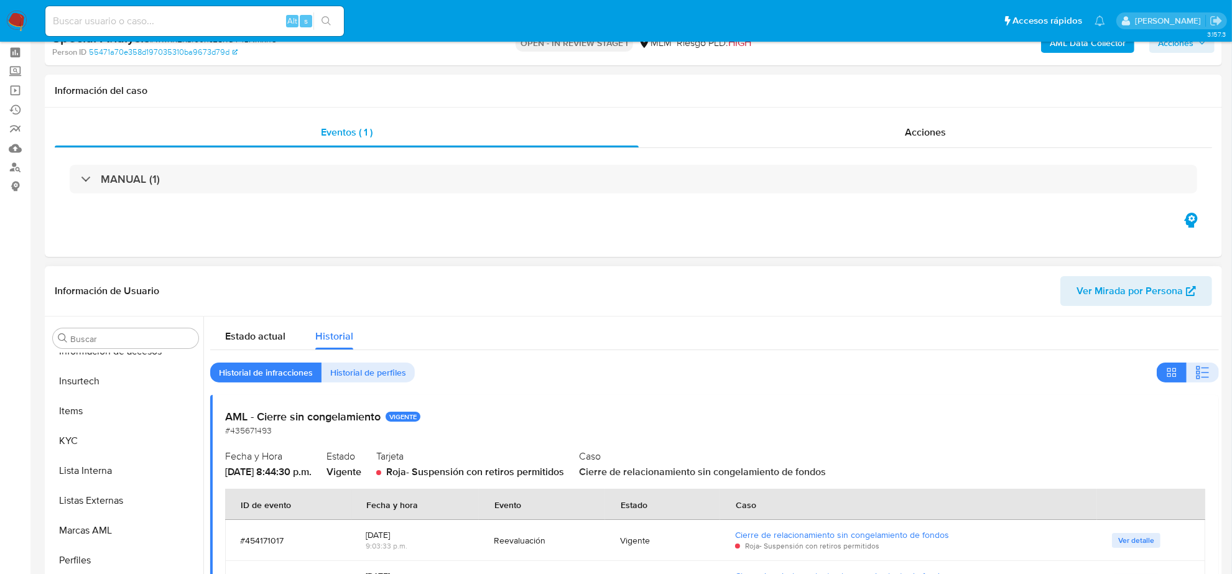
scroll to position [233, 0]
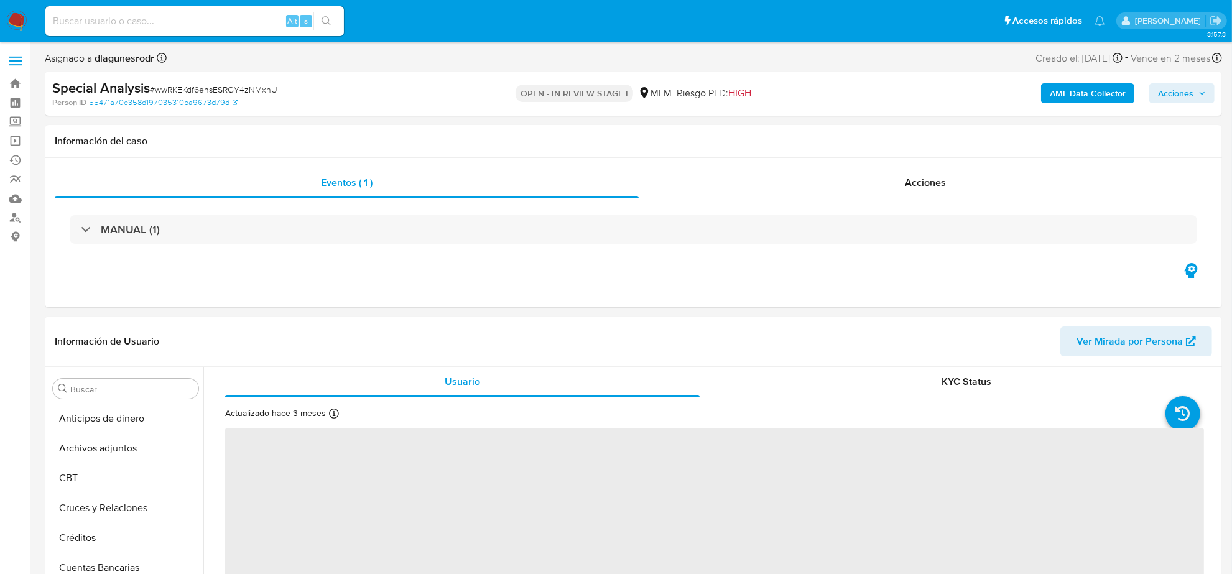
scroll to position [524, 0]
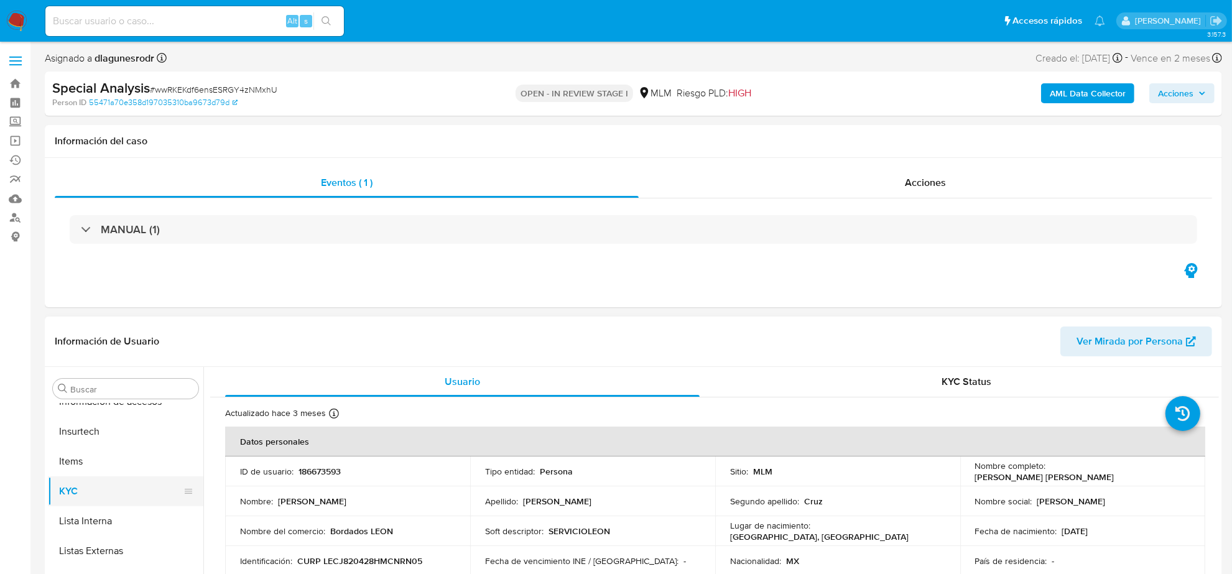
select select "10"
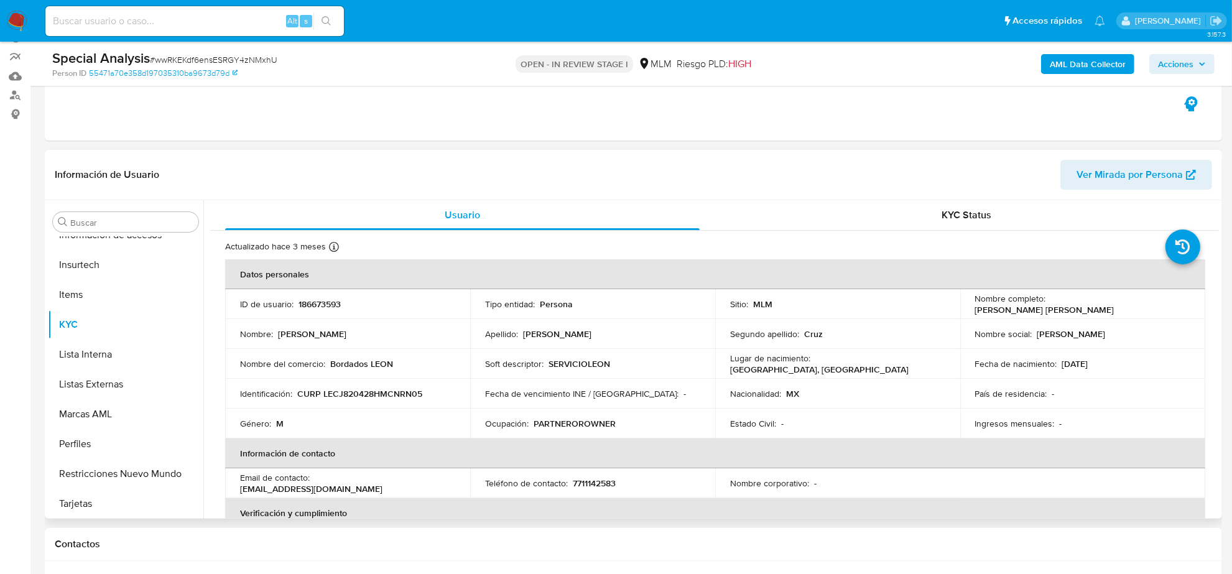
scroll to position [156, 0]
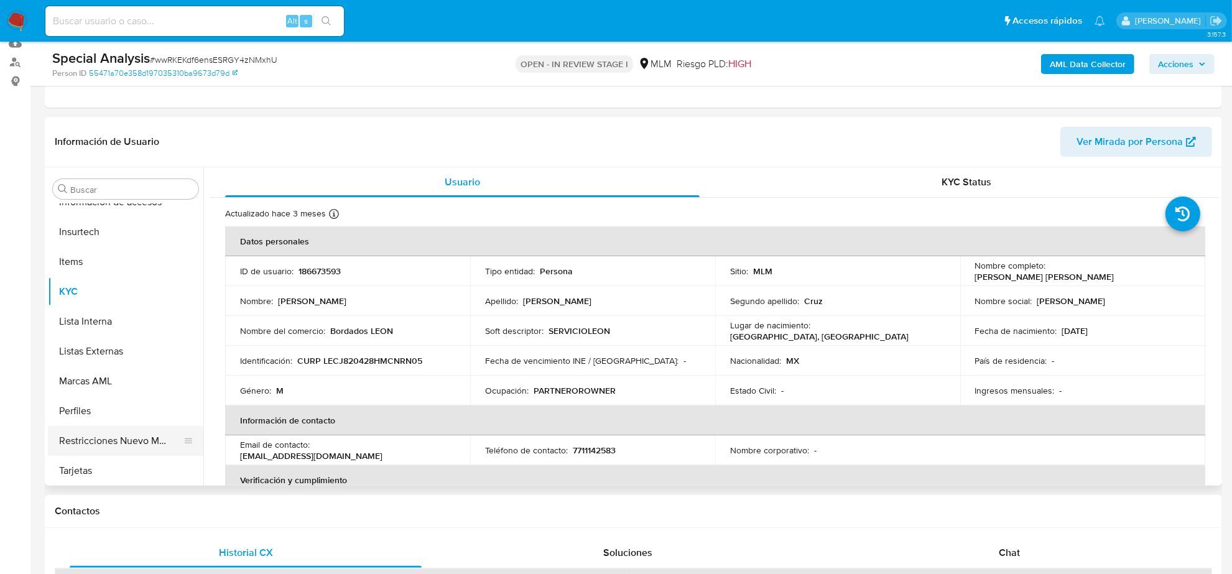
click at [128, 431] on button "Restricciones Nuevo Mundo" at bounding box center [121, 441] width 146 height 30
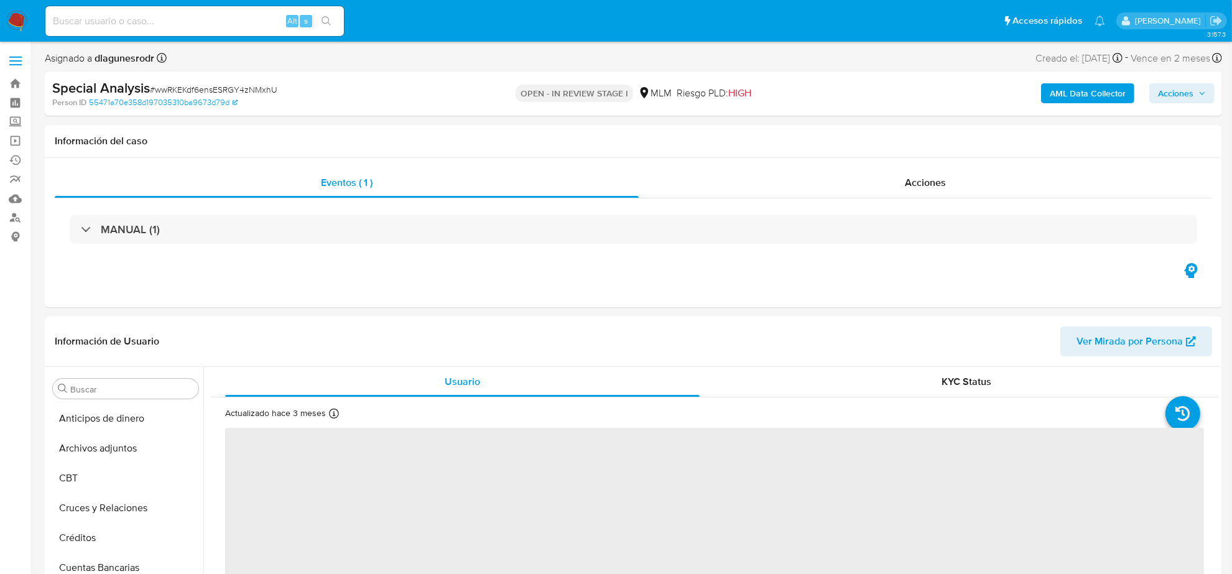
scroll to position [524, 0]
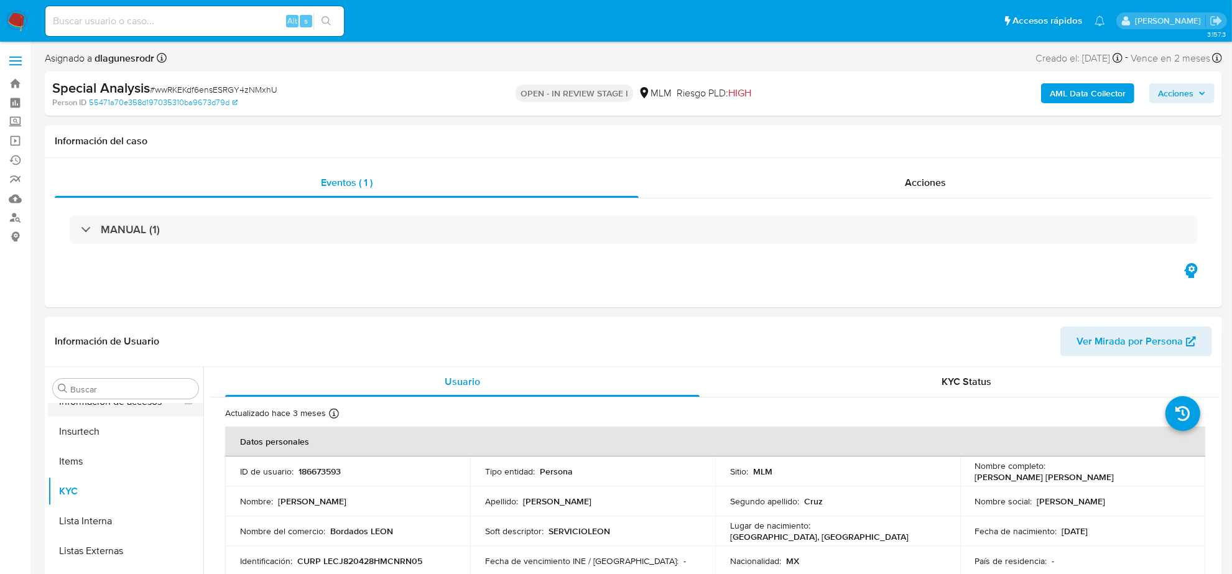
select select "10"
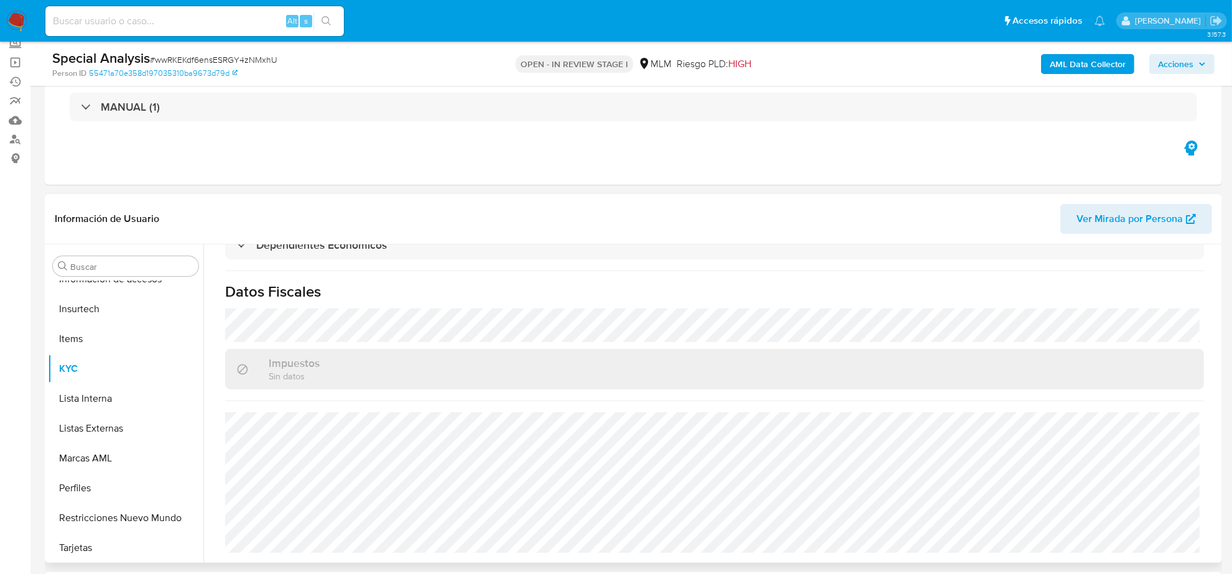
scroll to position [233, 0]
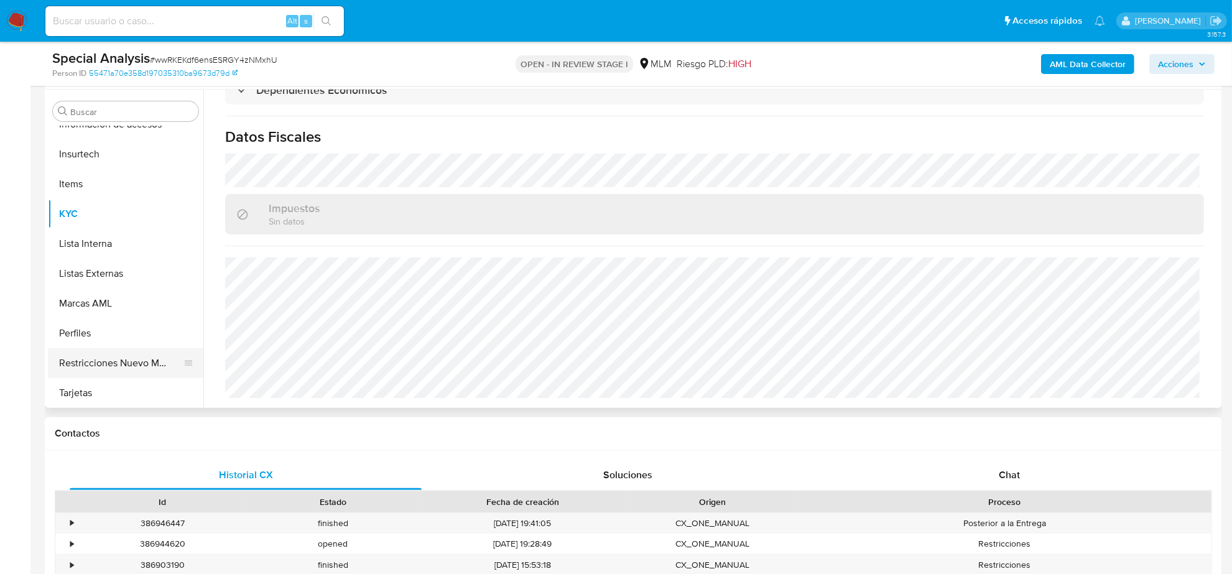
click at [132, 365] on button "Restricciones Nuevo Mundo" at bounding box center [121, 363] width 146 height 30
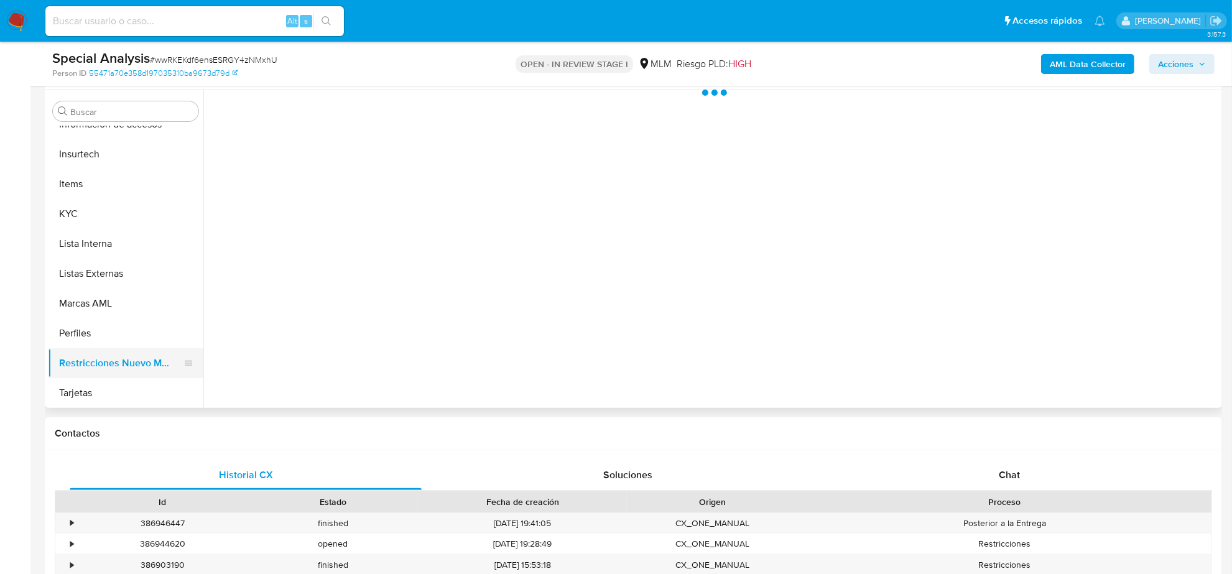
scroll to position [0, 0]
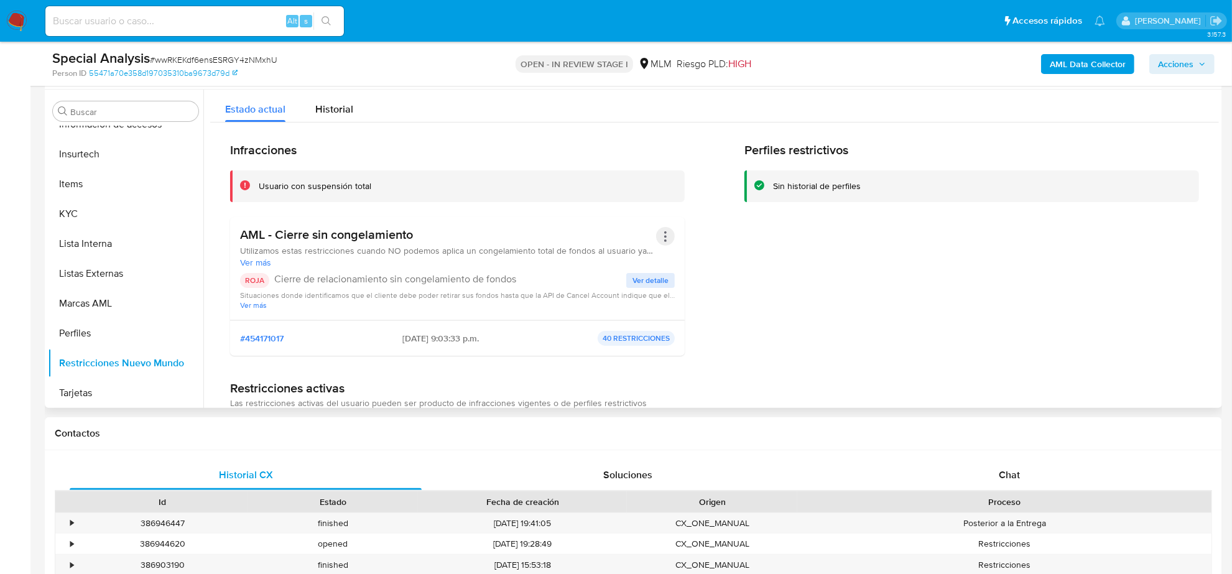
click at [661, 238] on button "Acciones" at bounding box center [665, 236] width 19 height 19
click at [499, 337] on button "Rehabilitar" at bounding box center [566, 337] width 218 height 30
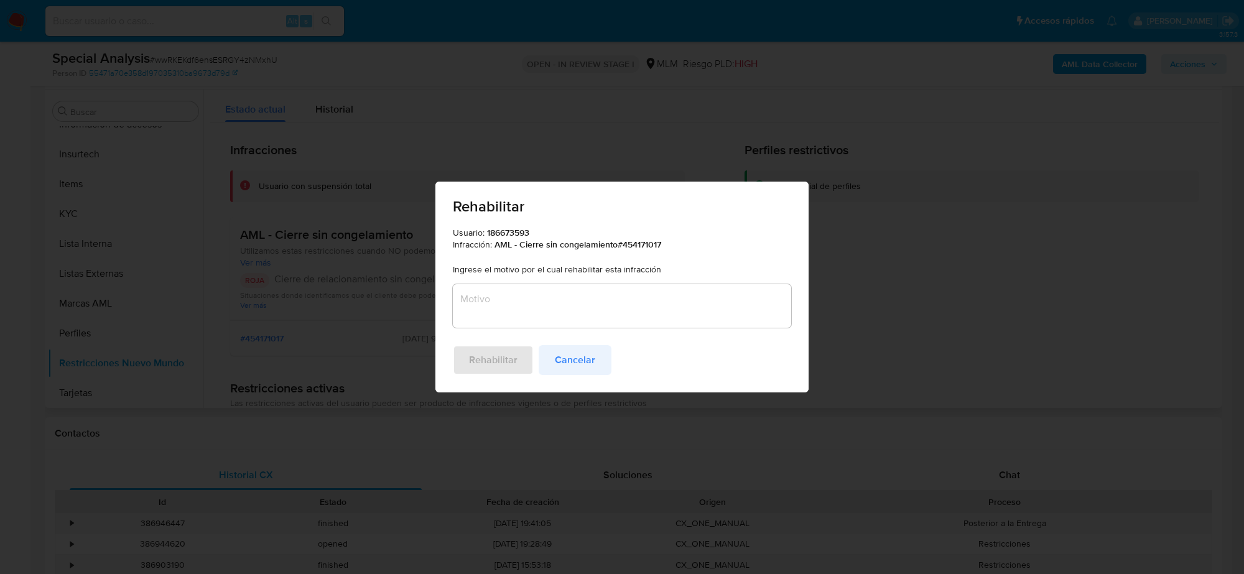
click at [589, 365] on span "Cancelar" at bounding box center [575, 360] width 40 height 27
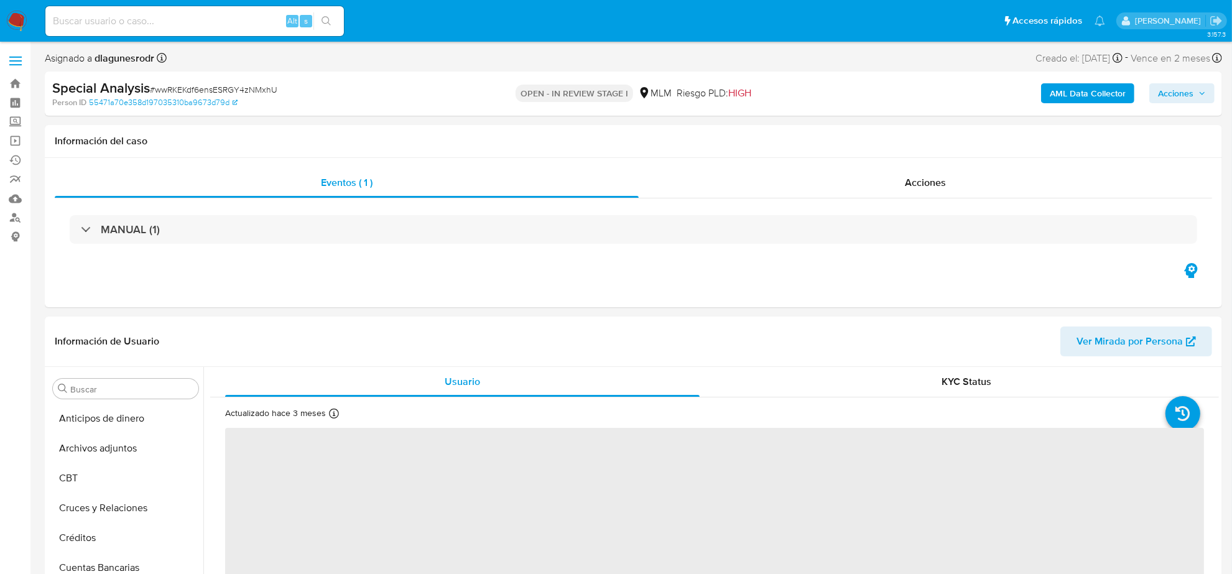
scroll to position [524, 0]
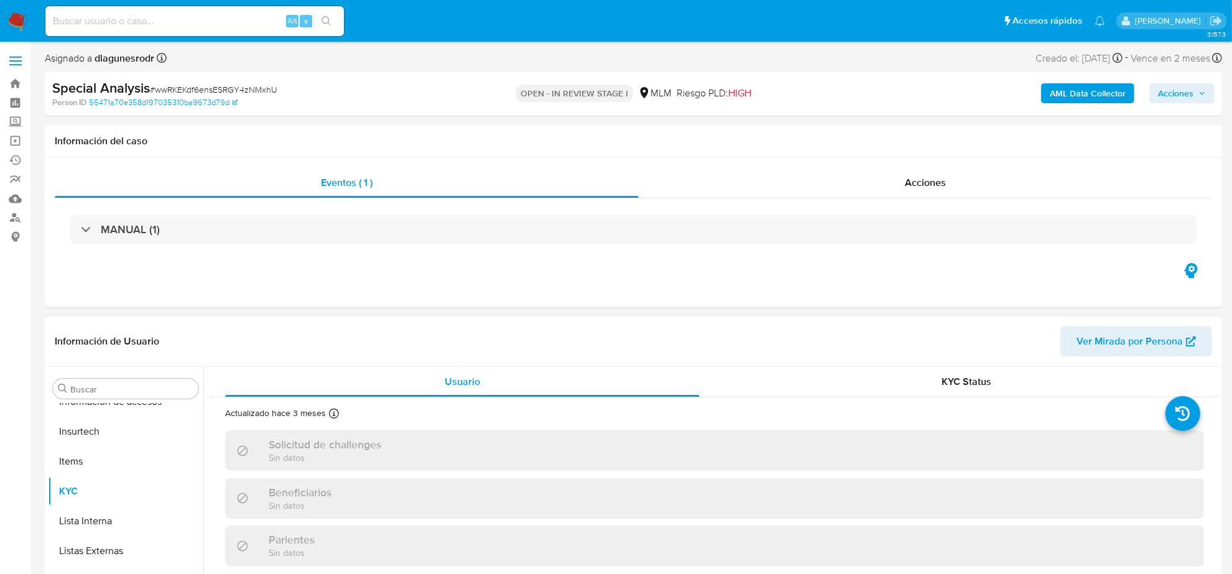
select select "10"
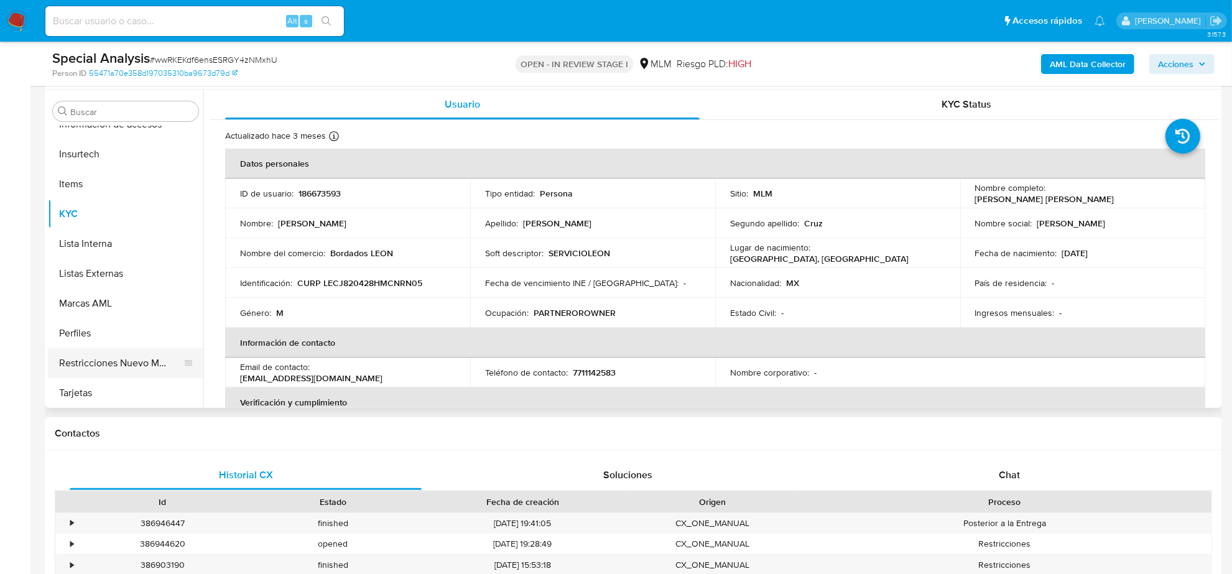
scroll to position [233, 0]
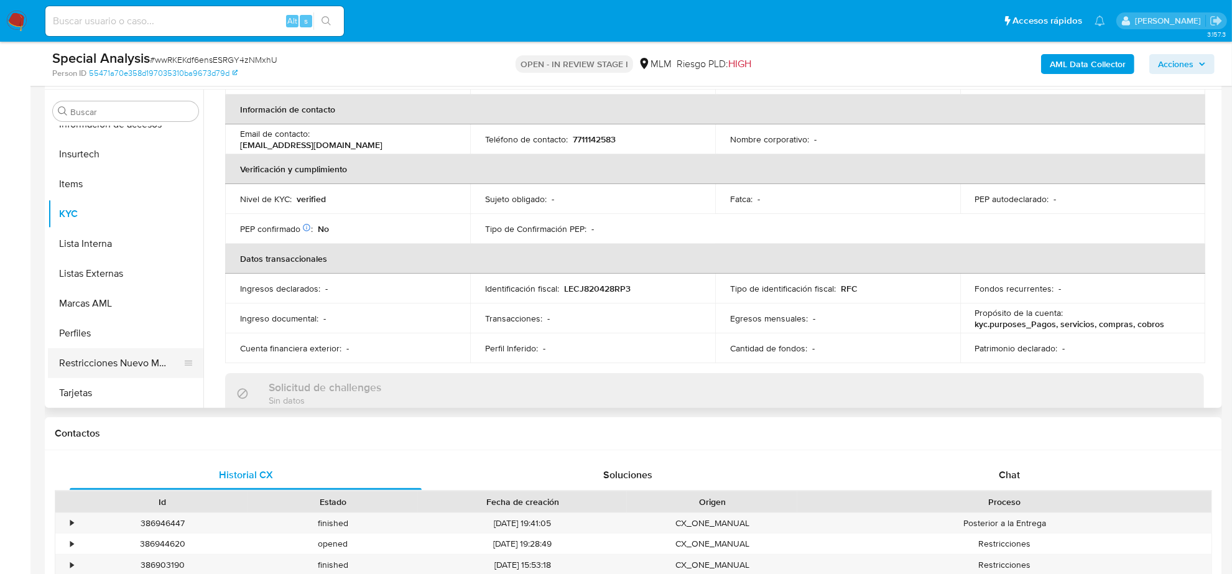
click at [149, 356] on button "Restricciones Nuevo Mundo" at bounding box center [121, 363] width 146 height 30
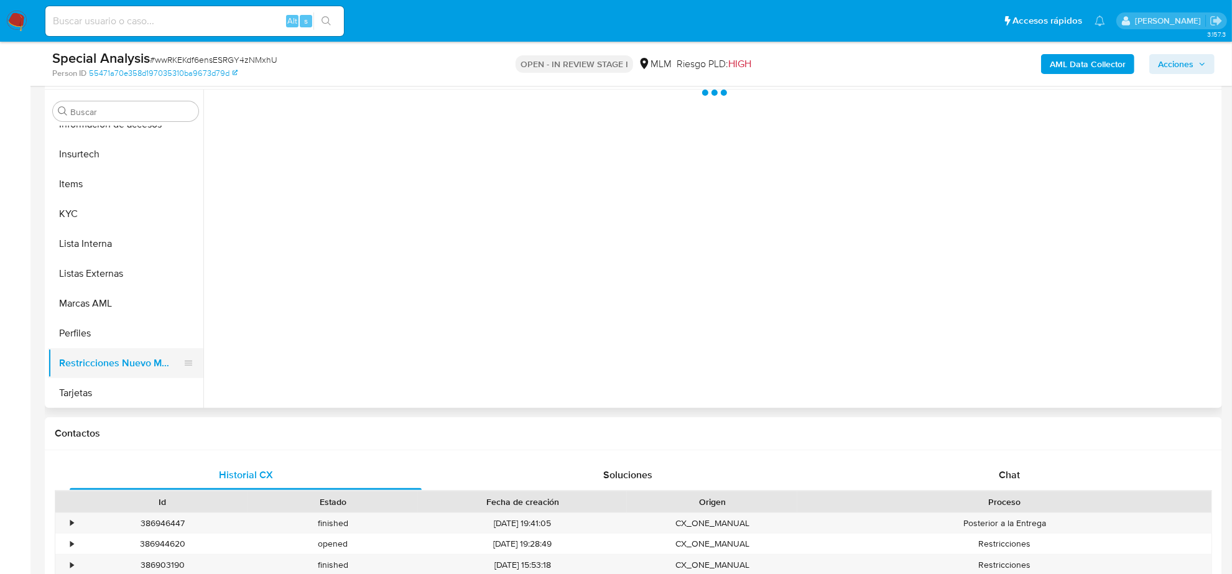
scroll to position [0, 0]
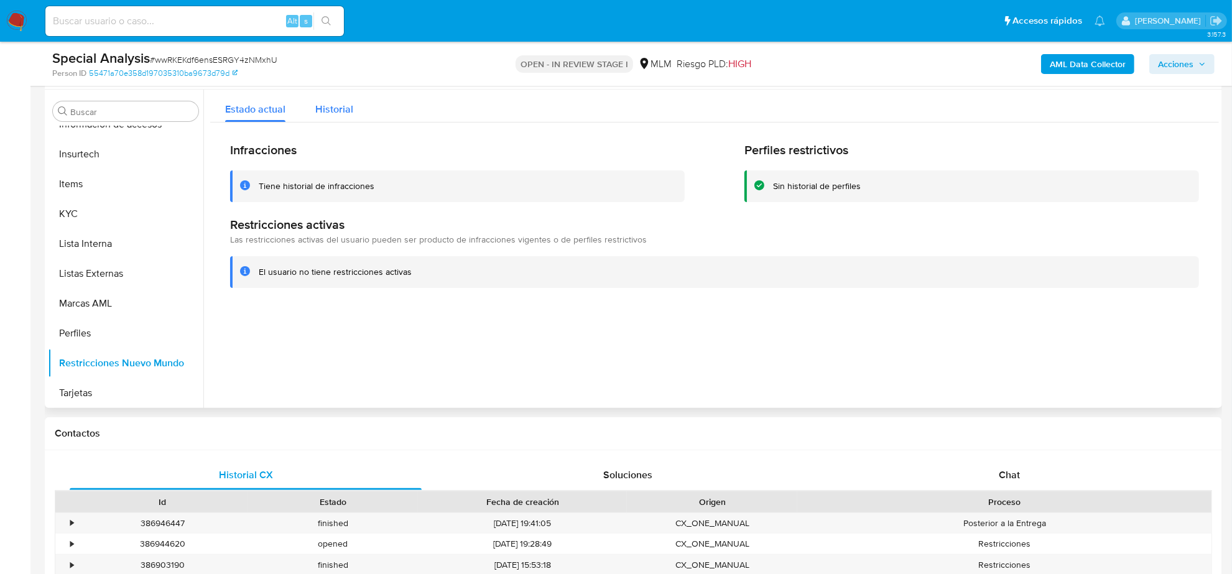
click at [331, 112] on span "Historial" at bounding box center [334, 109] width 38 height 14
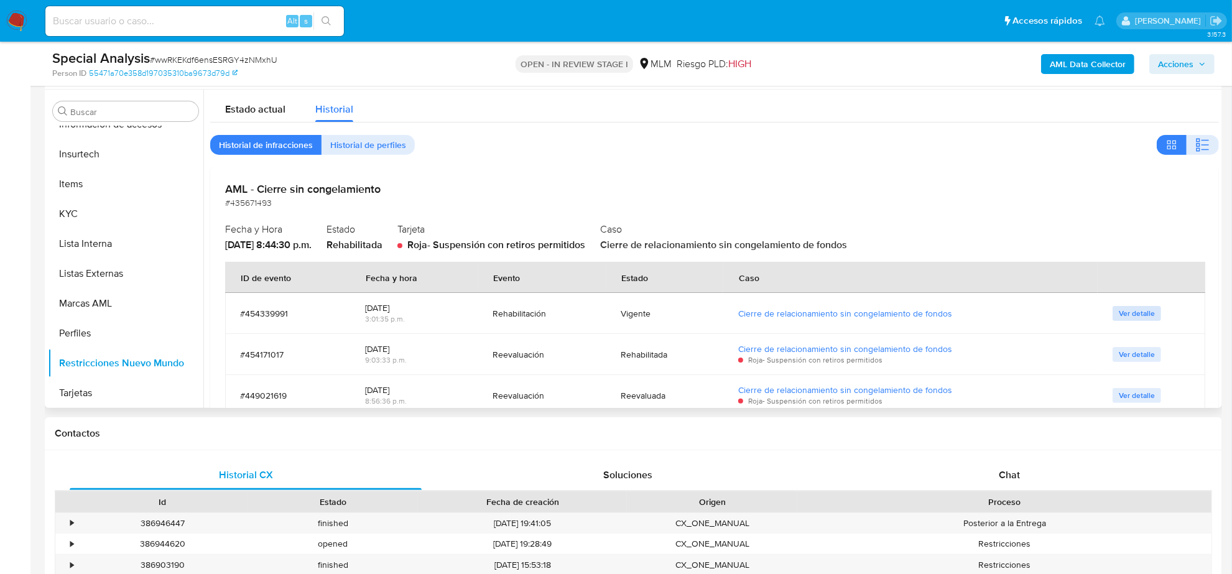
click at [1142, 312] on span "Ver detalle" at bounding box center [1137, 313] width 36 height 12
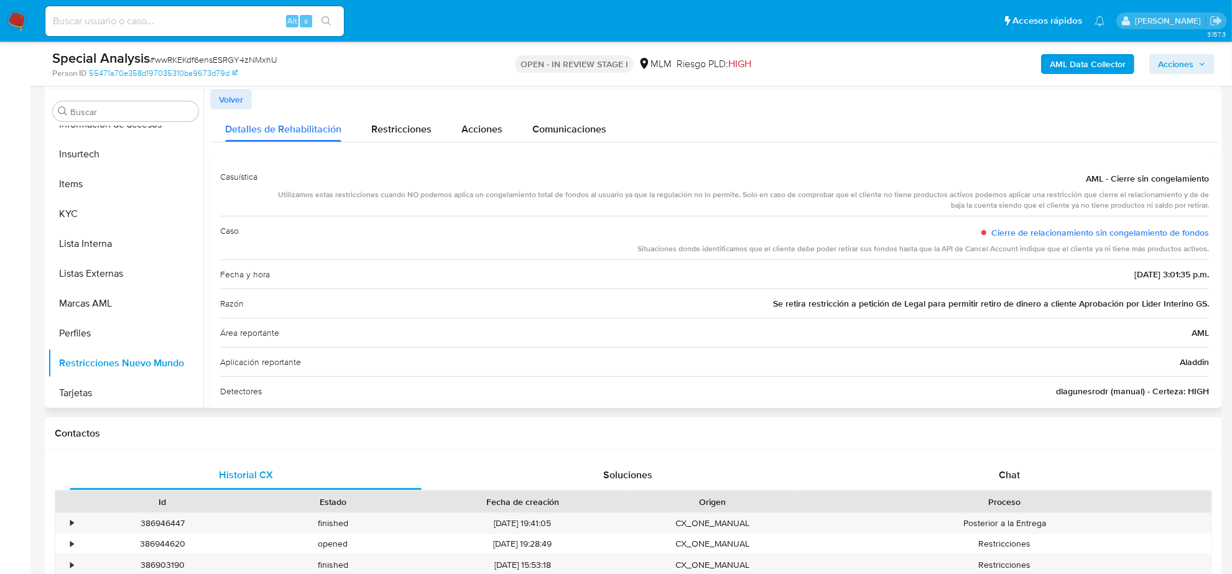
click at [221, 98] on span "Volver" at bounding box center [231, 99] width 24 height 17
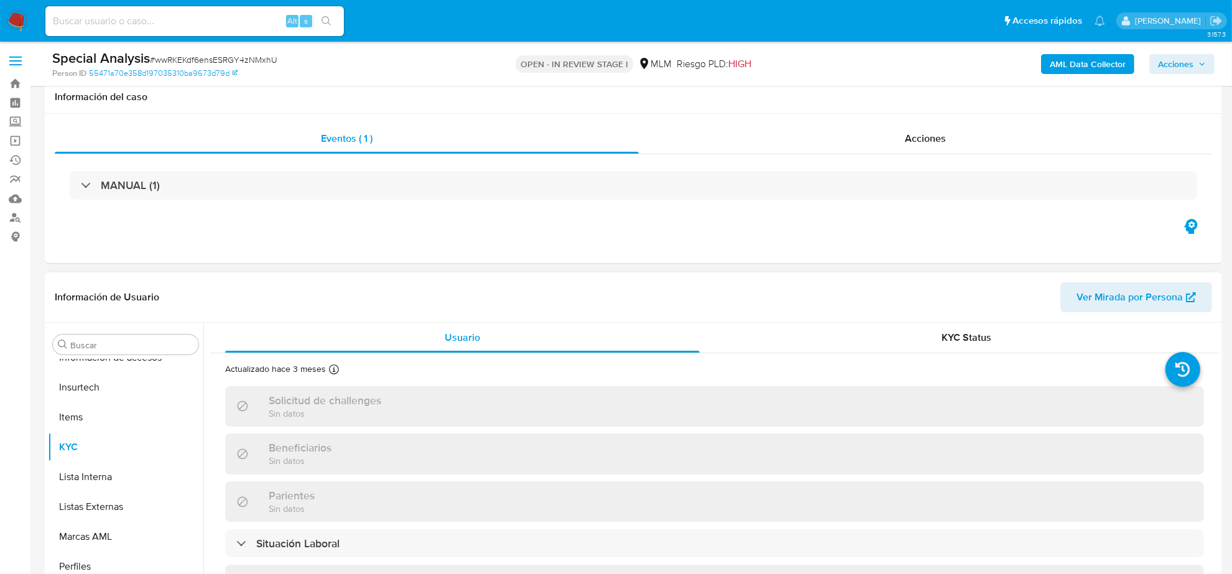
scroll to position [78, 0]
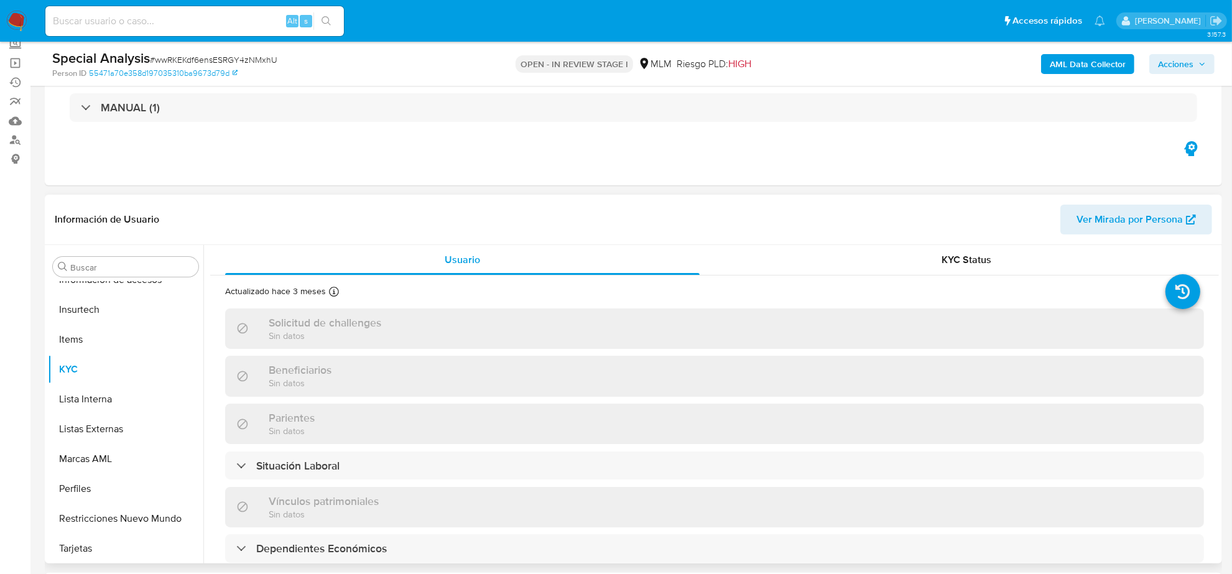
select select "10"
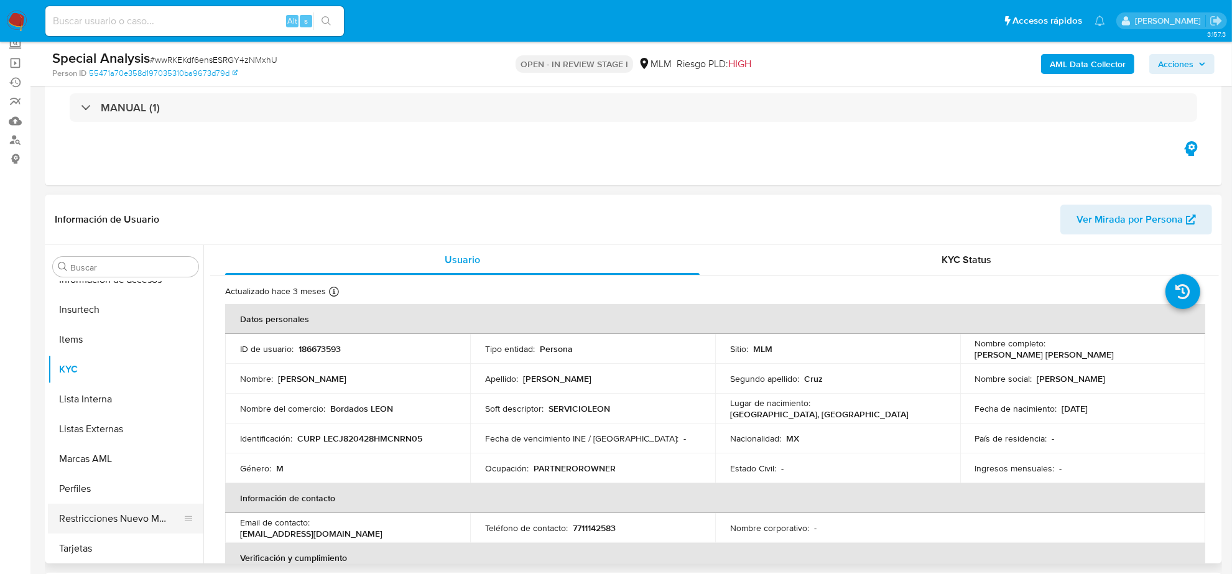
click at [153, 515] on button "Restricciones Nuevo Mundo" at bounding box center [121, 519] width 146 height 30
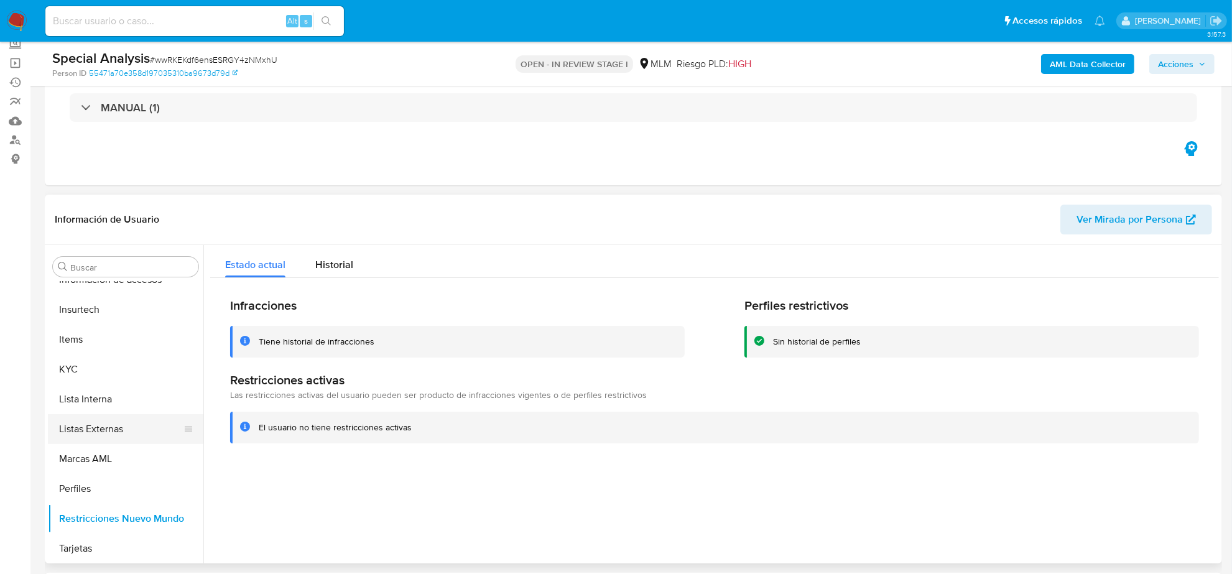
click at [107, 434] on button "Listas Externas" at bounding box center [121, 429] width 146 height 30
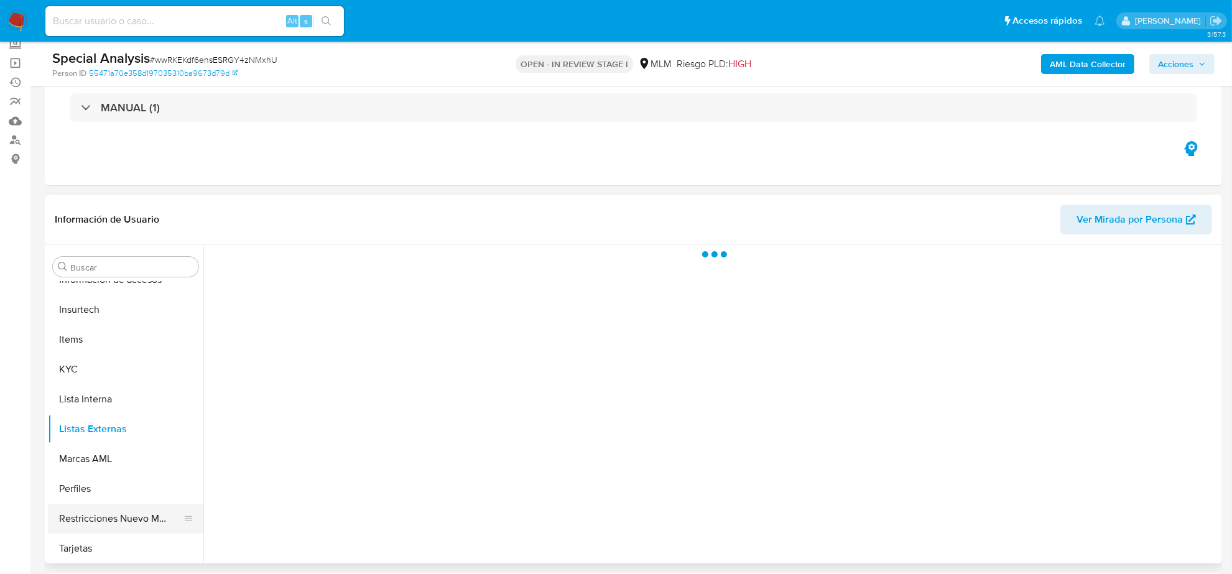
click at [85, 517] on button "Restricciones Nuevo Mundo" at bounding box center [121, 519] width 146 height 30
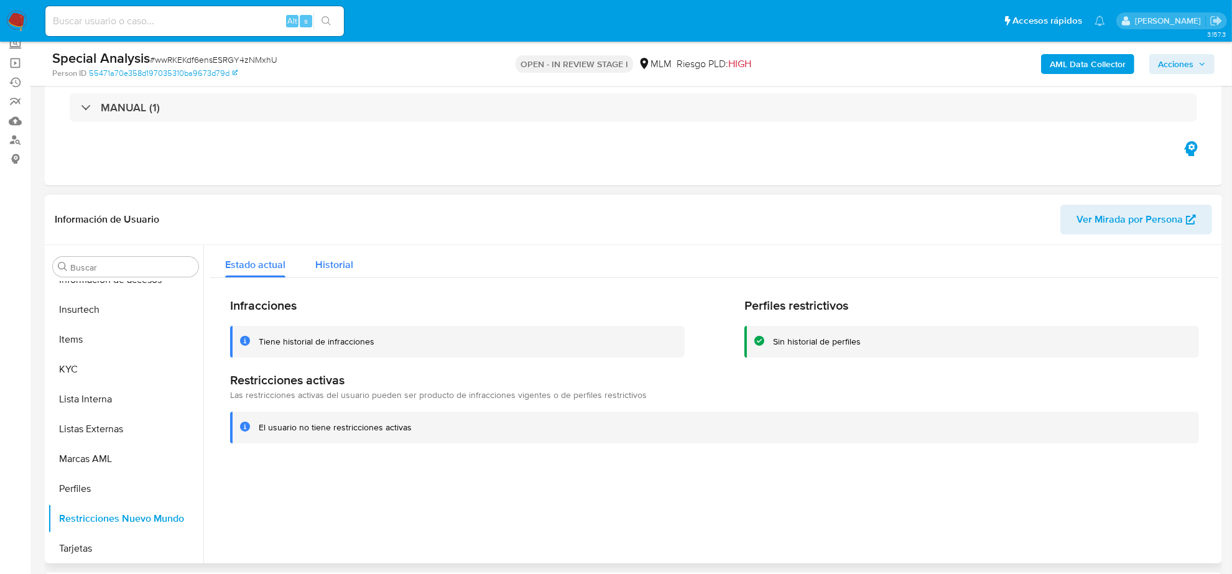
click at [330, 266] on span "Historial" at bounding box center [334, 265] width 38 height 14
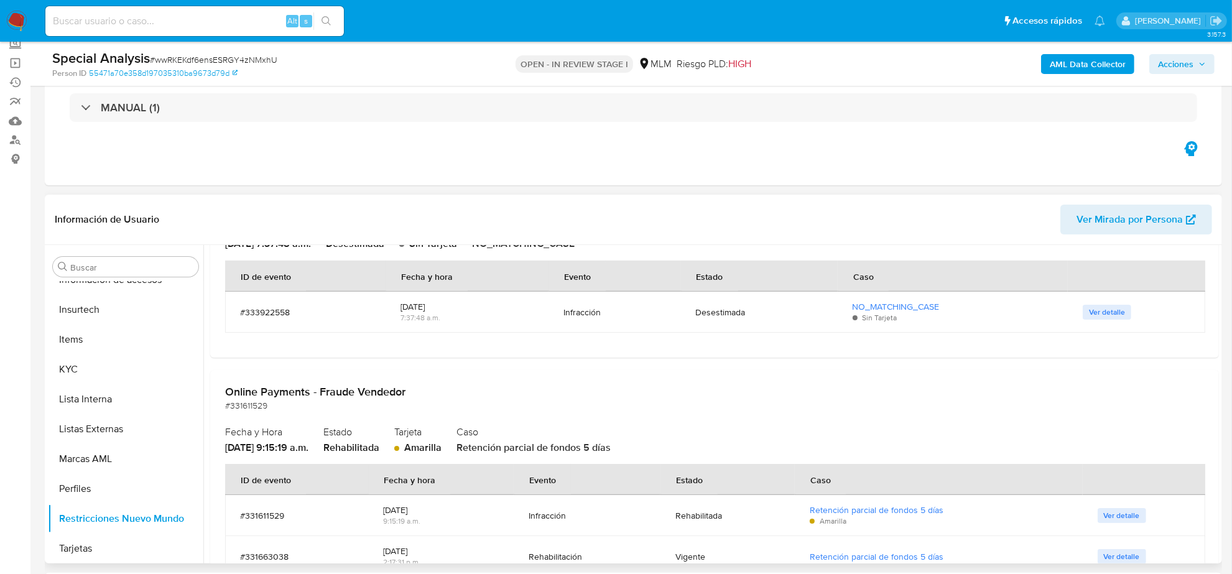
scroll to position [778, 0]
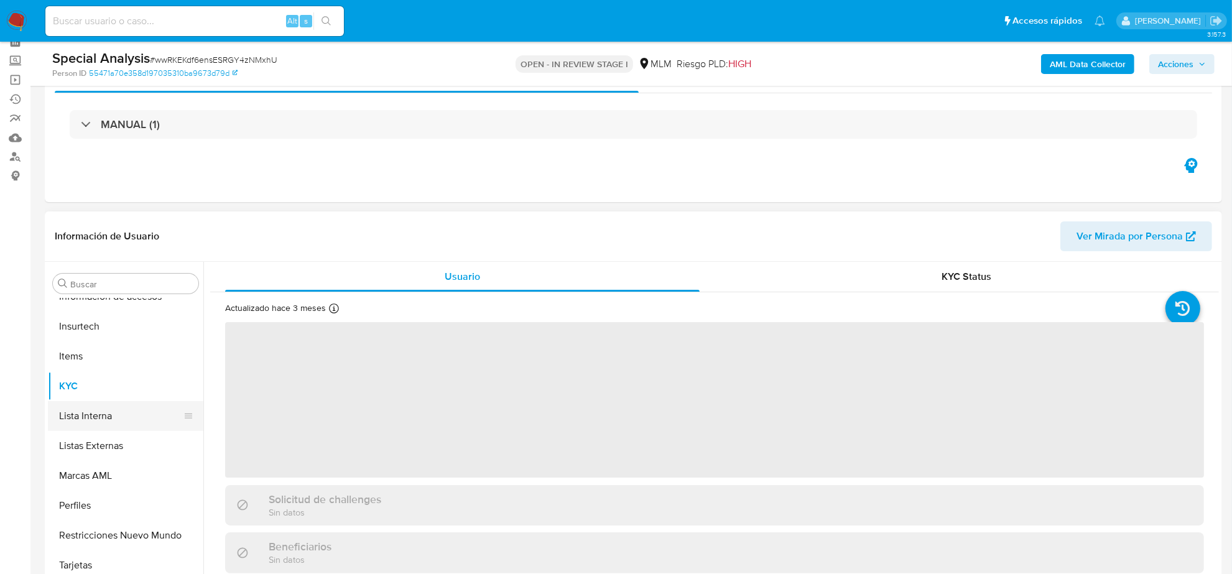
scroll to position [156, 0]
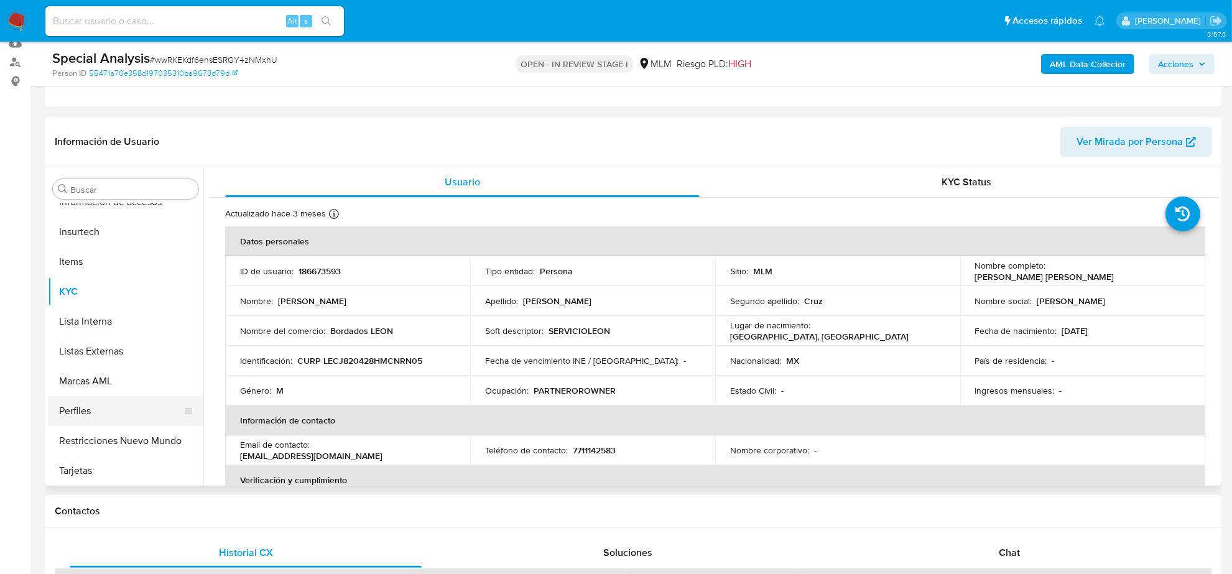
select select "10"
click at [145, 437] on button "Restricciones Nuevo Mundo" at bounding box center [121, 441] width 146 height 30
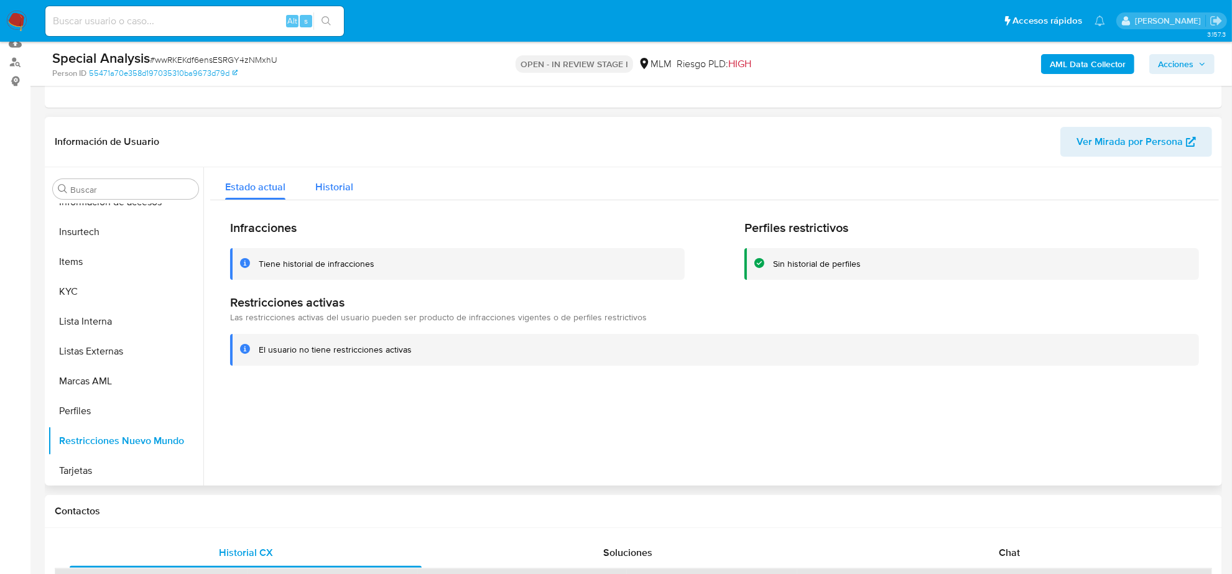
click at [330, 180] on span "Historial" at bounding box center [334, 187] width 38 height 14
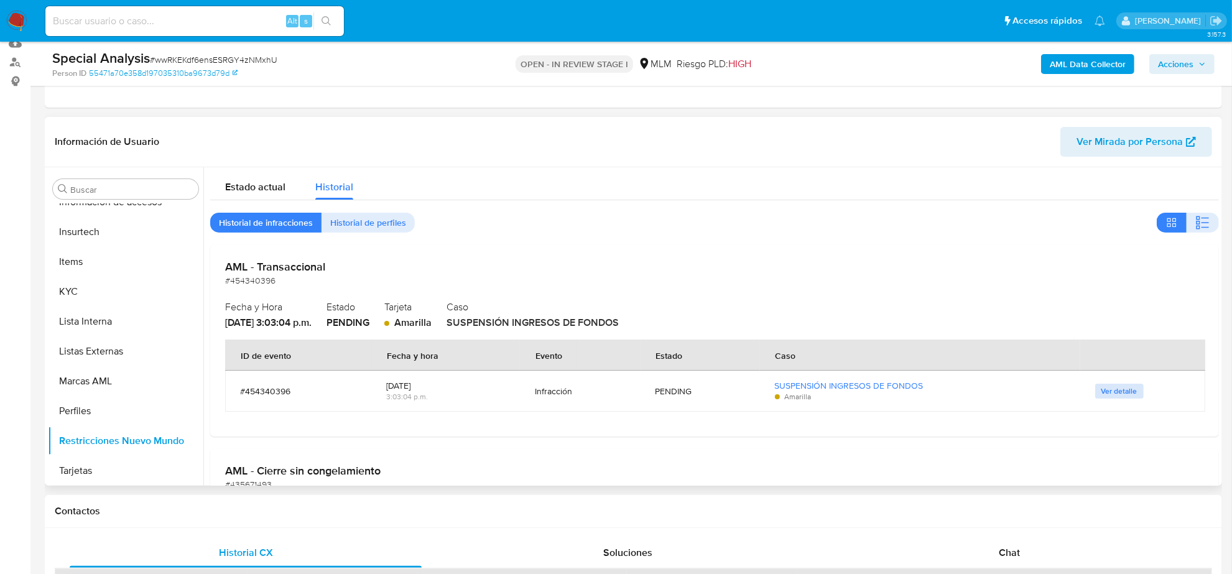
click at [1115, 393] on span "Ver detalle" at bounding box center [1120, 391] width 36 height 12
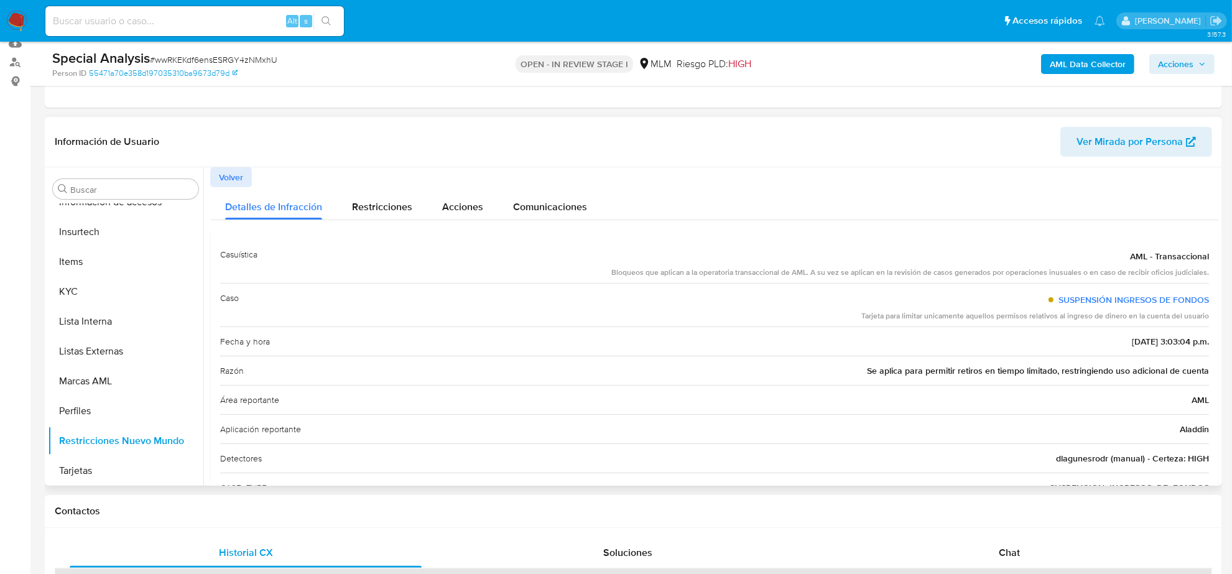
click at [230, 179] on span "Volver" at bounding box center [231, 177] width 24 height 17
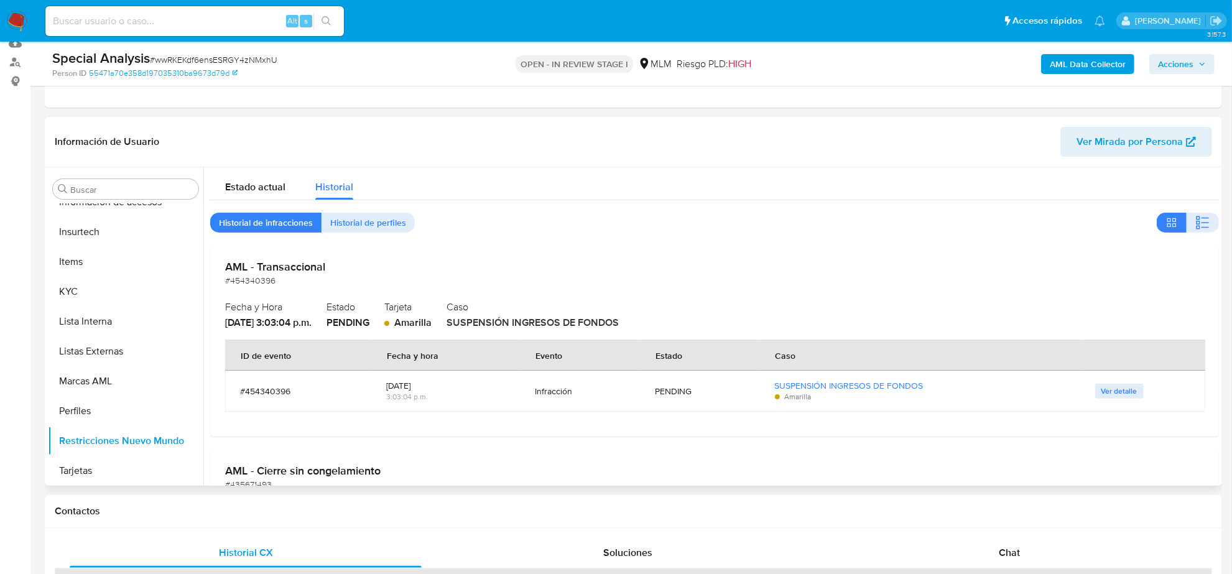
click at [1112, 392] on span "Ver detalle" at bounding box center [1120, 391] width 36 height 12
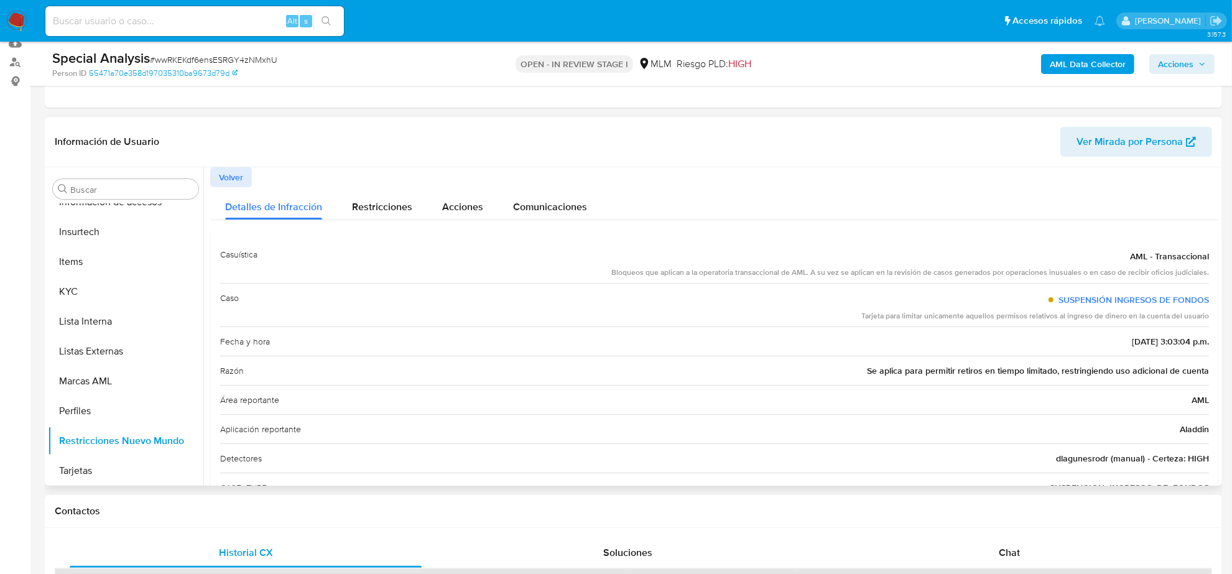
drag, startPoint x: 241, startPoint y: 176, endPoint x: 228, endPoint y: 172, distance: 14.2
click at [241, 176] on span "Volver" at bounding box center [231, 177] width 24 height 17
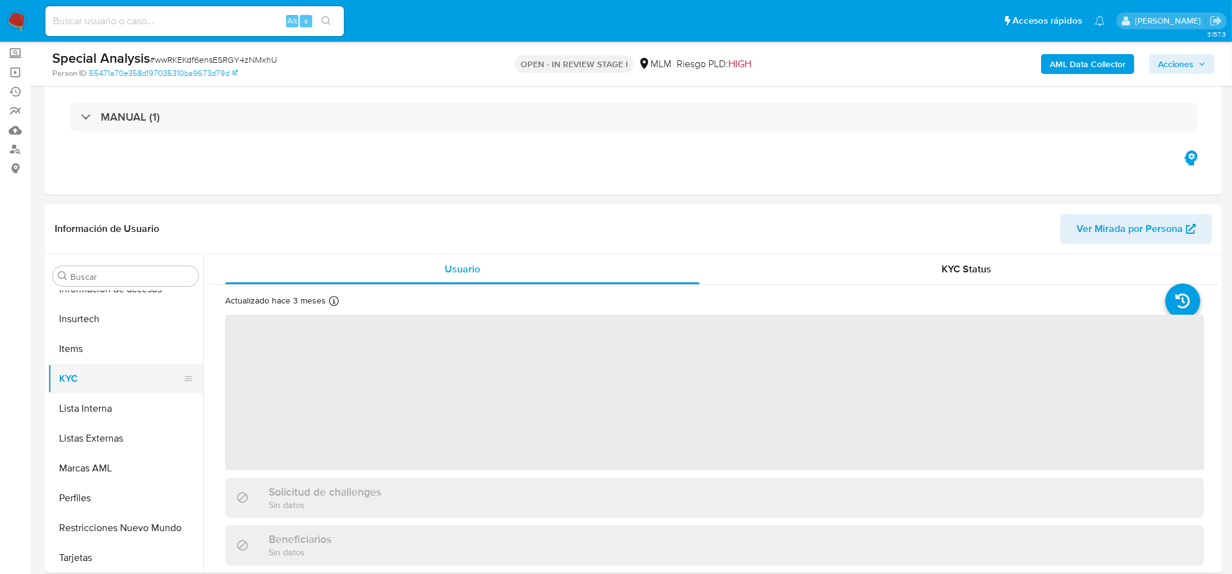
scroll to position [156, 0]
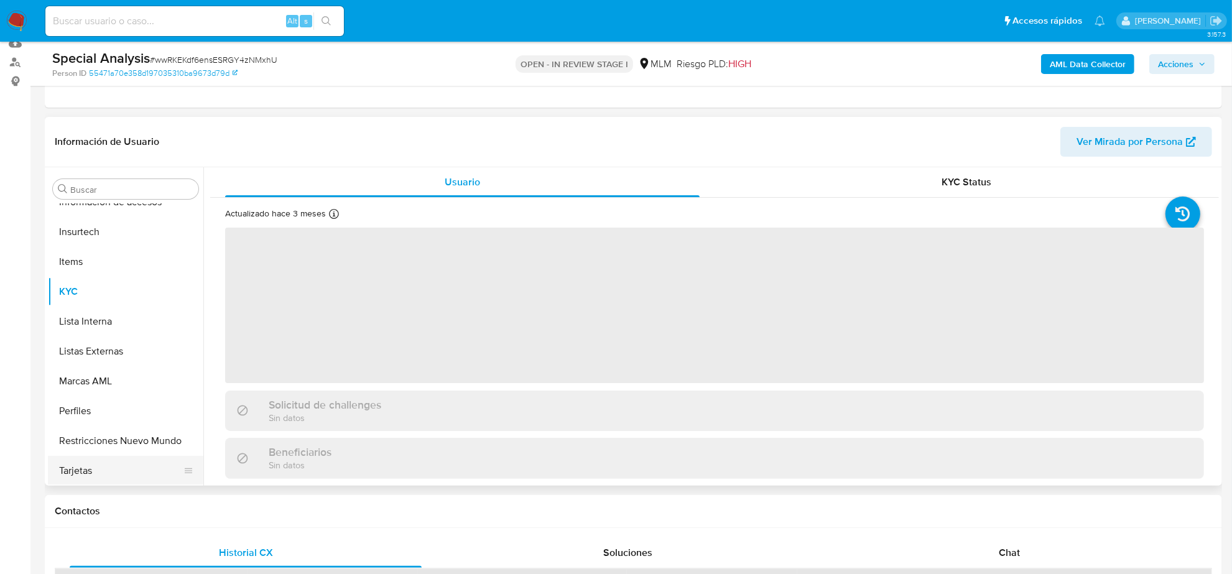
select select "10"
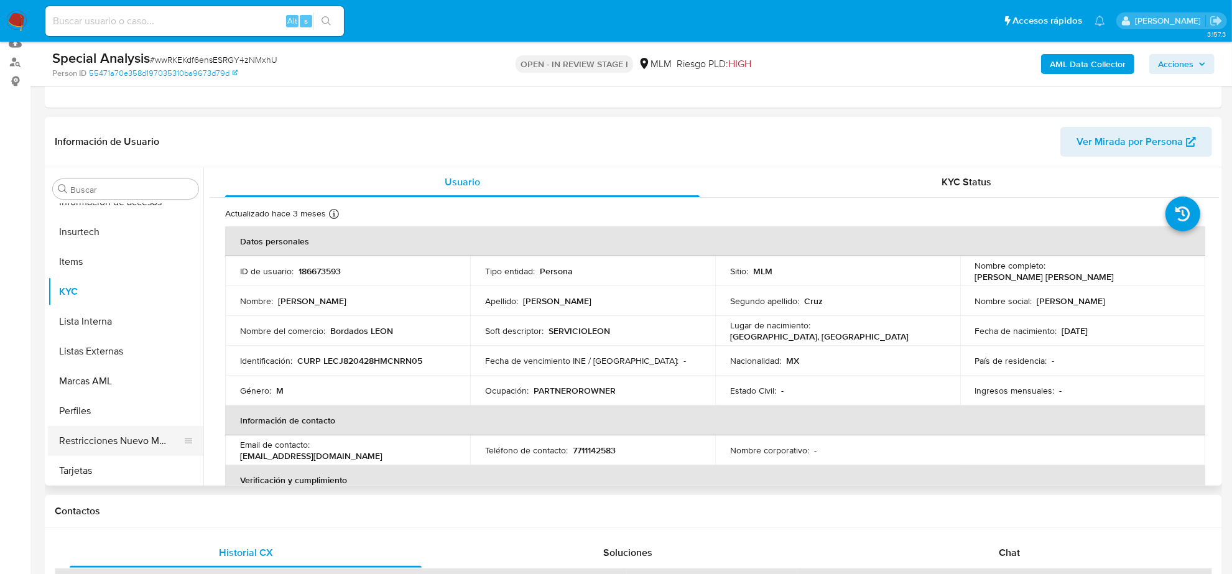
click at [154, 440] on button "Restricciones Nuevo Mundo" at bounding box center [121, 441] width 146 height 30
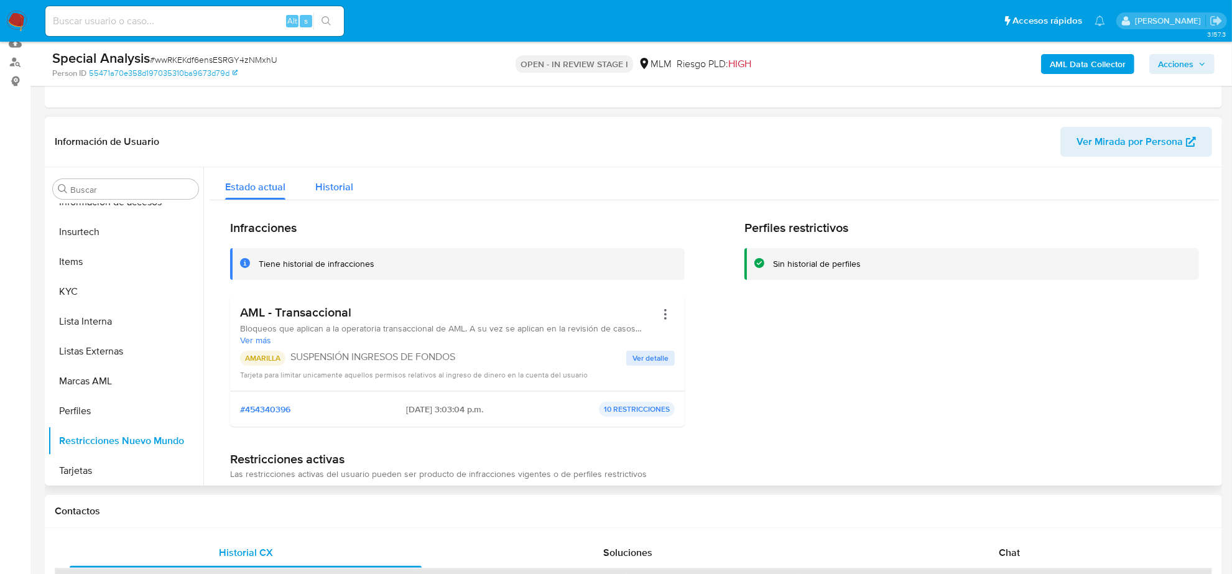
click at [325, 193] on span "Historial" at bounding box center [334, 187] width 38 height 14
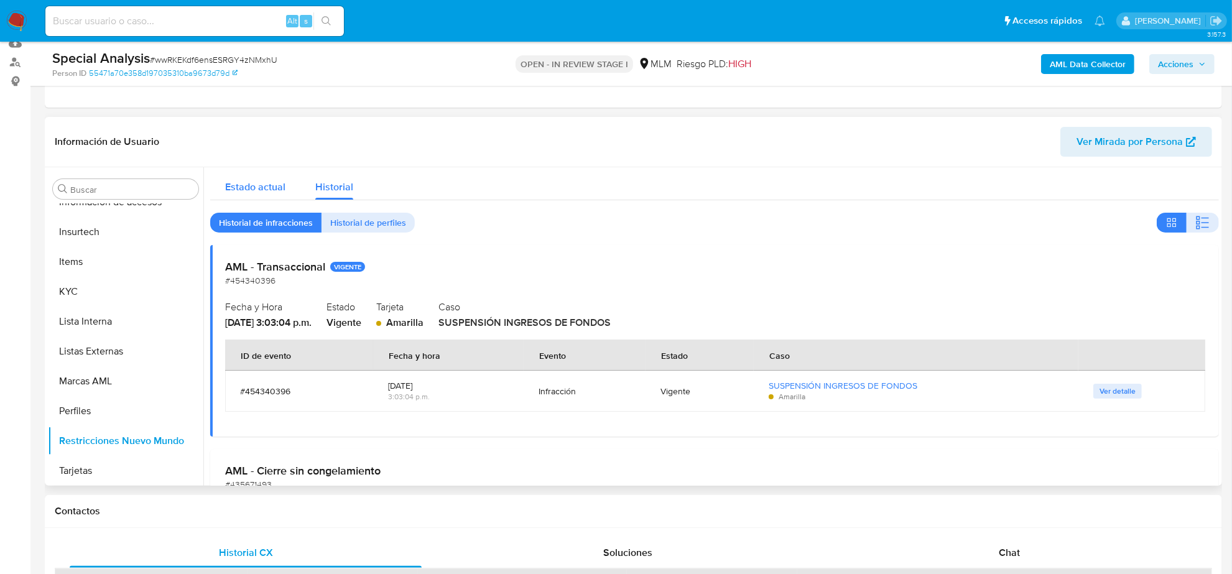
click at [251, 182] on span "Estado actual" at bounding box center [255, 187] width 60 height 14
